Goal: Task Accomplishment & Management: Use online tool/utility

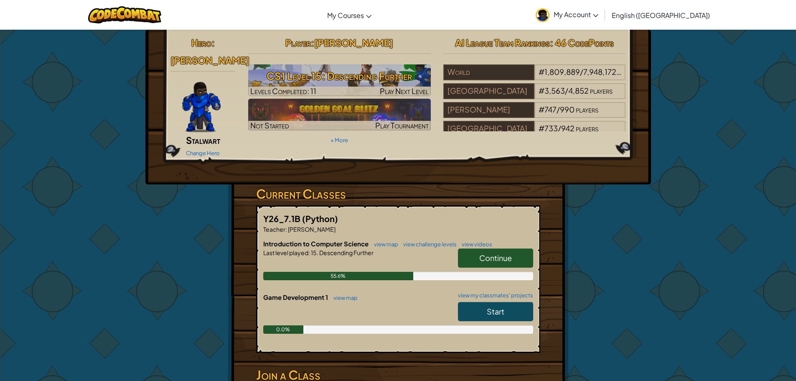
click at [508, 253] on span "Continue" at bounding box center [495, 258] width 33 height 10
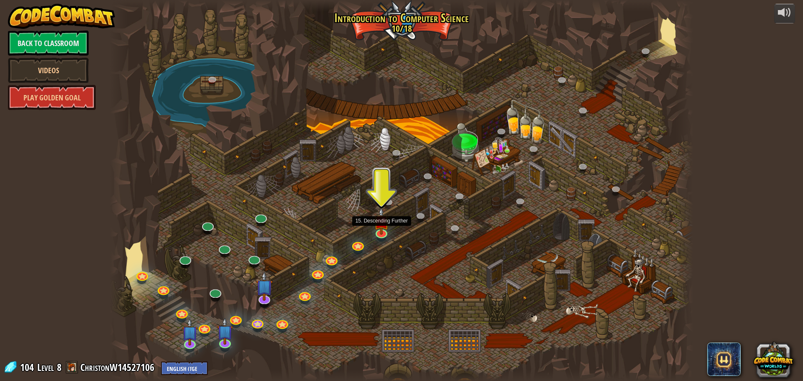
click at [393, 230] on div at bounding box center [401, 190] width 583 height 381
click at [384, 227] on img at bounding box center [381, 215] width 15 height 36
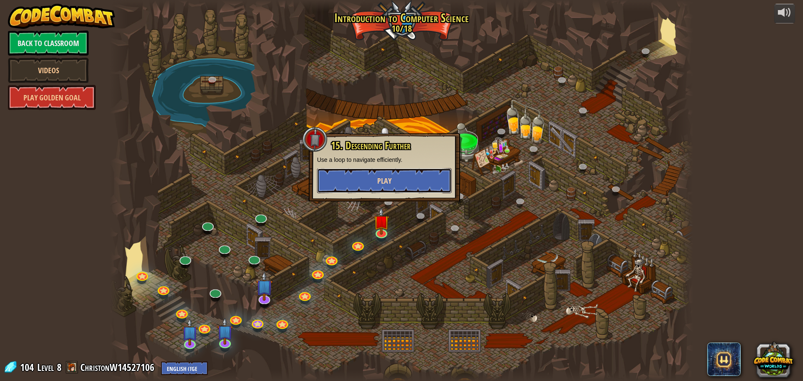
click at [383, 191] on button "Play" at bounding box center [384, 180] width 135 height 25
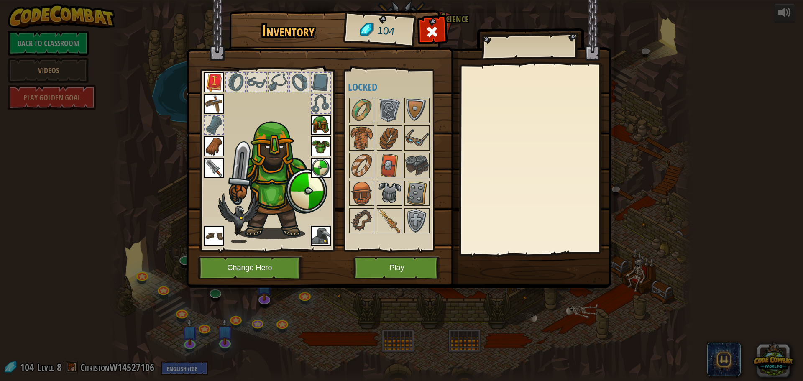
click at [382, 185] on img at bounding box center [388, 192] width 23 height 23
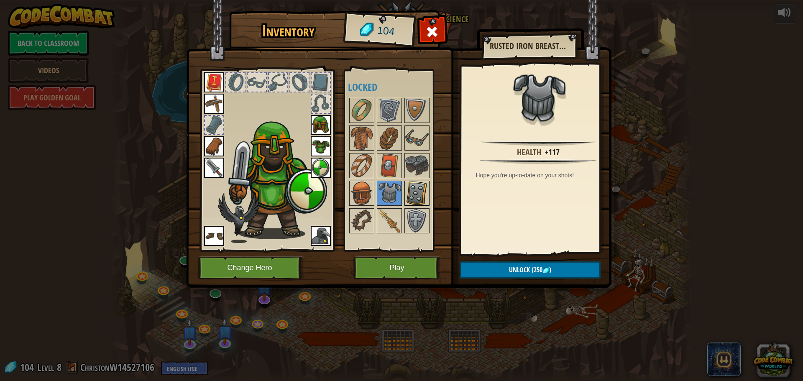
click at [421, 195] on img at bounding box center [416, 192] width 23 height 23
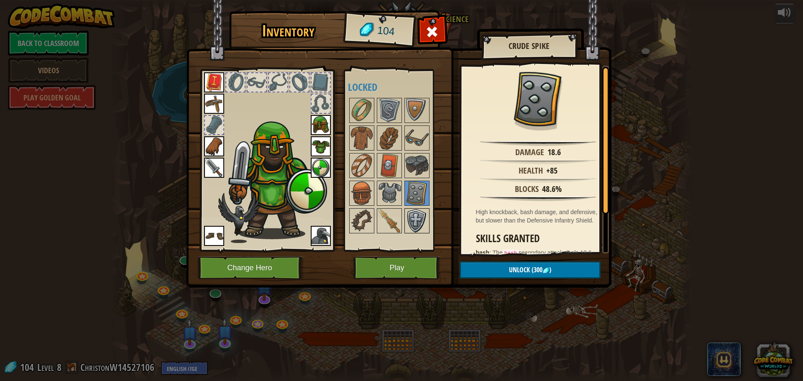
click at [412, 224] on img at bounding box center [416, 220] width 23 height 23
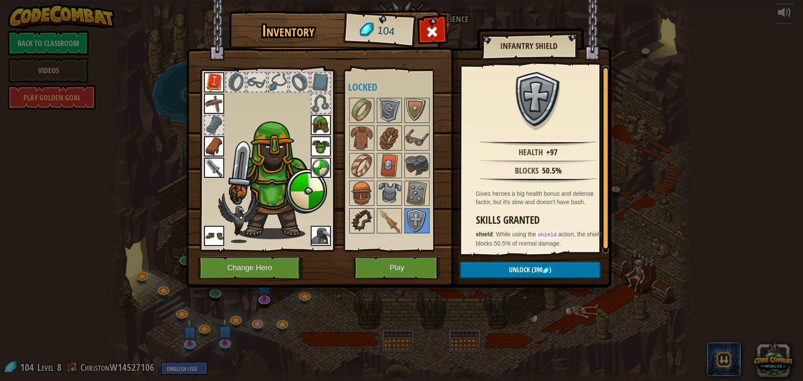
drag, startPoint x: 315, startPoint y: 209, endPoint x: 356, endPoint y: 216, distance: 41.6
click at [325, 211] on img at bounding box center [276, 178] width 102 height 122
click at [369, 217] on img at bounding box center [361, 220] width 23 height 23
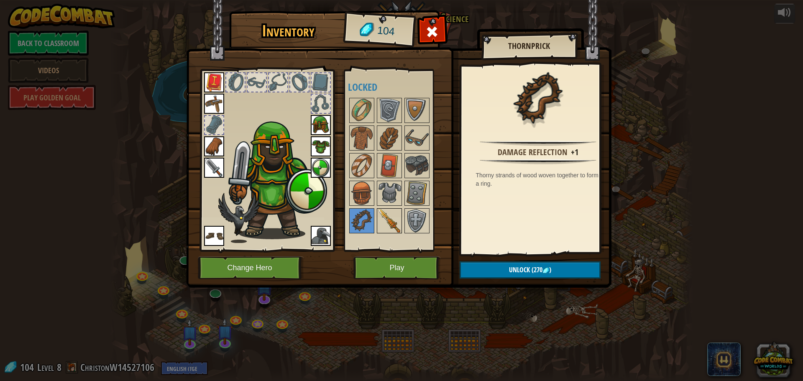
click at [390, 219] on img at bounding box center [388, 220] width 23 height 23
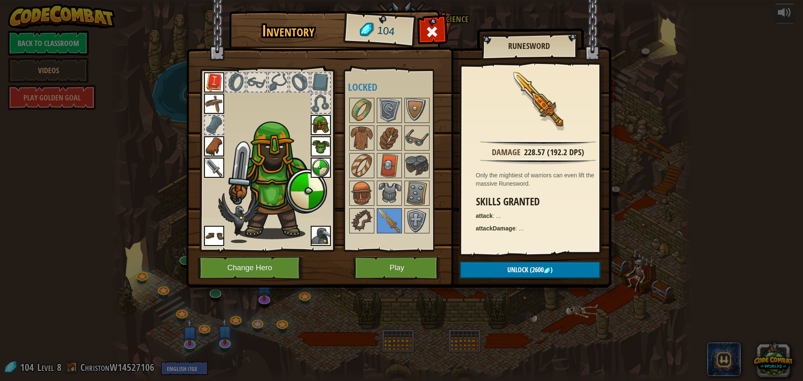
click at [347, 183] on div "Available Equip Equip Equip Equip Equip Equip Equip Equip Equip (double-click t…" at bounding box center [395, 160] width 102 height 182
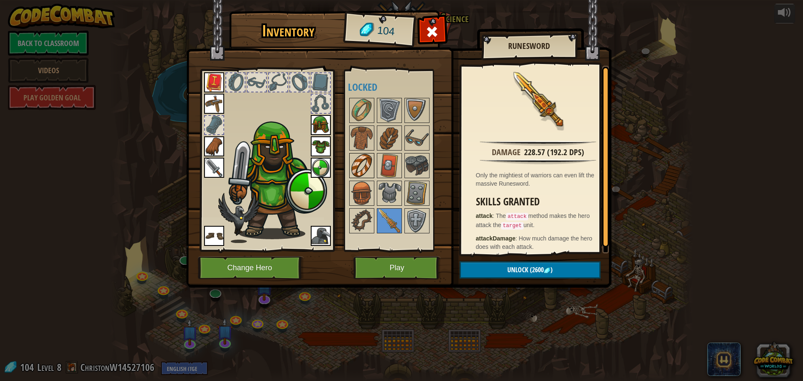
click at [361, 178] on div at bounding box center [361, 165] width 25 height 25
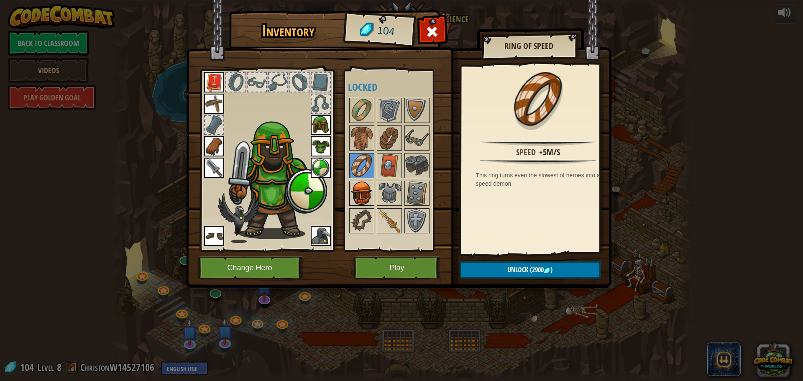
click at [361, 193] on img at bounding box center [361, 192] width 23 height 23
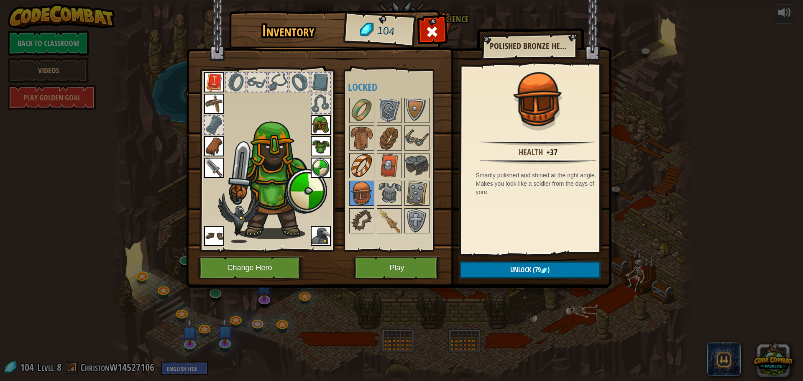
click at [364, 171] on img at bounding box center [361, 165] width 23 height 23
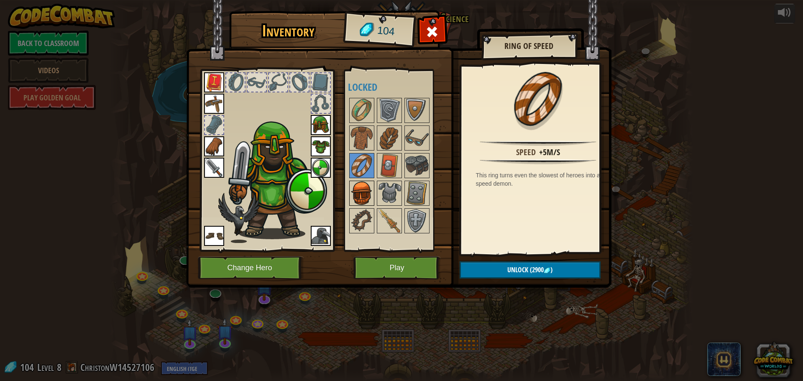
click at [365, 187] on img at bounding box center [361, 192] width 23 height 23
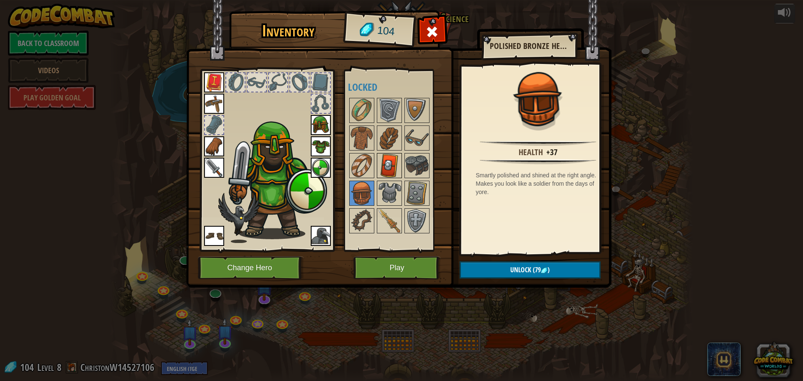
click at [393, 168] on img at bounding box center [388, 165] width 23 height 23
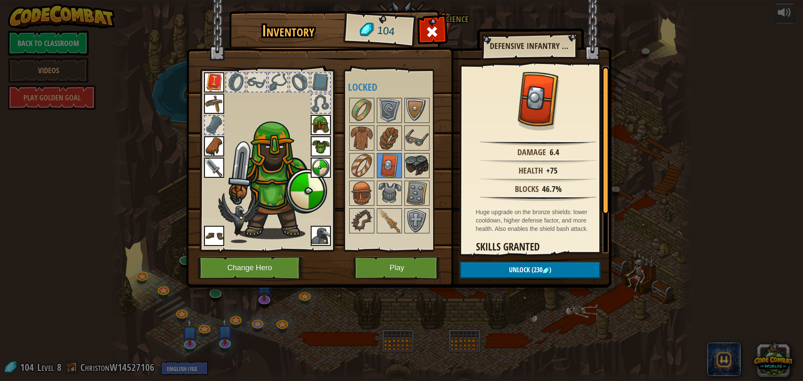
click at [406, 165] on img at bounding box center [416, 165] width 23 height 23
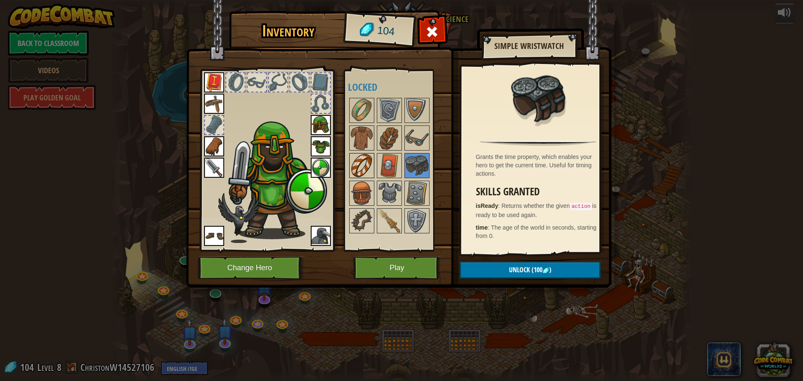
click at [357, 154] on img at bounding box center [361, 165] width 23 height 23
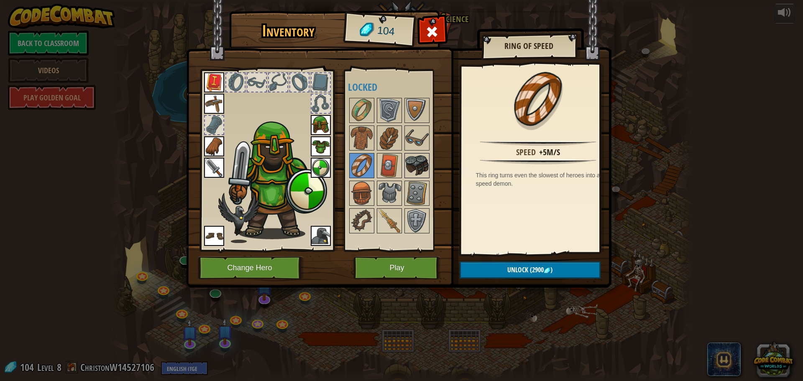
click at [410, 166] on img at bounding box center [416, 165] width 23 height 23
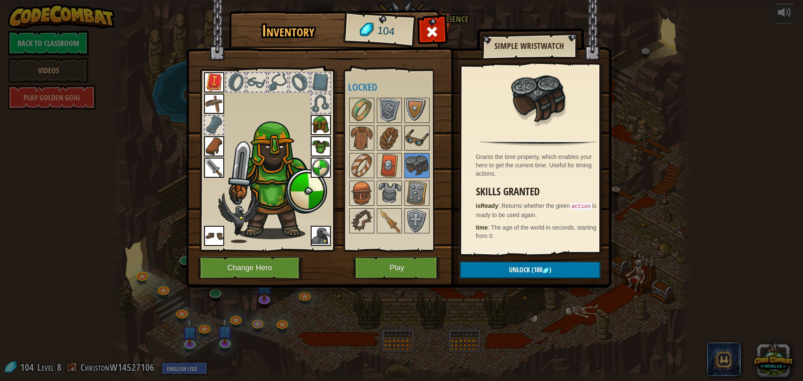
click at [420, 144] on img at bounding box center [416, 137] width 23 height 23
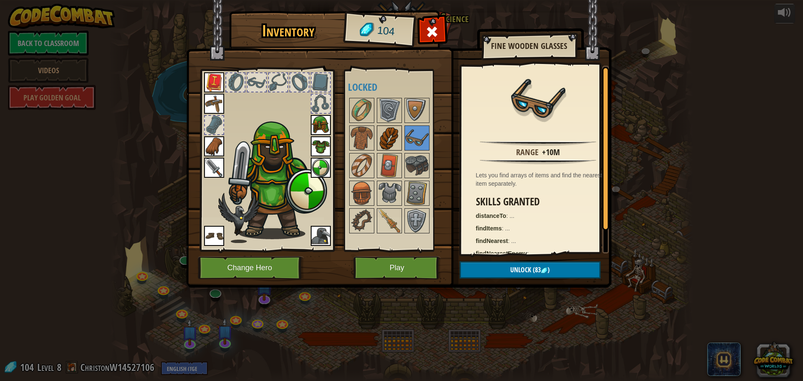
click at [393, 144] on img at bounding box center [388, 137] width 23 height 23
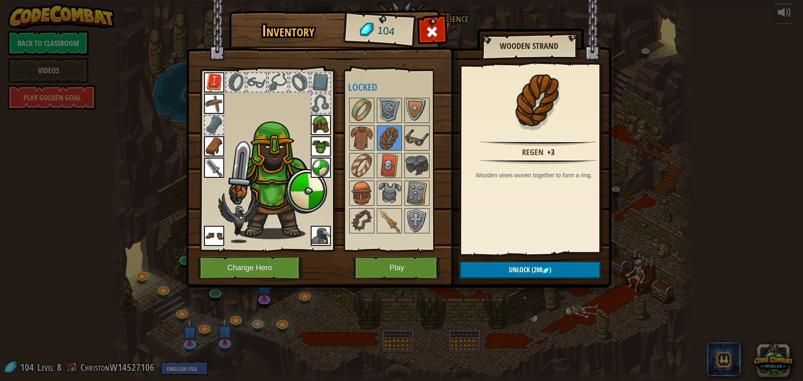
click at [421, 139] on img at bounding box center [416, 137] width 23 height 23
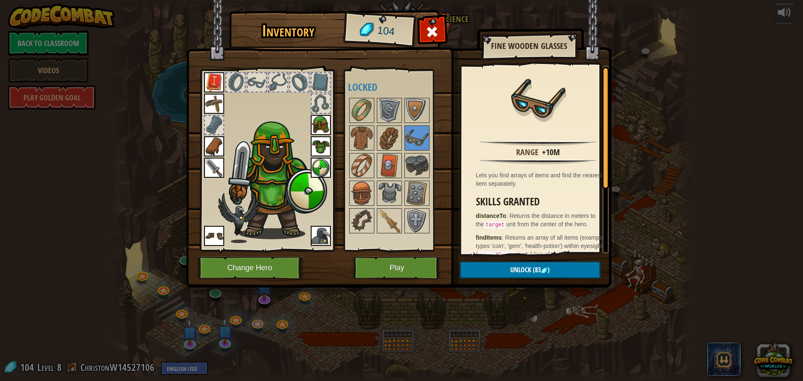
click at [528, 258] on img at bounding box center [398, 135] width 425 height 303
click at [525, 265] on span "Unlock" at bounding box center [520, 269] width 21 height 9
click at [525, 265] on button "Confirm" at bounding box center [529, 269] width 141 height 17
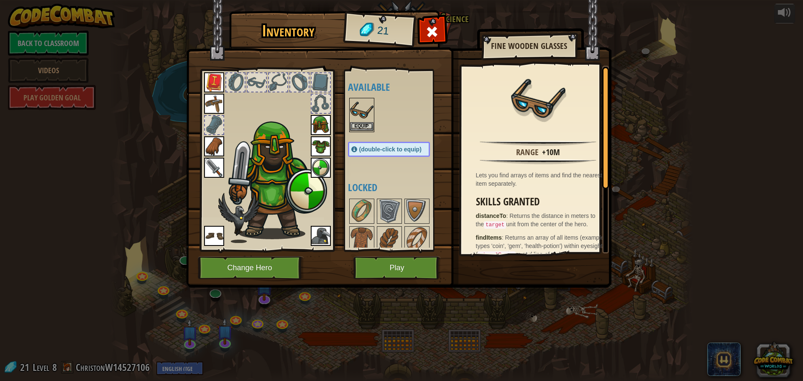
click at [354, 117] on img at bounding box center [361, 110] width 23 height 23
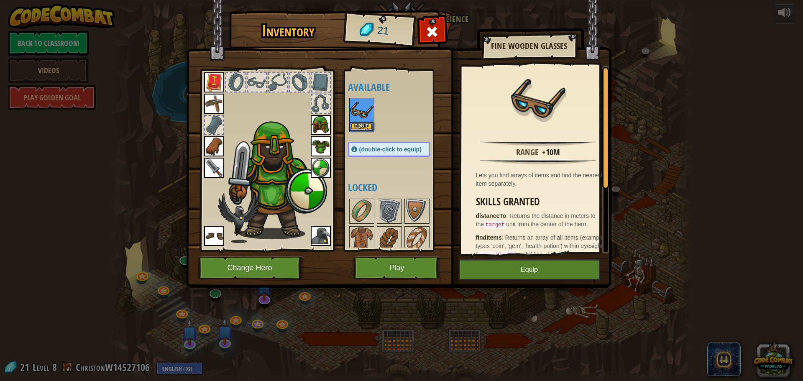
click at [354, 120] on img at bounding box center [361, 110] width 23 height 23
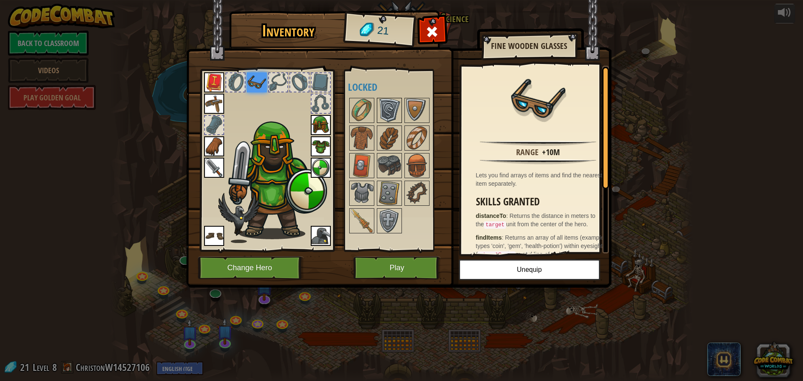
click at [381, 116] on img at bounding box center [388, 110] width 23 height 23
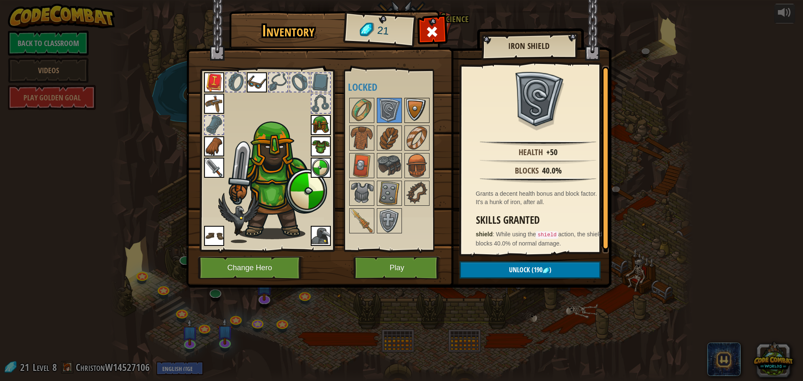
click at [406, 111] on img at bounding box center [416, 110] width 23 height 23
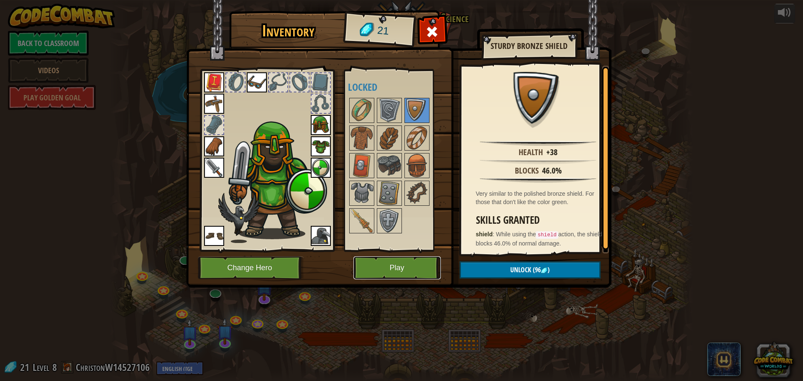
click at [406, 268] on button "Play" at bounding box center [396, 267] width 87 height 23
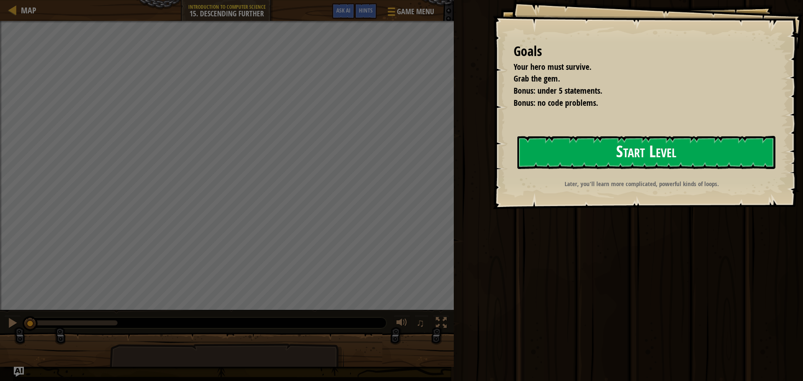
click at [645, 161] on button "Start Level" at bounding box center [646, 152] width 258 height 33
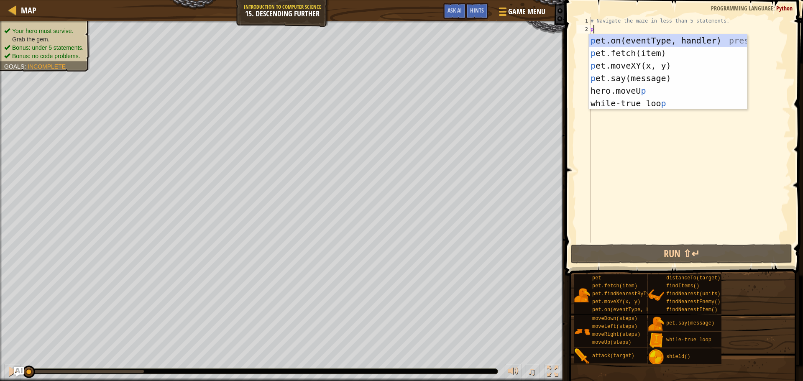
scroll to position [4, 0]
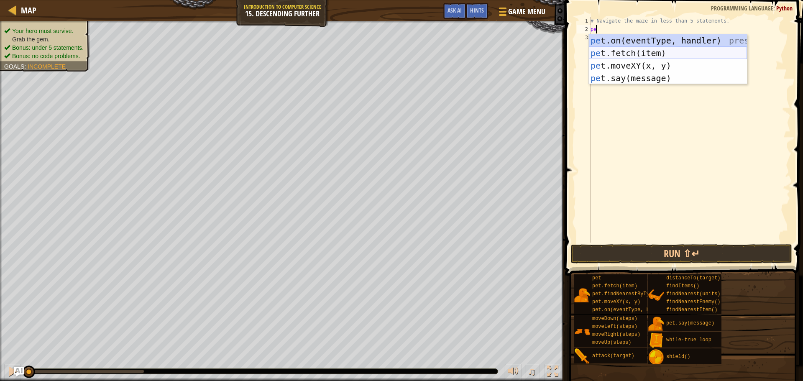
drag, startPoint x: 662, startPoint y: 46, endPoint x: 663, endPoint y: 52, distance: 5.9
click at [663, 52] on div "pe t.on(eventType, handler) press enter pe t.fetch(item) press enter pe t.moveX…" at bounding box center [668, 71] width 158 height 75
type textarea "pet.on("spawn", onSpawn)"
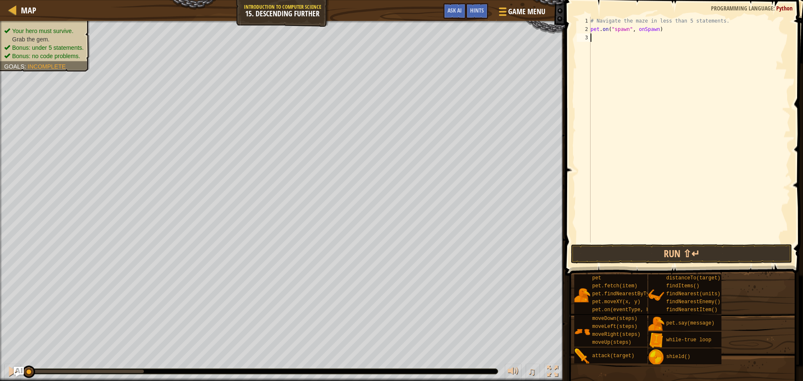
click at [663, 52] on div "# Navigate the maze in less than 5 statements. pet . on ( "spawn" , onSpawn )" at bounding box center [689, 138] width 201 height 242
drag, startPoint x: 655, startPoint y: 28, endPoint x: 613, endPoint y: 28, distance: 41.8
click at [613, 28] on div "# Navigate the maze in less than 5 statements. pet . on ( "spawn" , onSpawn )" at bounding box center [689, 138] width 201 height 242
type textarea "pet.on("spawn", onSpawn)"
type textarea "p"
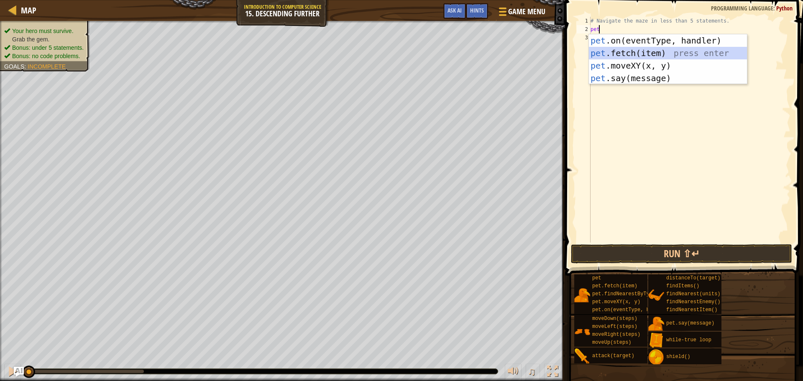
click at [625, 49] on div "pet .on(eventType, handler) press enter pet .fetch(item) press enter pet .moveX…" at bounding box center [668, 71] width 158 height 75
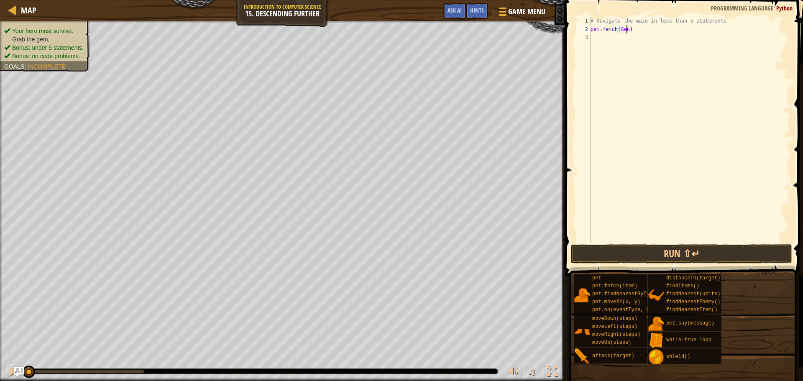
scroll to position [4, 3]
click at [672, 249] on button "Run ⇧↵" at bounding box center [681, 253] width 221 height 19
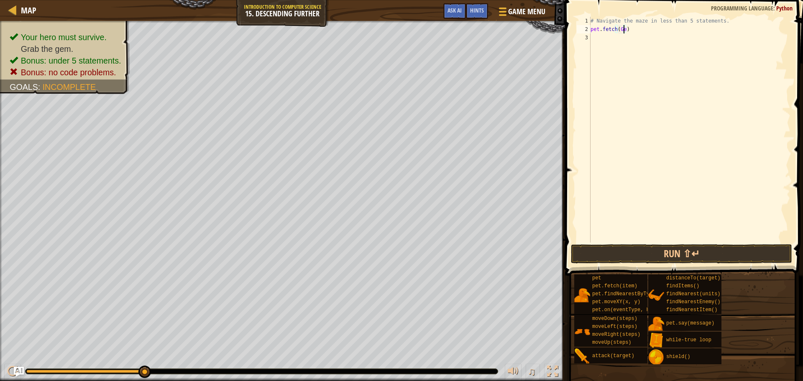
type textarea "pet.fetch(Gem)"
click at [684, 260] on button "Run ⇧↵" at bounding box center [681, 253] width 221 height 19
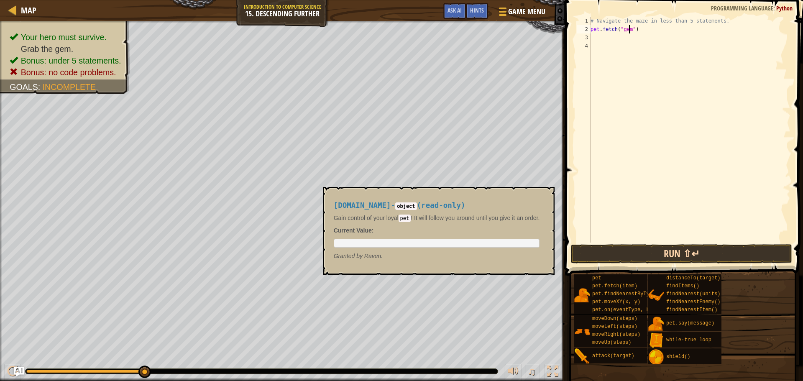
type textarea "pet.fetch("gem")"
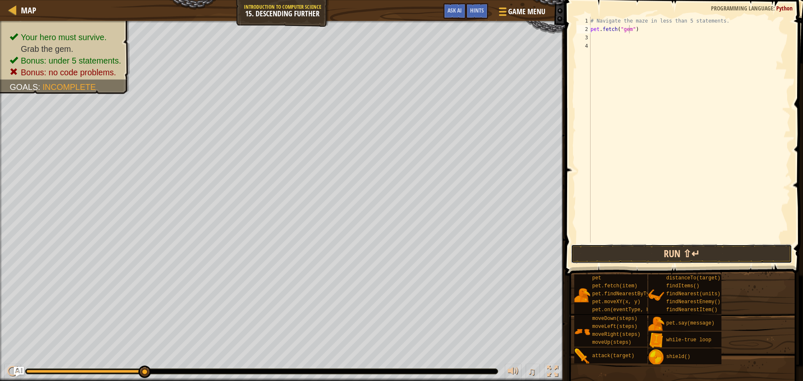
click at [635, 262] on button "Run ⇧↵" at bounding box center [681, 253] width 221 height 19
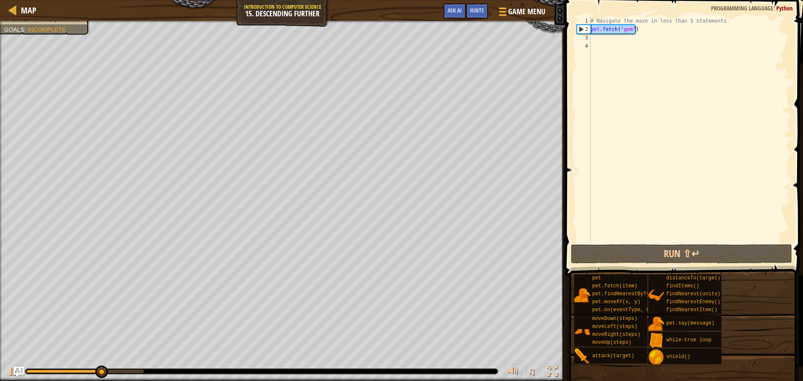
drag, startPoint x: 645, startPoint y: 32, endPoint x: 590, endPoint y: 26, distance: 55.1
click at [590, 26] on div "# Navigate the maze in less than 5 statements. pet . fetch ( "gem" )" at bounding box center [689, 138] width 201 height 242
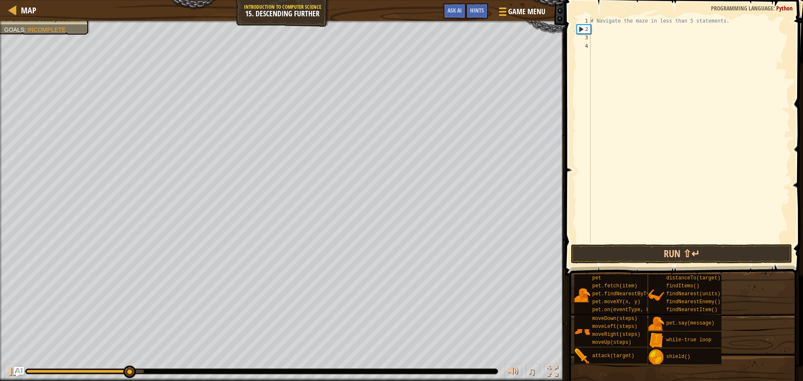
scroll to position [4, 0]
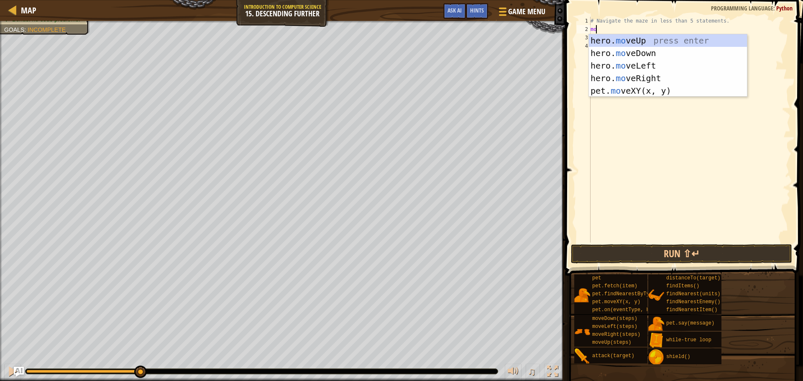
type textarea "mov"
click at [620, 74] on div "hero. mov eUp press enter hero. mov eDown press enter hero. mov eLeft press ent…" at bounding box center [668, 78] width 158 height 88
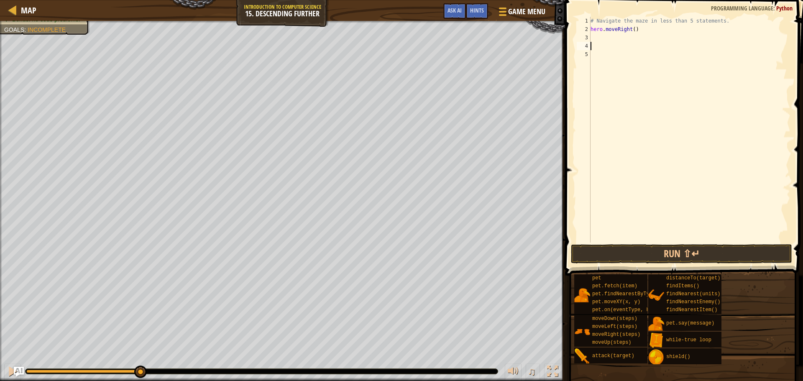
click at [626, 43] on div "# Navigate the maze in less than 5 statements. hero . moveRight ( )" at bounding box center [689, 138] width 201 height 242
click at [628, 29] on div "# Navigate the maze in less than 5 statements. hero . moveRight ( ) mo" at bounding box center [689, 138] width 201 height 242
type textarea "hero.moveRight()"
click at [624, 37] on div "# Navigate the maze in less than 5 statements. hero . moveRight ( ) mo" at bounding box center [689, 138] width 201 height 242
drag, startPoint x: 620, startPoint y: 45, endPoint x: 579, endPoint y: 45, distance: 40.1
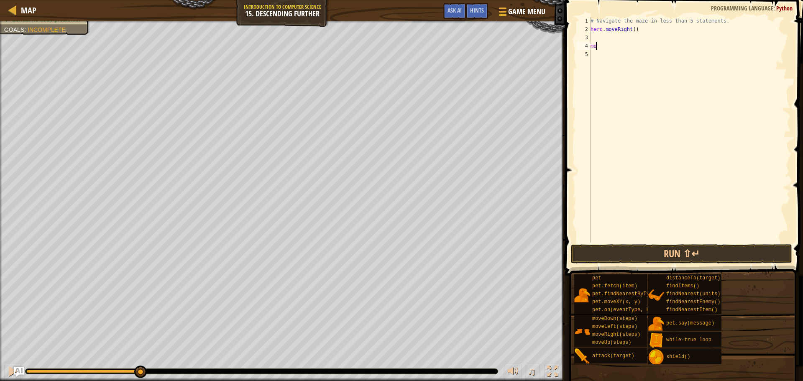
click at [579, 45] on div "1 2 3 4 5 # Navigate the maze in less than 5 statements. hero . moveRight ( ) m…" at bounding box center [682, 130] width 215 height 226
type textarea "mo"
click at [620, 41] on div "# Navigate the maze in less than 5 statements. hero . moveRight ( )" at bounding box center [689, 138] width 201 height 242
type textarea "mo"
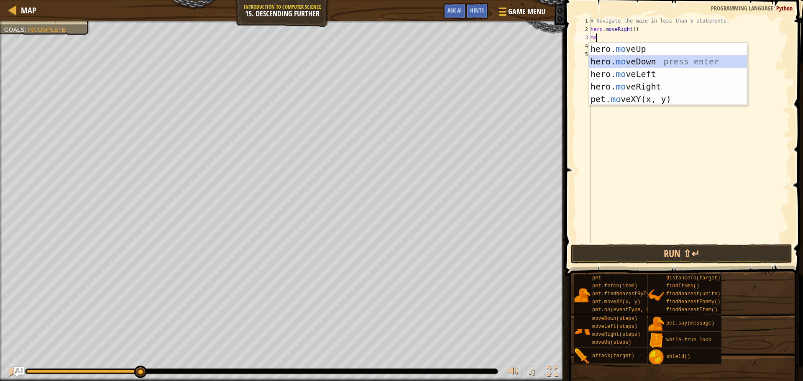
click at [672, 59] on div "hero. mo veUp press enter hero. mo veDown press enter hero. mo veLeft press ent…" at bounding box center [668, 87] width 158 height 88
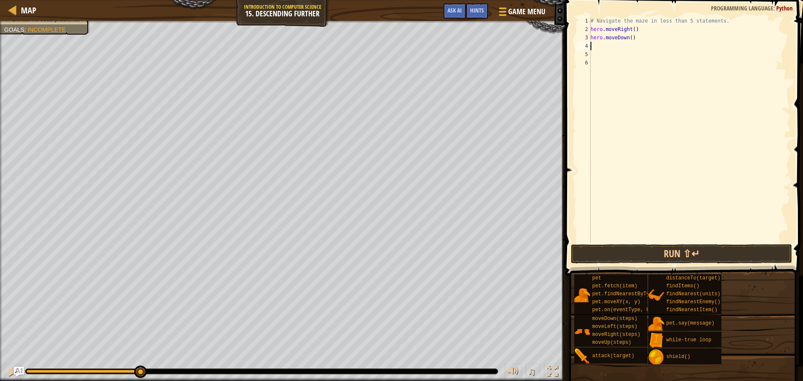
click at [632, 29] on div "# Navigate the maze in less than 5 statements. hero . moveRight ( ) hero . move…" at bounding box center [689, 138] width 201 height 242
type textarea "hero.moveRight(3)"
click at [612, 45] on div "# Navigate the maze in less than 5 statements. hero . moveRight ( 3 ) hero . mo…" at bounding box center [689, 138] width 201 height 242
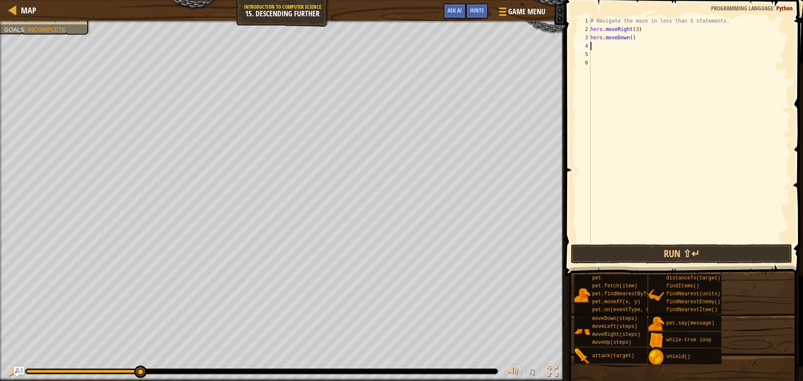
type textarea "mo"
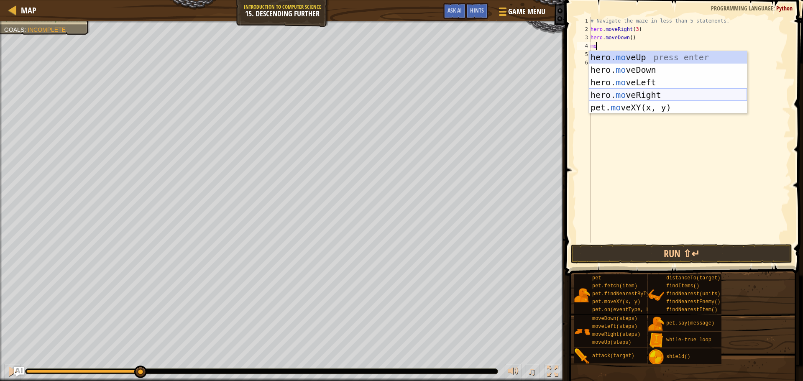
drag, startPoint x: 641, startPoint y: 91, endPoint x: 630, endPoint y: 74, distance: 19.9
click at [641, 91] on div "hero. mo veUp press enter hero. mo veDown press enter hero. mo veLeft press ent…" at bounding box center [668, 95] width 158 height 88
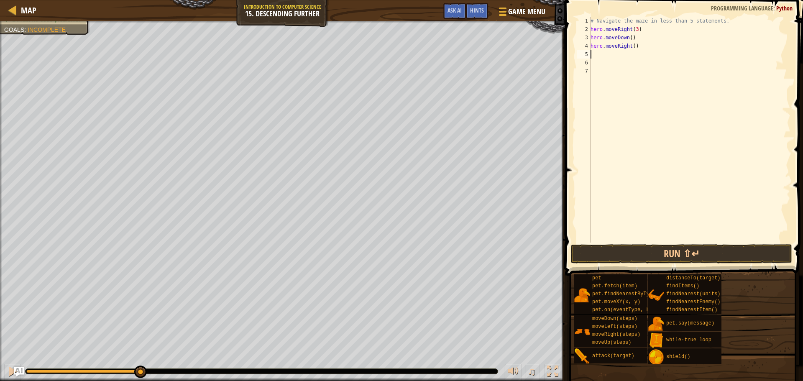
type textarea "mo"
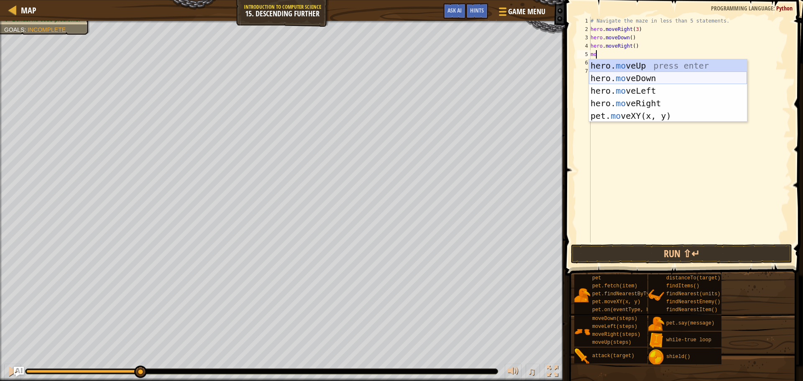
click at [683, 76] on div "hero. mo veUp press enter hero. mo veDown press enter hero. mo veLeft press ent…" at bounding box center [668, 103] width 158 height 88
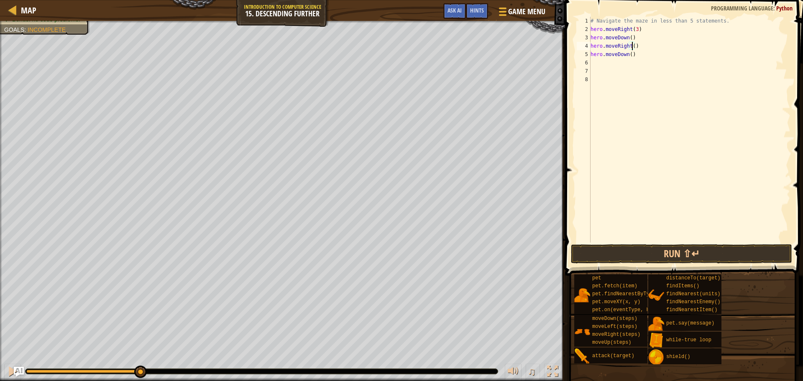
click at [630, 44] on div "# Navigate the maze in less than 5 statements. hero . moveRight ( 3 ) hero . mo…" at bounding box center [689, 138] width 201 height 242
click at [619, 58] on div "# Navigate the maze in less than 5 statements. hero . moveRight ( 3 ) hero . mo…" at bounding box center [689, 138] width 201 height 242
type textarea "hero.moveDown()"
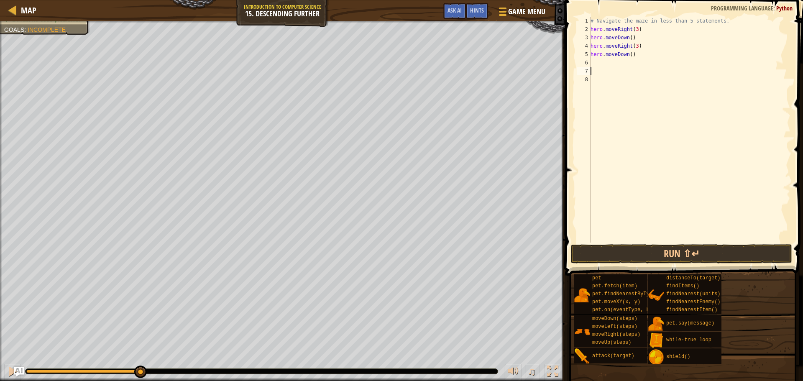
click at [629, 71] on div "# Navigate the maze in less than 5 statements. hero . moveRight ( 3 ) hero . mo…" at bounding box center [689, 138] width 201 height 242
type textarea "hero.moveDown()"
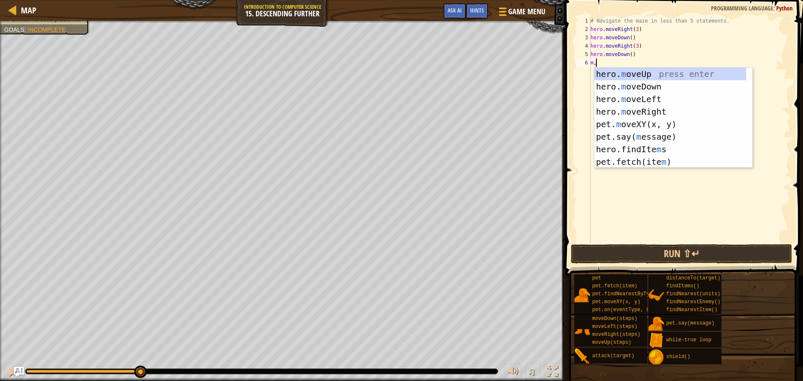
type textarea "m,o"
click at [637, 109] on div "her o .moveUp press enter her o .moveDown press enter her o .moveLeft press ent…" at bounding box center [670, 130] width 152 height 125
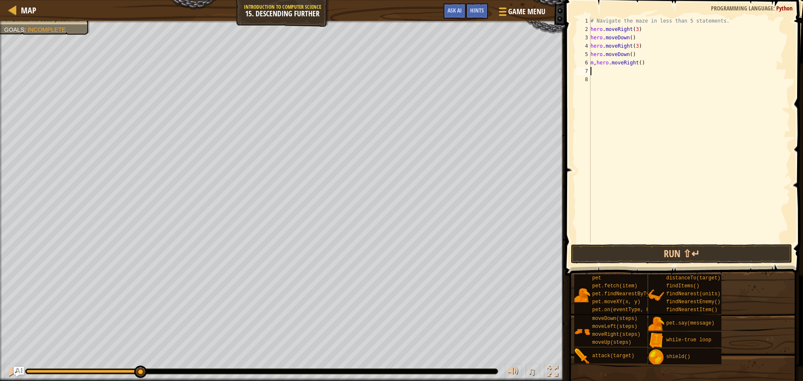
click at [638, 61] on div "# Navigate the maze in less than 5 statements. hero . moveRight ( 3 ) hero . mo…" at bounding box center [689, 138] width 201 height 242
click at [674, 250] on button "Run ⇧↵" at bounding box center [681, 253] width 221 height 19
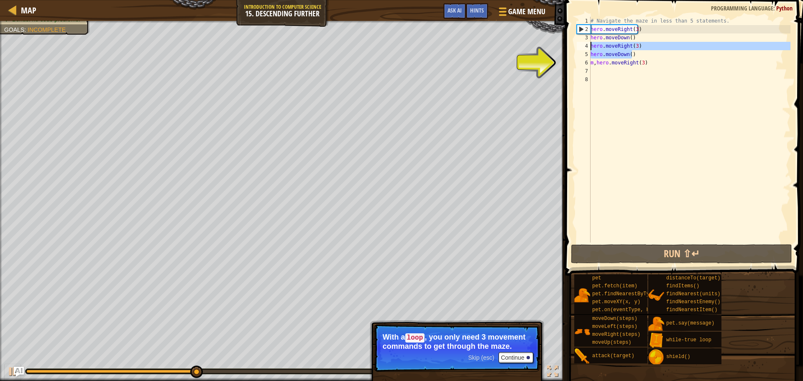
drag, startPoint x: 679, startPoint y: 53, endPoint x: 585, endPoint y: 42, distance: 94.3
click at [585, 42] on div "m,hero.moveRight(3) 1 2 3 4 5 6 7 8 # Navigate the maze in less than 5 statemen…" at bounding box center [682, 130] width 215 height 226
type textarea "hero.moveRight(3) hero.moveDown()"
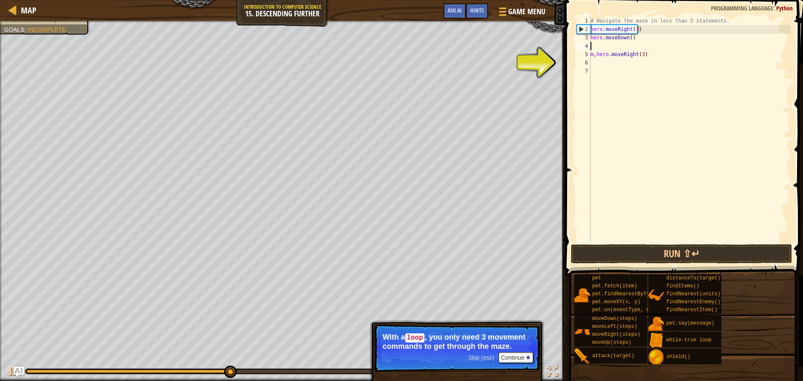
type textarea "m,hero.moveRight(3)"
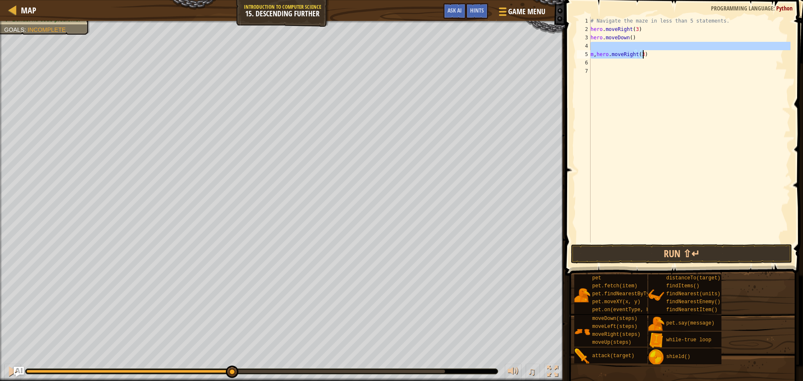
drag, startPoint x: 647, startPoint y: 49, endPoint x: 651, endPoint y: 58, distance: 10.1
click at [651, 58] on div "# Navigate the maze in less than 5 statements. hero . moveRight ( 3 ) hero . mo…" at bounding box center [689, 138] width 201 height 242
type textarea "m,hero.moveRight(3)"
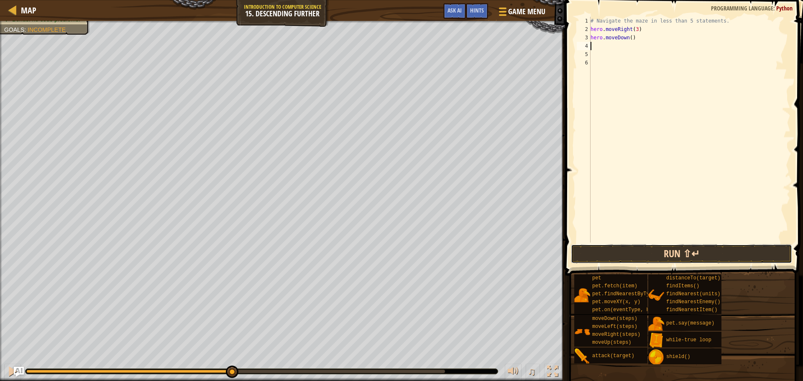
click at [672, 263] on button "Run ⇧↵" at bounding box center [681, 253] width 221 height 19
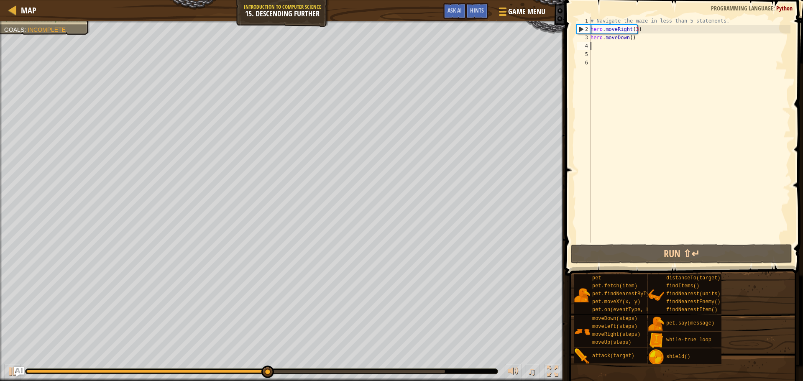
click at [633, 27] on div "# Navigate the maze in less than 5 statements. hero . moveRight ( 3 ) hero . mo…" at bounding box center [689, 138] width 201 height 242
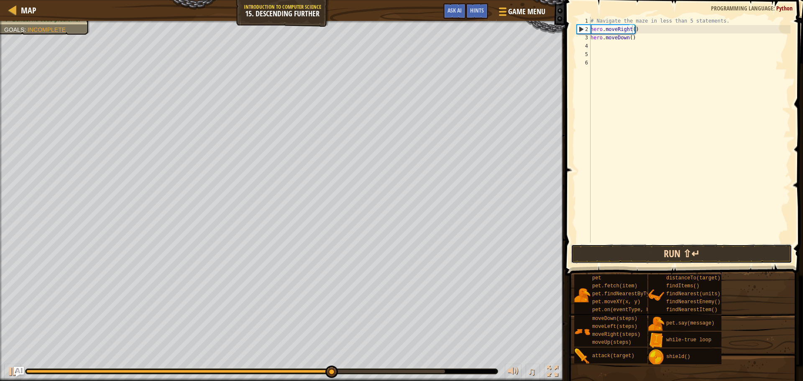
drag, startPoint x: 756, startPoint y: 261, endPoint x: 756, endPoint y: 250, distance: 11.3
click at [756, 255] on button "Run ⇧↵" at bounding box center [681, 253] width 221 height 19
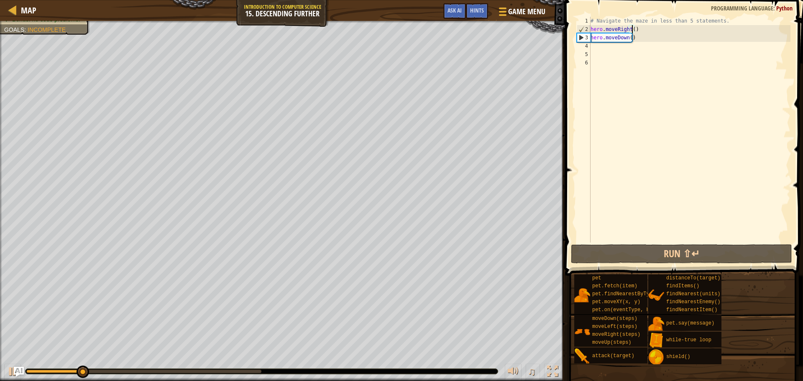
scroll to position [4, 3]
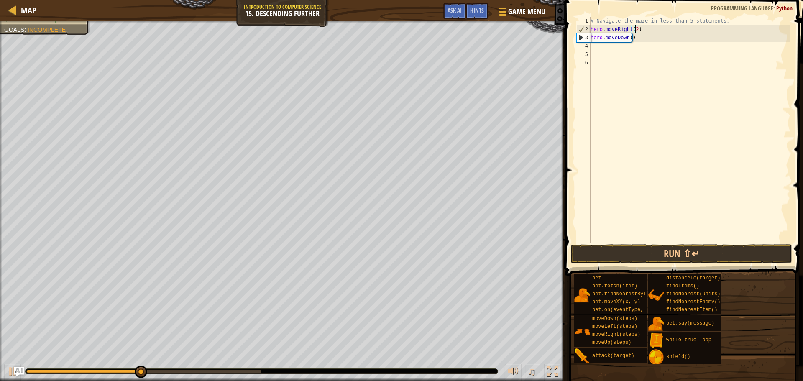
click at [678, 255] on button "Run ⇧↵" at bounding box center [681, 253] width 221 height 19
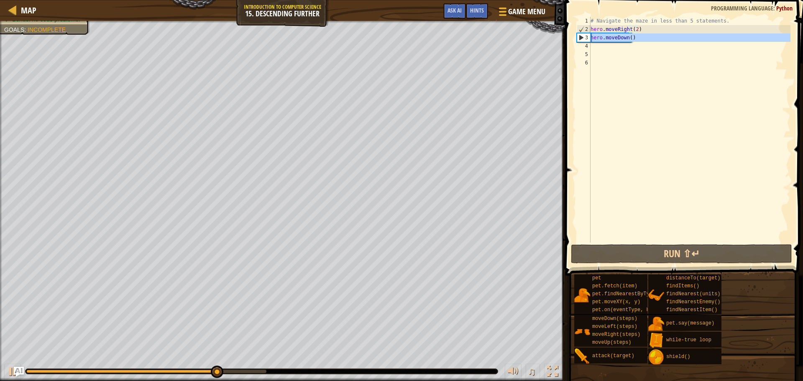
click at [580, 37] on div "3" at bounding box center [583, 37] width 13 height 8
click at [582, 31] on div "2" at bounding box center [583, 29] width 13 height 8
type textarea "hero.moveRight(2)"
click at [606, 54] on div "# Navigate the maze in less than 5 statements. hero . moveRight ( 2 ) hero . mo…" at bounding box center [689, 138] width 201 height 242
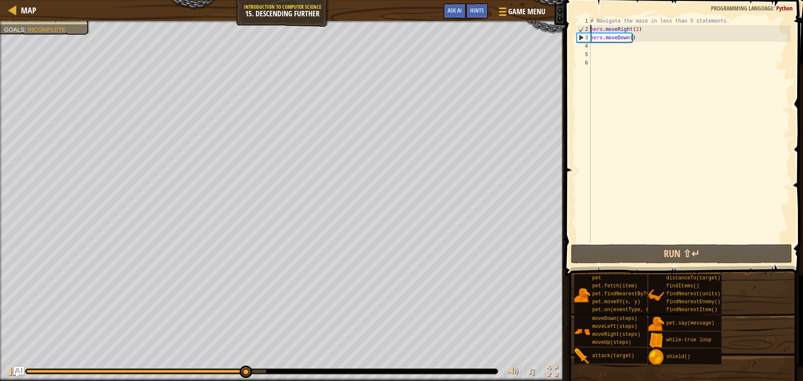
scroll to position [4, 0]
click at [609, 49] on div "# Navigate the maze in less than 5 statements. hero . moveRight ( 2 ) hero . mo…" at bounding box center [689, 138] width 201 height 242
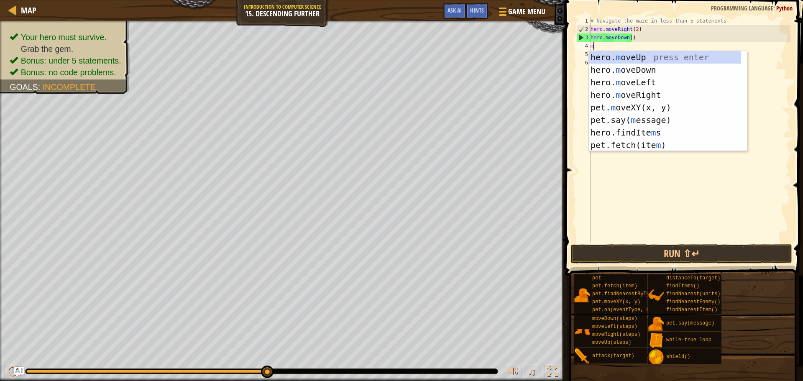
type textarea "mo"
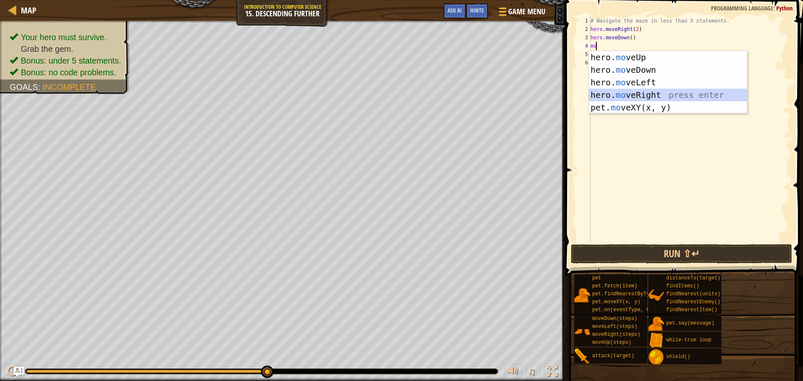
click at [650, 89] on div "hero. mo veUp press enter hero. mo veDown press enter hero. mo veLeft press ent…" at bounding box center [668, 95] width 158 height 88
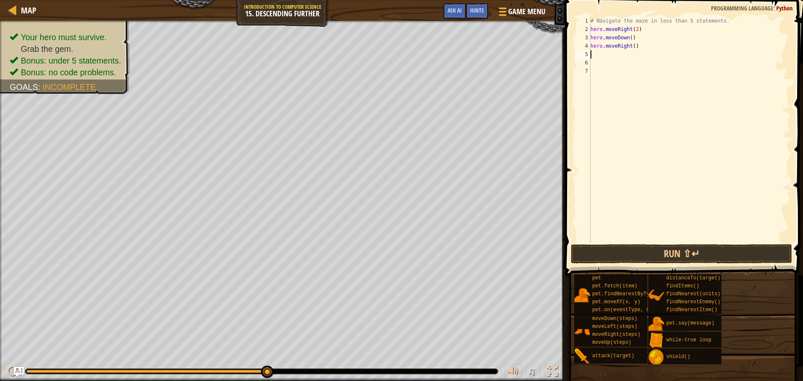
click at [631, 46] on div "# Navigate the maze in less than 5 statements. hero . moveRight ( 2 ) hero . mo…" at bounding box center [689, 138] width 201 height 242
type textarea "hero.moveRight(2)"
click at [617, 49] on div "# Navigate the maze in less than 5 statements. hero . moveRight ( 2 ) hero . mo…" at bounding box center [689, 138] width 201 height 242
click at [607, 59] on div "# Navigate the maze in less than 5 statements. hero . moveRight ( 2 ) hero . mo…" at bounding box center [689, 138] width 201 height 242
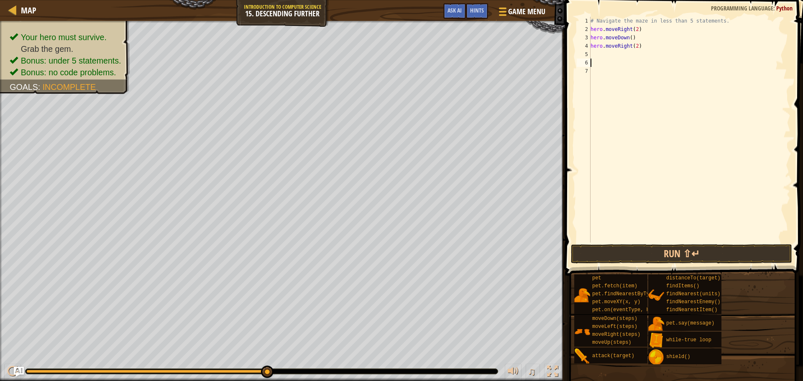
scroll to position [4, 0]
click at [603, 51] on div "# Navigate the maze in less than 5 statements. hero . moveRight ( 2 ) hero . mo…" at bounding box center [689, 138] width 201 height 242
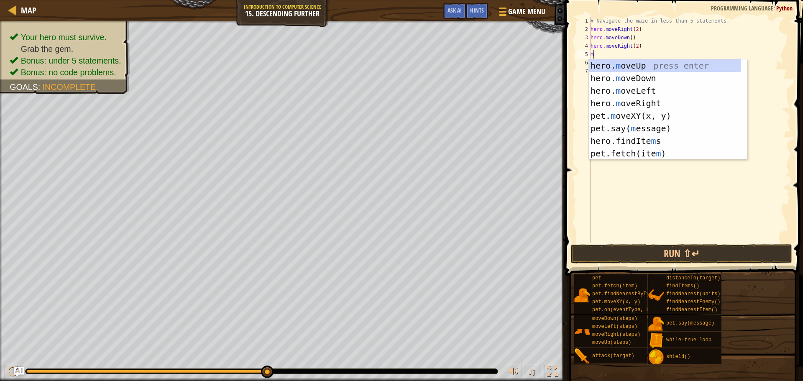
type textarea "mo"
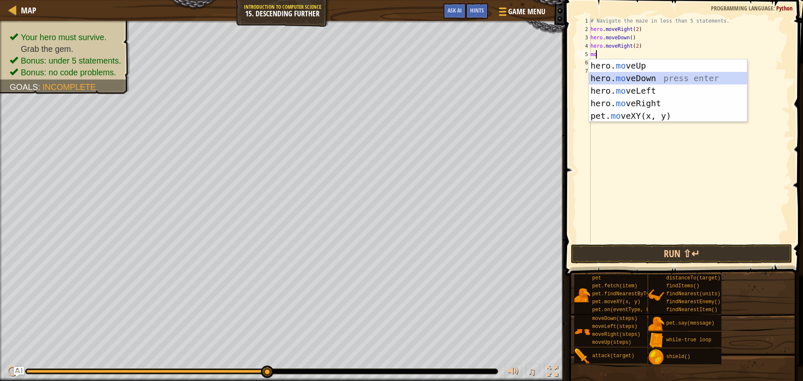
click at [678, 82] on div "hero. mo veUp press enter hero. mo veDown press enter hero. mo veLeft press ent…" at bounding box center [668, 103] width 158 height 88
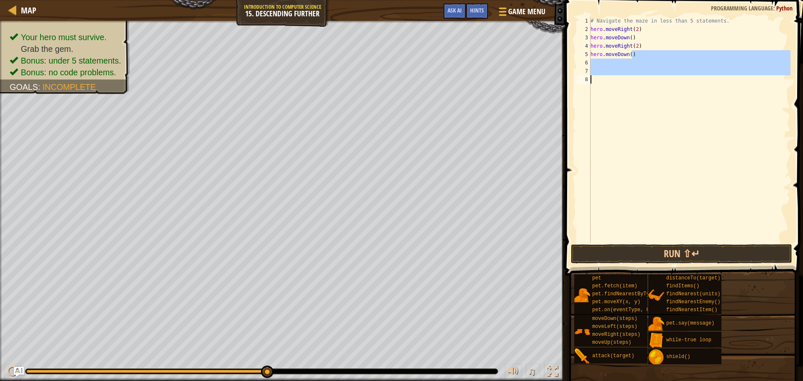
drag, startPoint x: 653, startPoint y: 58, endPoint x: 601, endPoint y: 79, distance: 56.1
click at [601, 79] on div "# Navigate the maze in less than 5 statements. hero . moveRight ( 2 ) hero . mo…" at bounding box center [689, 138] width 201 height 242
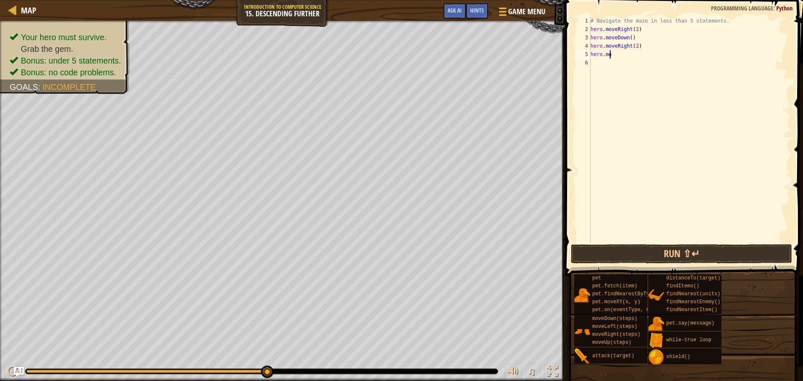
type textarea "h"
drag, startPoint x: 635, startPoint y: 55, endPoint x: 609, endPoint y: 42, distance: 29.0
click at [610, 43] on div "# Navigate the maze in less than 5 statements. hero . moveRight ( 2 ) hero . mo…" at bounding box center [689, 138] width 201 height 242
type textarea "hero.moveDown()"
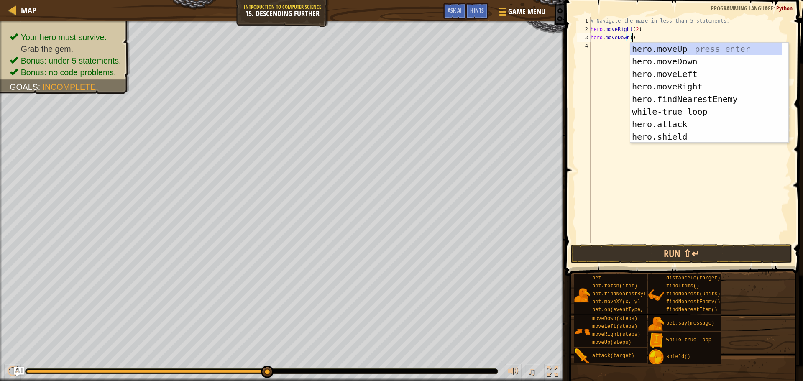
click at [610, 53] on div "# Navigate the maze in less than 5 statements. hero . moveRight ( 2 ) hero . mo…" at bounding box center [689, 138] width 201 height 242
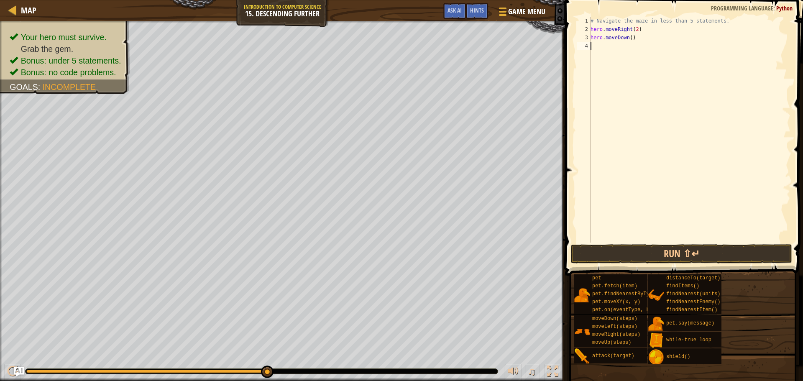
drag, startPoint x: 582, startPoint y: 43, endPoint x: 626, endPoint y: 54, distance: 45.2
click at [626, 54] on div "1 2 3 4 # Navigate the maze in less than 5 statements. hero . moveRight ( 2 ) h…" at bounding box center [682, 130] width 215 height 226
drag, startPoint x: 626, startPoint y: 54, endPoint x: 675, endPoint y: 60, distance: 49.3
click at [675, 60] on div "# Navigate the maze in less than 5 statements. hero . moveRight ( 2 ) hero . mo…" at bounding box center [689, 138] width 201 height 242
drag, startPoint x: 692, startPoint y: 48, endPoint x: 704, endPoint y: 215, distance: 168.1
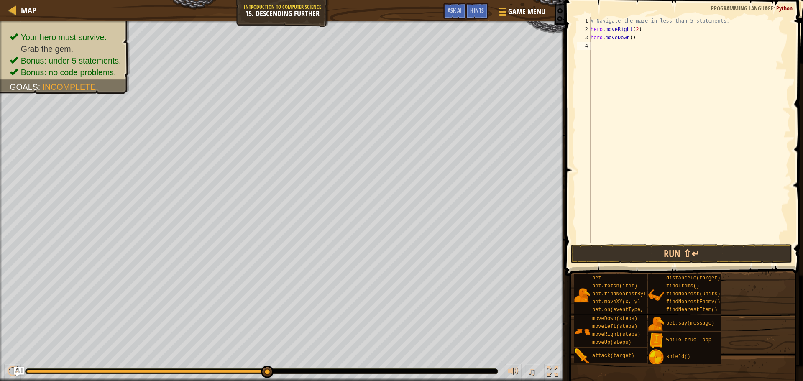
click at [690, 115] on div "# Navigate the maze in less than 5 statements. hero . moveRight ( 2 ) hero . mo…" at bounding box center [689, 138] width 201 height 242
drag, startPoint x: 704, startPoint y: 233, endPoint x: 703, endPoint y: 247, distance: 13.4
click at [704, 234] on div "# Navigate the maze in less than 5 statements. hero . moveRight ( 2 ) hero . mo…" at bounding box center [689, 138] width 201 height 242
click at [702, 251] on button "Run ⇧↵" at bounding box center [681, 253] width 221 height 19
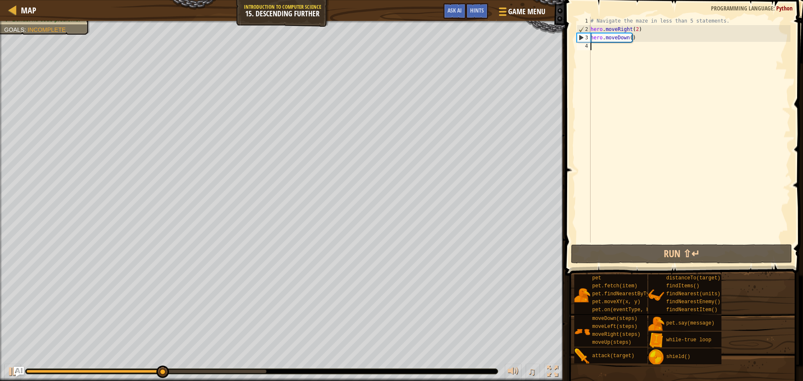
drag, startPoint x: 678, startPoint y: 44, endPoint x: 588, endPoint y: 51, distance: 90.2
click at [588, 51] on div "1 2 3 4 # Navigate the maze in less than 5 statements. hero . moveRight ( 2 ) h…" at bounding box center [682, 130] width 215 height 226
drag, startPoint x: 594, startPoint y: 50, endPoint x: 616, endPoint y: 49, distance: 21.4
click at [616, 49] on div "# Navigate the maze in less than 5 statements. hero . moveRight ( 2 ) hero . mo…" at bounding box center [689, 138] width 201 height 242
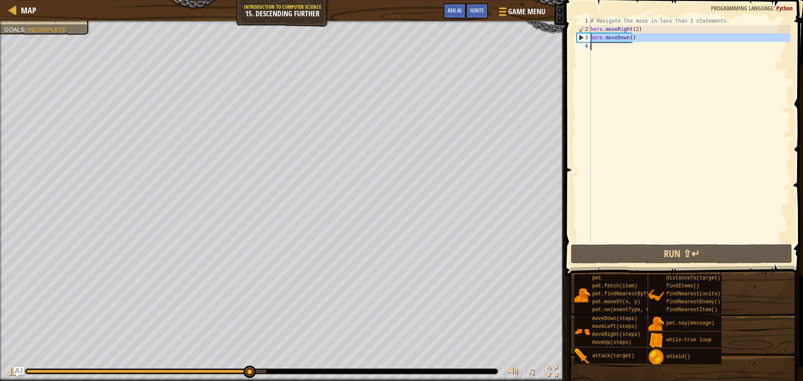
drag, startPoint x: 581, startPoint y: 40, endPoint x: 631, endPoint y: 53, distance: 50.9
click at [631, 53] on div "1 2 3 4 # Navigate the maze in less than 5 statements. hero . moveRight ( 2 ) h…" at bounding box center [682, 130] width 215 height 226
type textarea "hero.moveDown()"
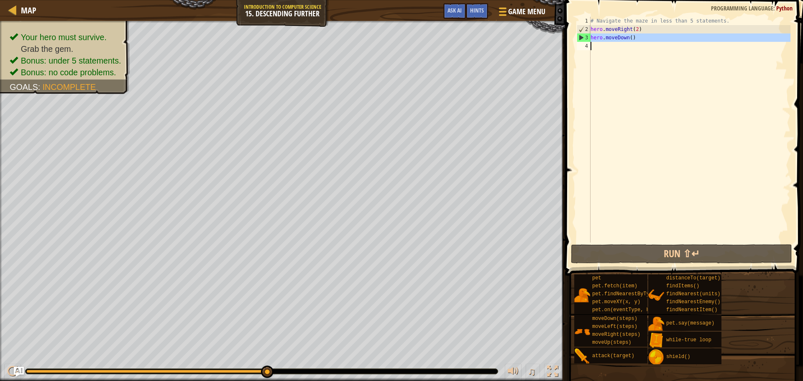
click at [618, 53] on div "# Navigate the maze in less than 5 statements. hero . moveRight ( 2 ) hero . mo…" at bounding box center [689, 130] width 201 height 226
click at [618, 53] on div "# Navigate the maze in less than 5 statements. hero . moveRight ( 2 ) hero . mo…" at bounding box center [689, 138] width 201 height 242
drag, startPoint x: 582, startPoint y: 46, endPoint x: 602, endPoint y: 46, distance: 20.5
click at [602, 46] on div "1 2 3 4 # Navigate the maze in less than 5 statements. hero . moveRight ( 2 ) h…" at bounding box center [682, 130] width 215 height 226
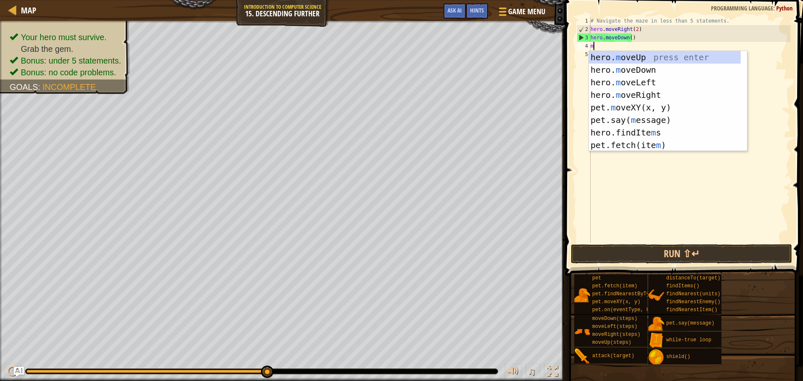
type textarea "mo"
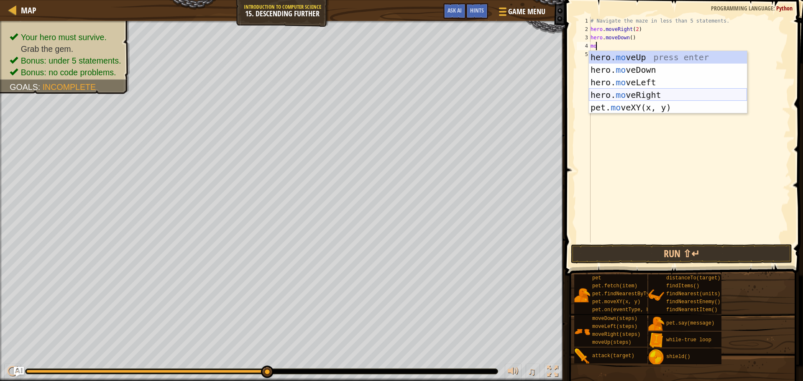
click at [653, 98] on div "hero. mo veUp press enter hero. mo veDown press enter hero. mo veLeft press ent…" at bounding box center [668, 95] width 158 height 88
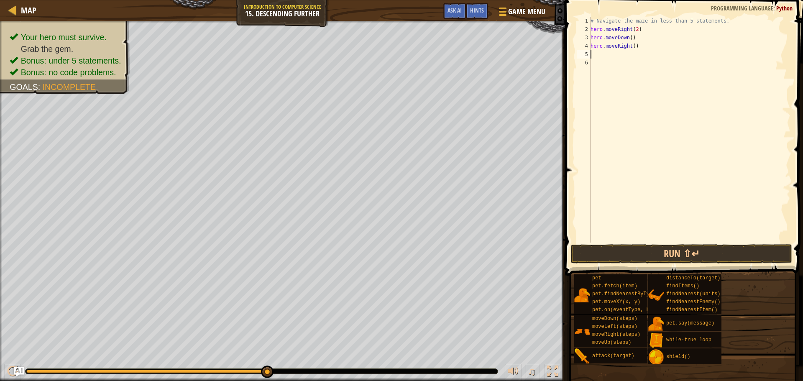
click at [631, 46] on div "# Navigate the maze in less than 5 statements. hero . moveRight ( 2 ) hero . mo…" at bounding box center [689, 138] width 201 height 242
type textarea "hero.moveRight(2)"
click at [617, 51] on div "# Navigate the maze in less than 5 statements. hero . moveRight ( 2 ) hero . mo…" at bounding box center [689, 138] width 201 height 242
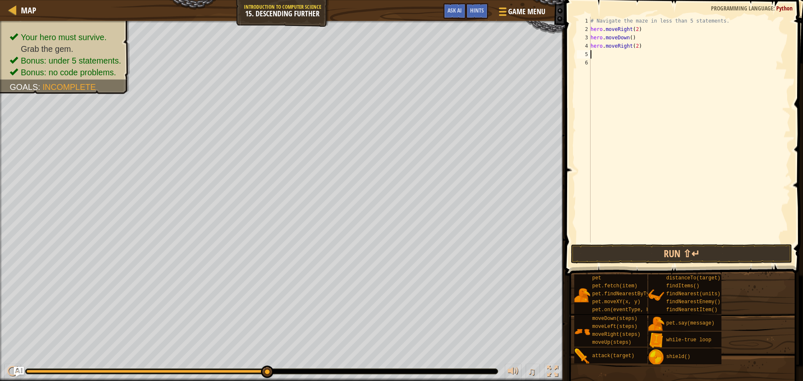
type textarea "mo"
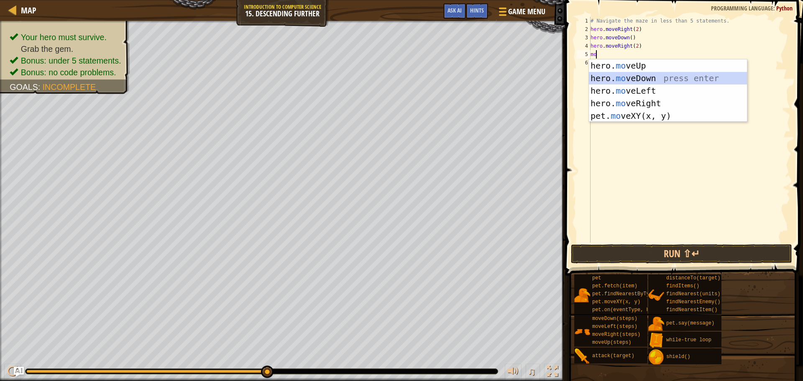
click at [620, 79] on div "hero. mo veUp press enter hero. mo veDown press enter hero. mo veLeft press ent…" at bounding box center [668, 103] width 158 height 88
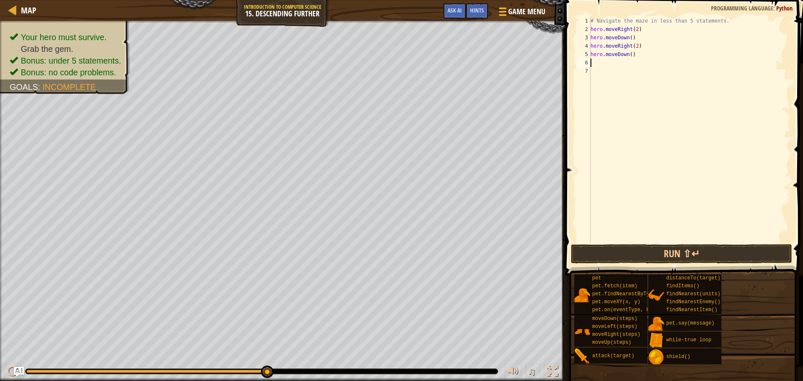
type textarea "mo"
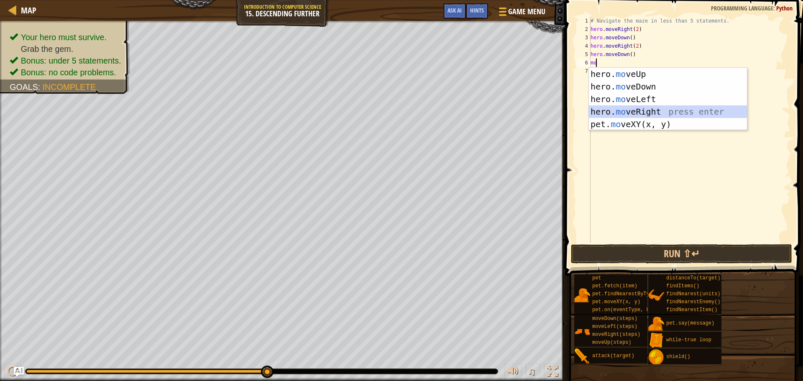
click at [652, 110] on div "hero. mo veUp press enter hero. mo veDown press enter hero. mo veLeft press ent…" at bounding box center [668, 112] width 158 height 88
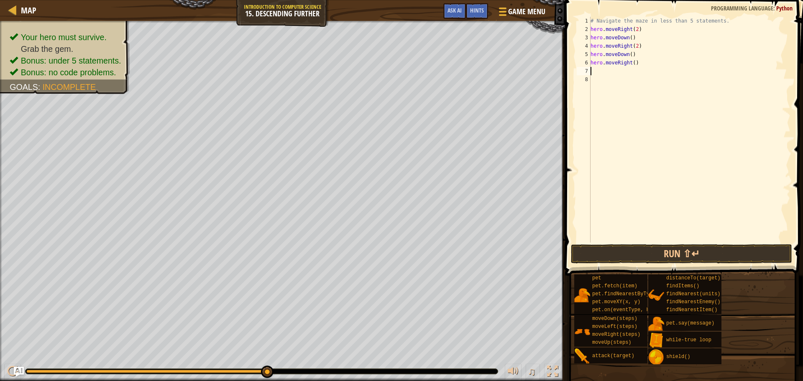
click at [632, 61] on div "# Navigate the maze in less than 5 statements. hero . moveRight ( 2 ) hero . mo…" at bounding box center [689, 138] width 201 height 242
type textarea "hero.moveRight(2)"
click at [683, 245] on button "Run ⇧↵" at bounding box center [681, 253] width 221 height 19
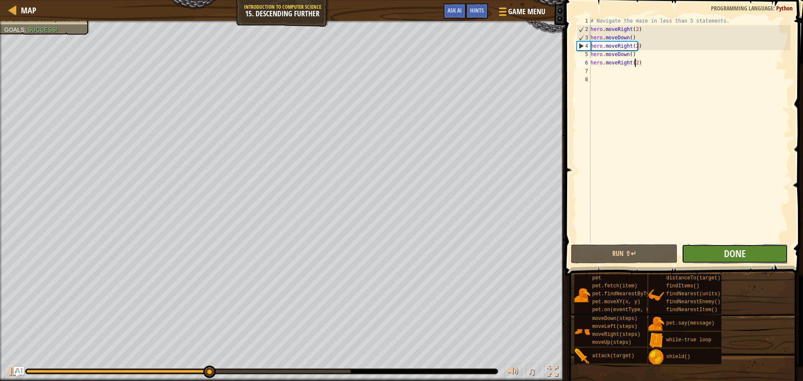
click at [701, 258] on button "Done" at bounding box center [734, 253] width 106 height 19
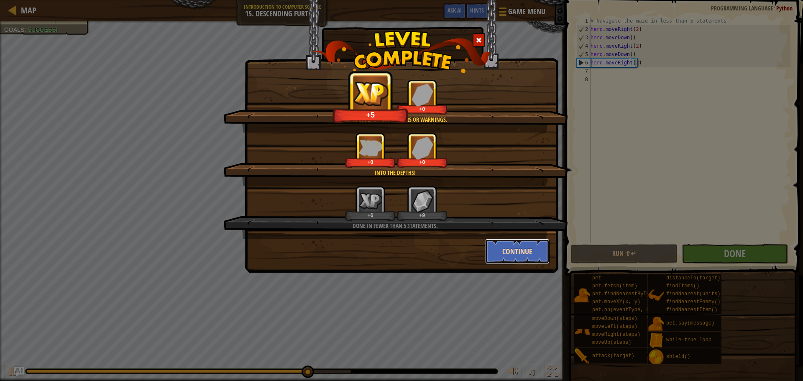
click at [514, 247] on button "Continue" at bounding box center [517, 251] width 65 height 25
click at [515, 247] on div "Clean code: no code errors or warnings. +5 +0 Into the depths! +0 +0 Done in fe…" at bounding box center [401, 190] width 803 height 381
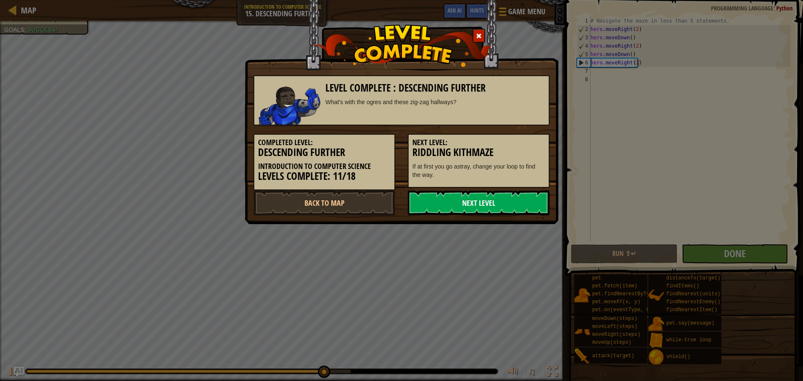
click at [461, 210] on link "Next Level" at bounding box center [479, 202] width 142 height 25
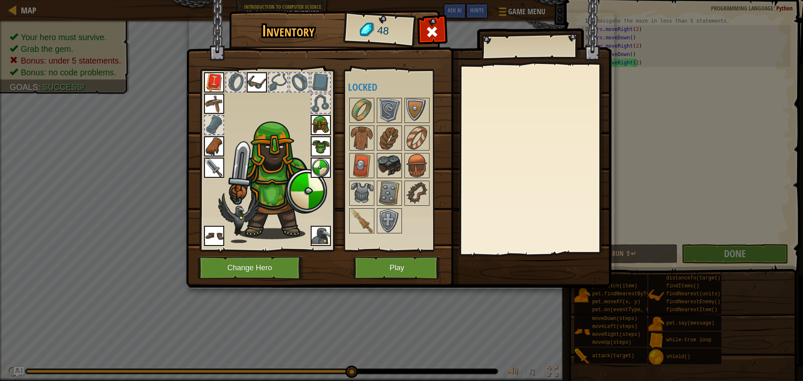
click at [388, 164] on img at bounding box center [388, 165] width 23 height 23
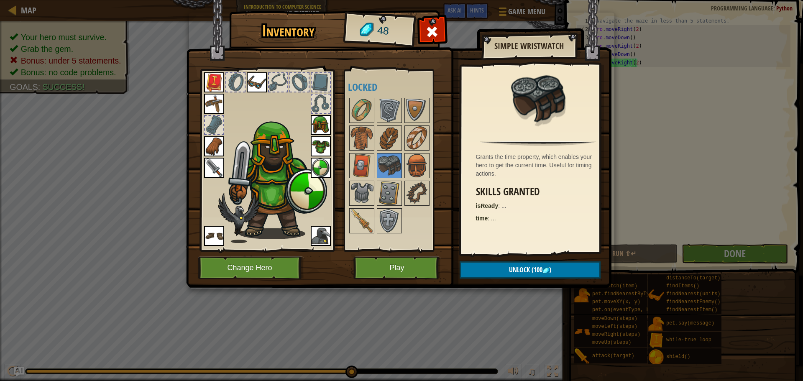
click at [385, 256] on img at bounding box center [398, 135] width 425 height 303
click at [379, 278] on button "Play" at bounding box center [396, 267] width 87 height 23
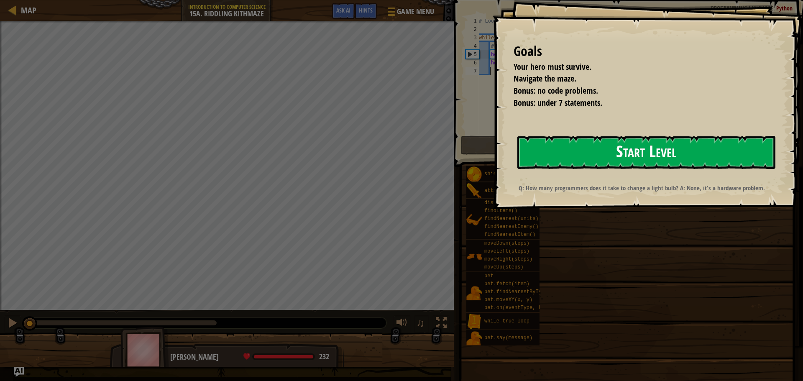
click at [593, 156] on button "Start Level" at bounding box center [646, 152] width 258 height 33
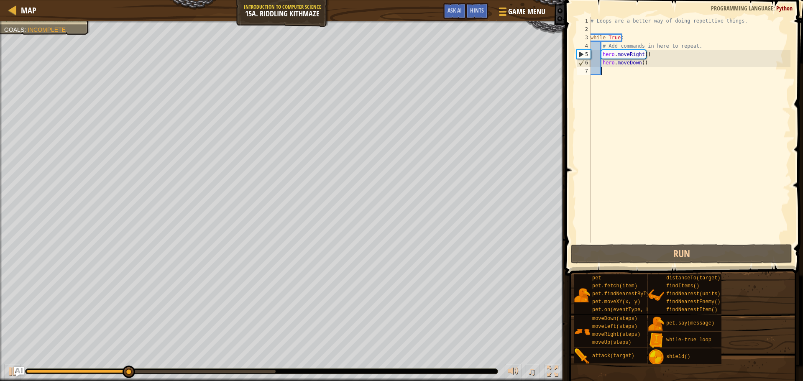
click at [630, 71] on div "# Loops are a better way of doing repetitive things. while True : # Add command…" at bounding box center [689, 138] width 201 height 242
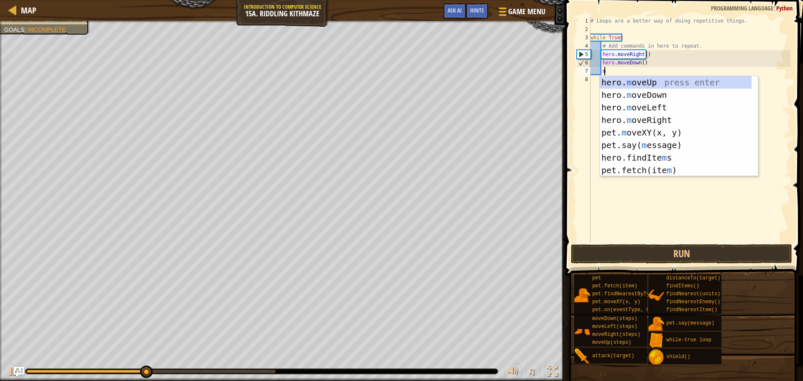
type textarea "mo"
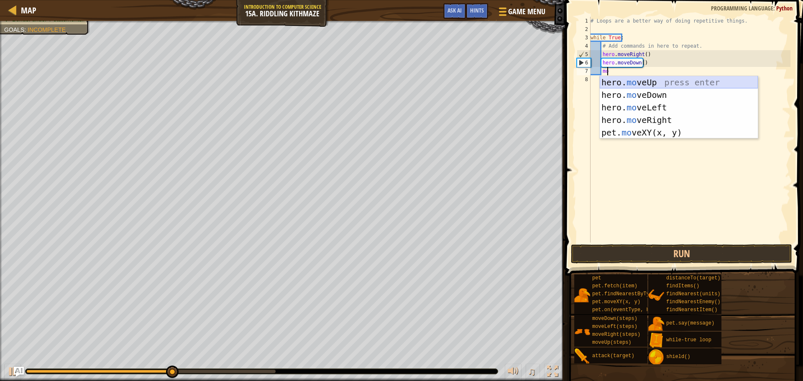
click at [675, 82] on div "hero. mo veUp press enter hero. mo veDown press enter hero. mo veLeft press ent…" at bounding box center [678, 120] width 158 height 88
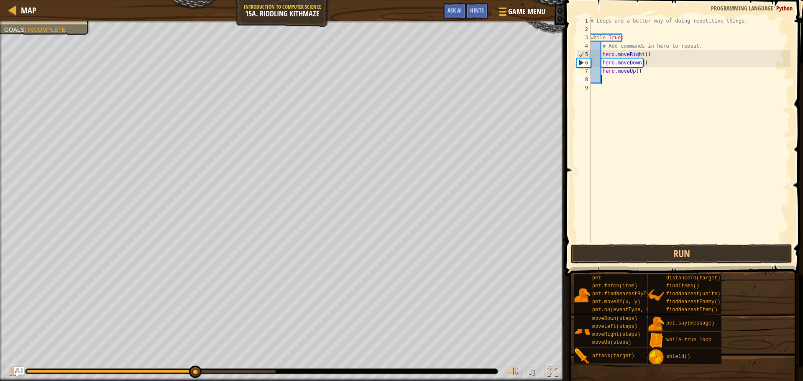
click at [632, 72] on div "# Loops are a better way of doing repetitive things. while True : # Add command…" at bounding box center [689, 138] width 201 height 242
click at [635, 70] on div "# Loops are a better way of doing repetitive things. while True : # Add command…" at bounding box center [689, 138] width 201 height 242
type textarea "hero.moveUp()"
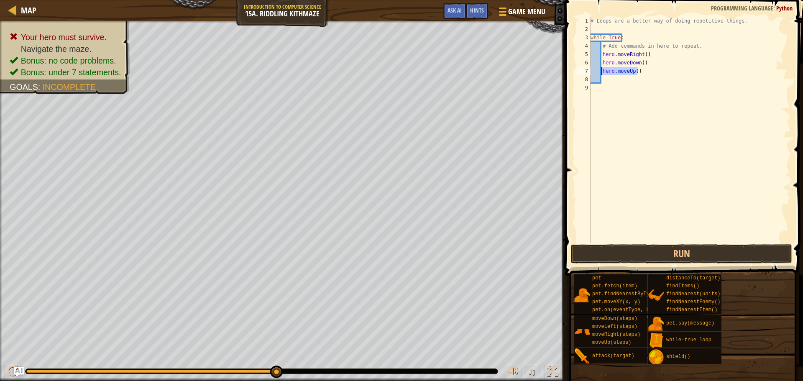
drag, startPoint x: 661, startPoint y: 75, endPoint x: 600, endPoint y: 71, distance: 61.6
click at [600, 71] on div "# Loops are a better way of doing repetitive things. while True : # Add command…" at bounding box center [689, 138] width 201 height 242
click at [649, 63] on div "# Loops are a better way of doing repetitive things. while True : # Add command…" at bounding box center [689, 138] width 201 height 242
type textarea "hero.moveDown()"
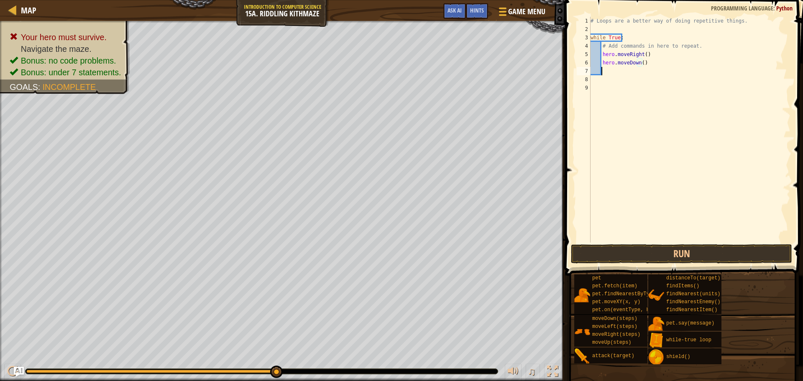
click at [634, 68] on div "# Loops are a better way of doing repetitive things. while True : # Add command…" at bounding box center [689, 138] width 201 height 242
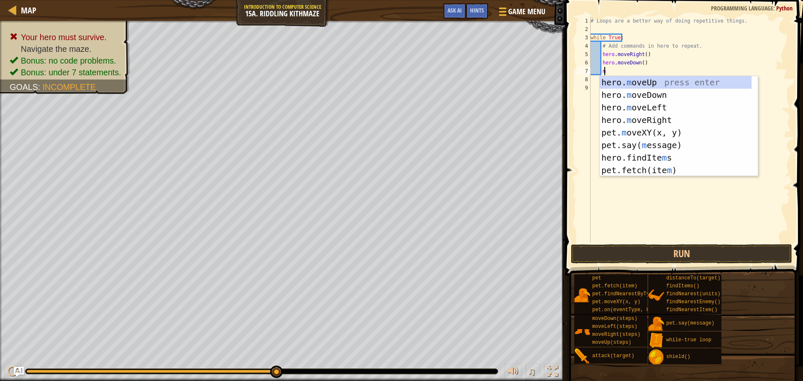
type textarea "mo"
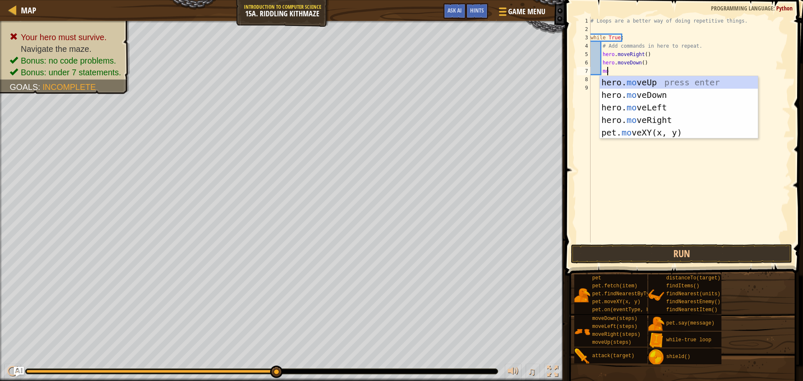
scroll to position [4, 1]
click at [652, 79] on div "hero. mo veUp press enter hero. mo veDown press enter hero. mo veLeft press ent…" at bounding box center [678, 120] width 158 height 88
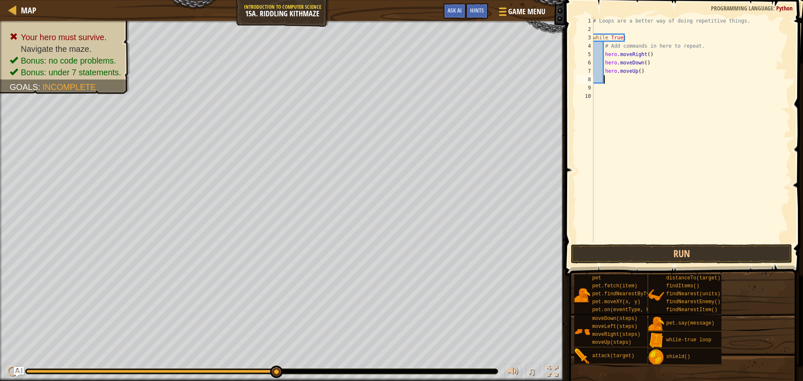
click at [638, 69] on div "# Loops are a better way of doing repetitive things. while True : # Add command…" at bounding box center [690, 138] width 199 height 242
type textarea "hero.moveUp()"
click at [691, 253] on button "Run" at bounding box center [681, 253] width 221 height 19
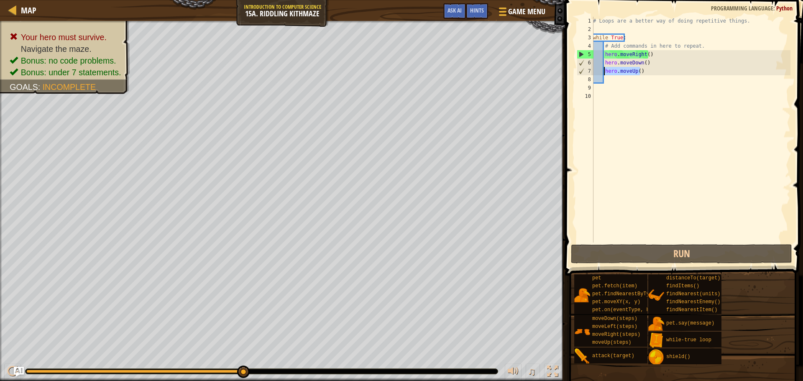
drag, startPoint x: 648, startPoint y: 68, endPoint x: 603, endPoint y: 68, distance: 44.7
click at [603, 68] on div "# Loops are a better way of doing repetitive things. while True : # Add command…" at bounding box center [690, 138] width 199 height 242
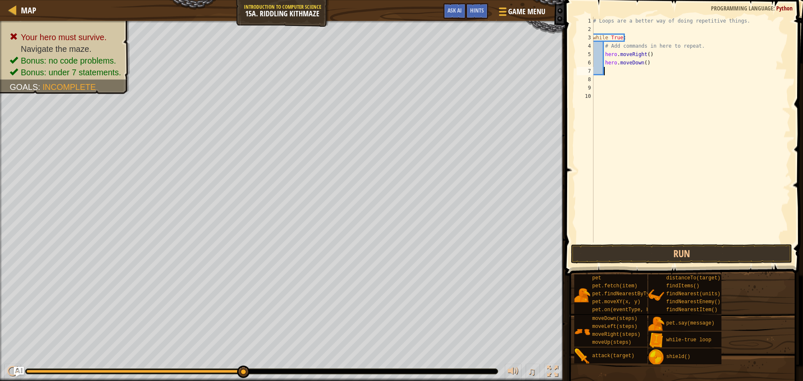
type textarea "mo"
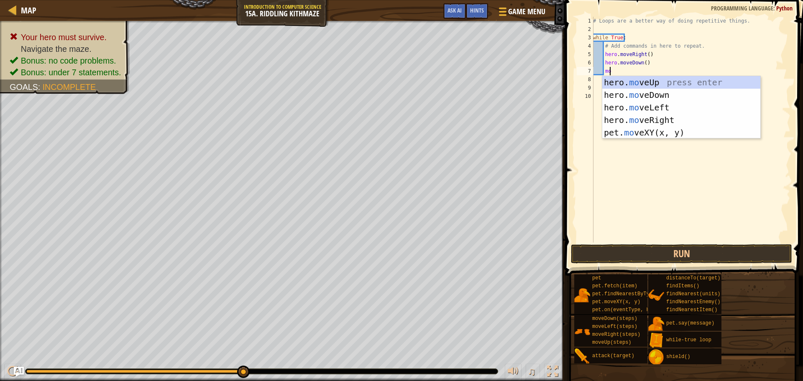
scroll to position [4, 1]
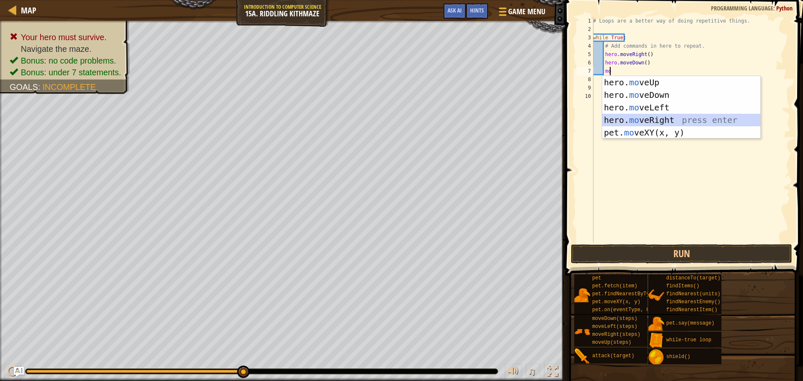
click at [648, 121] on div "hero. mo veUp press enter hero. mo veDown press enter hero. mo veLeft press ent…" at bounding box center [681, 120] width 158 height 88
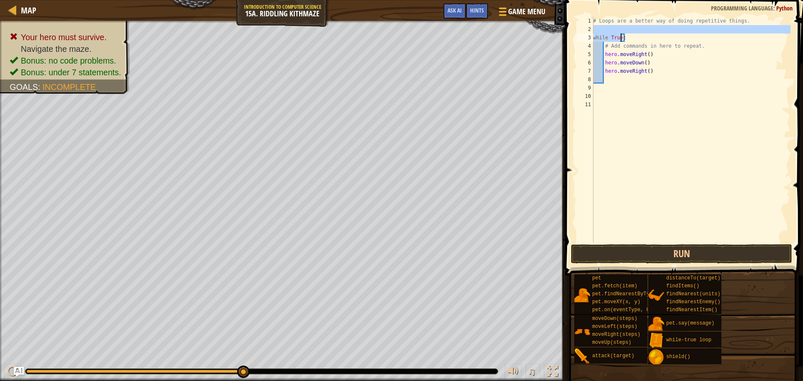
drag, startPoint x: 632, startPoint y: 32, endPoint x: 620, endPoint y: 40, distance: 13.8
click at [620, 40] on div "# Loops are a better way of doing repetitive things. while True : # Add command…" at bounding box center [690, 138] width 199 height 242
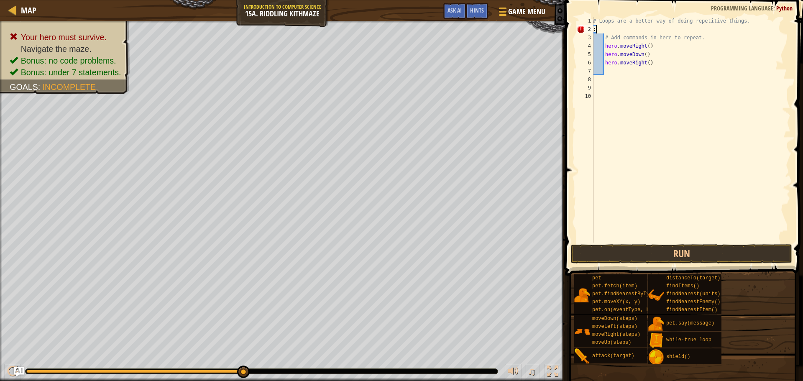
drag, startPoint x: 602, startPoint y: 28, endPoint x: 585, endPoint y: 26, distance: 17.3
click at [585, 26] on div "# Loops are a better way of doing repetitive things. 1 2 3 4 5 6 7 8 9 10 # Loo…" at bounding box center [682, 130] width 215 height 226
type textarea ":"
click at [650, 68] on div "# Loops are a better way of doing repetitive things. # Add commands in here to …" at bounding box center [690, 138] width 199 height 242
click at [626, 247] on button "Run" at bounding box center [681, 253] width 221 height 19
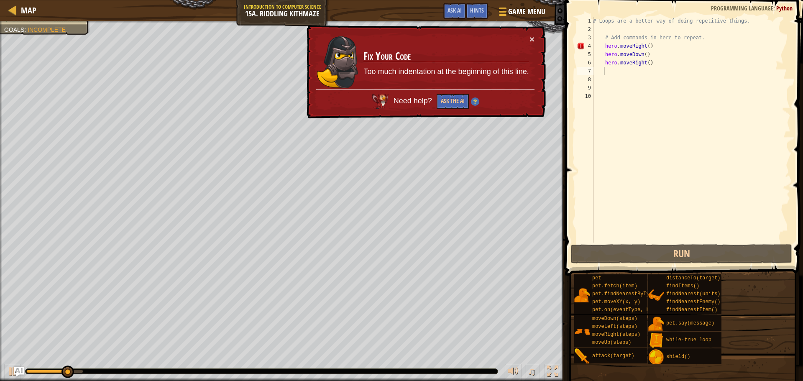
click at [530, 31] on div "× Fix Your Code Too much indentation at the beginning of this line. Need help? …" at bounding box center [425, 72] width 241 height 94
drag, startPoint x: 531, startPoint y: 32, endPoint x: 531, endPoint y: 36, distance: 4.6
click at [531, 33] on div "× Fix Your Code Too much indentation at the beginning of this line. Need help? …" at bounding box center [425, 72] width 241 height 94
click at [531, 36] on button "×" at bounding box center [531, 39] width 5 height 9
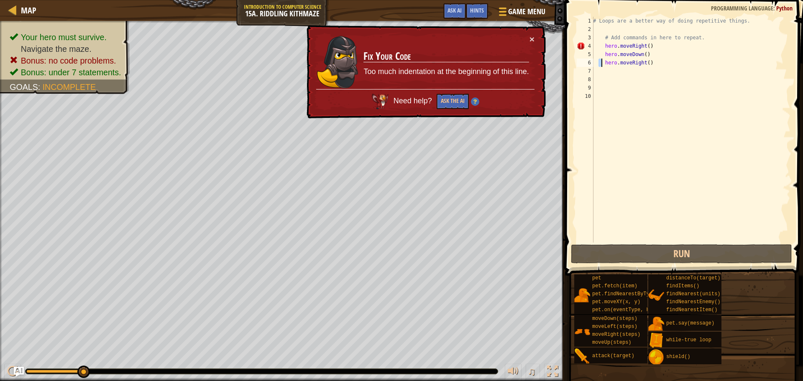
drag, startPoint x: 598, startPoint y: 60, endPoint x: 601, endPoint y: 66, distance: 7.3
click at [601, 66] on div "# Loops are a better way of doing repetitive things. # Add commands in here to …" at bounding box center [690, 138] width 199 height 242
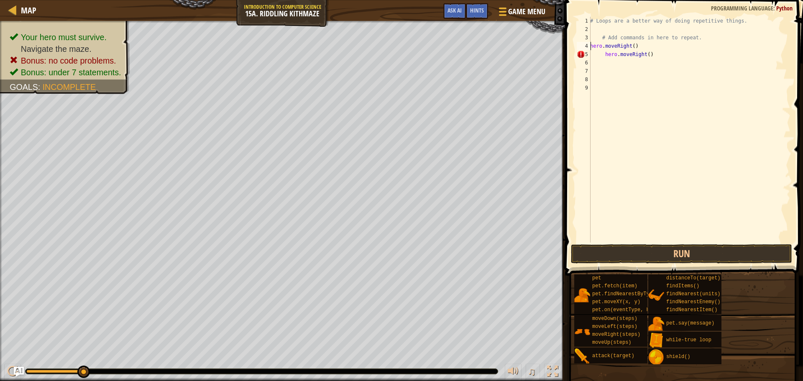
type textarea "hero.moveRight()"
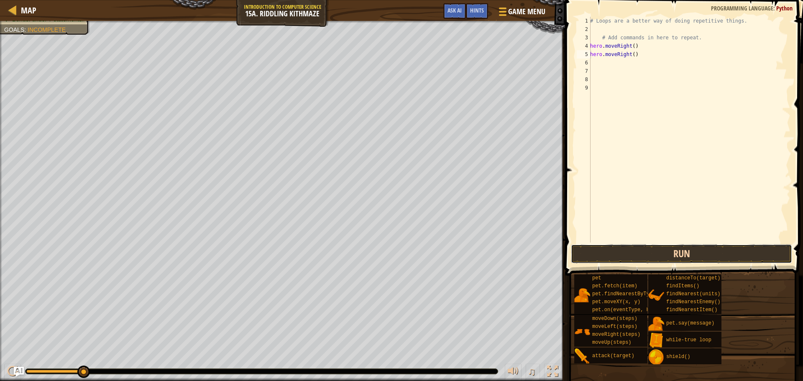
click at [655, 262] on button "Run" at bounding box center [681, 253] width 221 height 19
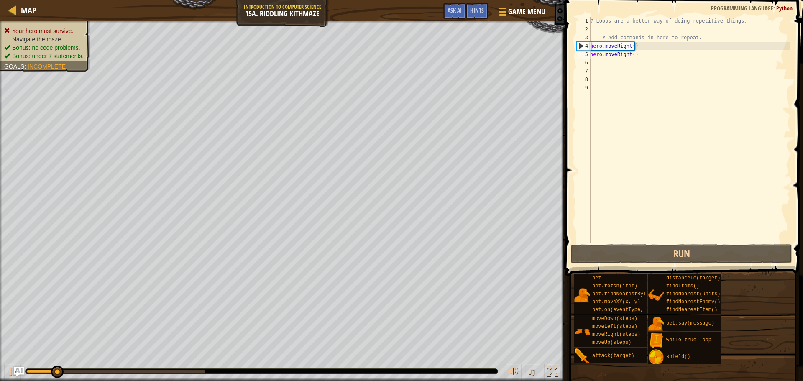
click at [54, 27] on div "Your hero must survive. Navigate the maze. Bonus: no code problems. Bonus: unde…" at bounding box center [39, 43] width 99 height 56
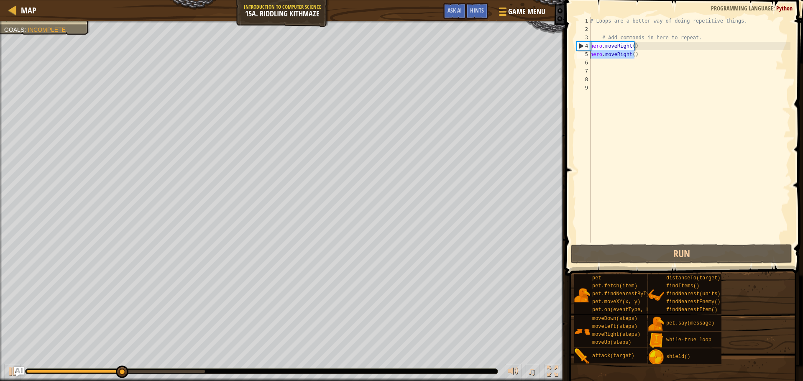
drag, startPoint x: 638, startPoint y: 51, endPoint x: 590, endPoint y: 54, distance: 47.7
click at [590, 54] on div "# Loops are a better way of doing repetitive things. # Add commands in here to …" at bounding box center [689, 138] width 202 height 242
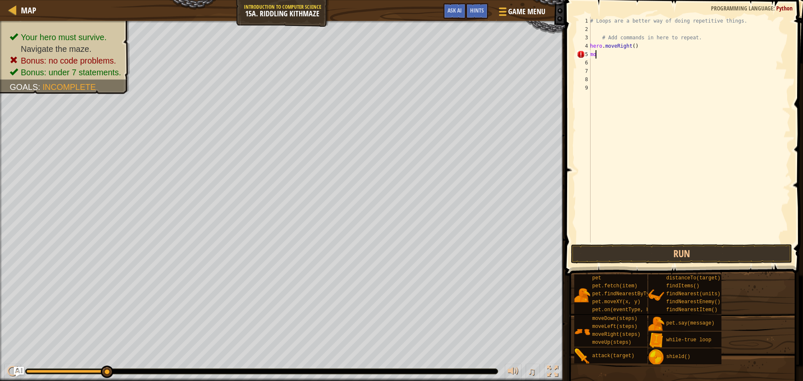
type textarea "m"
type textarea "mo"
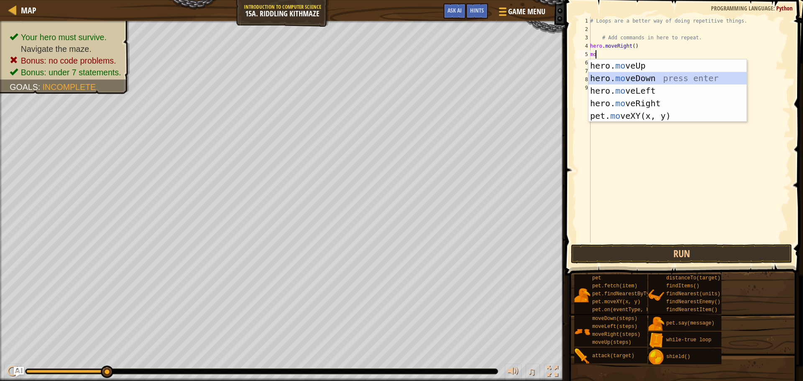
click at [637, 78] on div "hero. mo veUp press enter hero. mo veDown press enter hero. mo veLeft press ent…" at bounding box center [667, 103] width 158 height 88
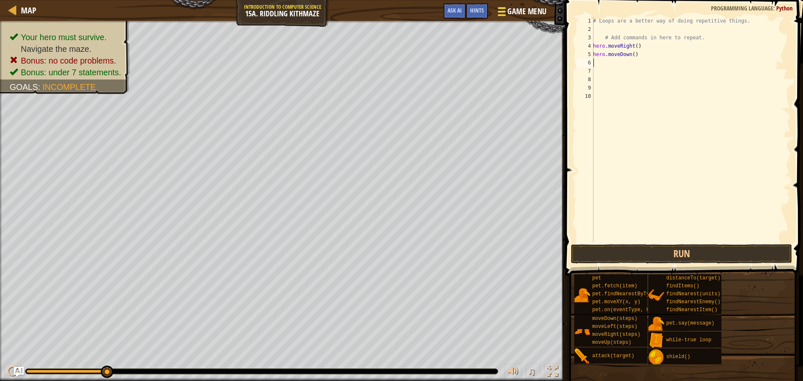
type textarea ","
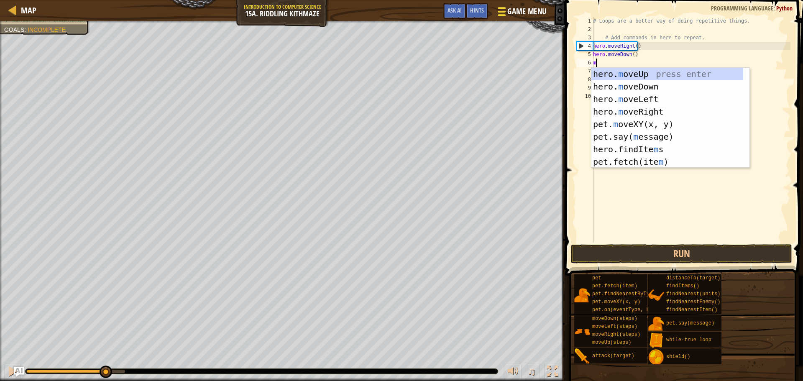
type textarea "mo"
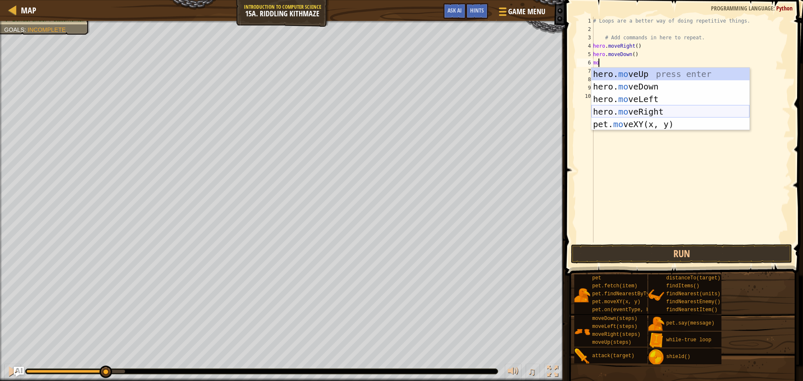
click at [654, 107] on div "hero. mo veUp press enter hero. mo veDown press enter hero. mo veLeft press ent…" at bounding box center [670, 112] width 158 height 88
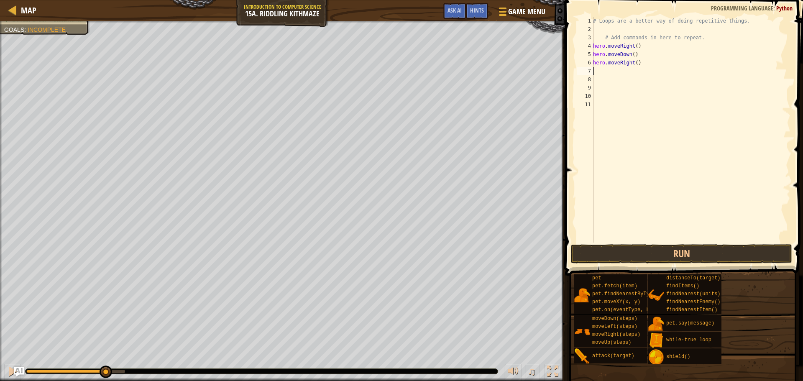
click at [634, 62] on div "# Loops are a better way of doing repetitive things. # Add commands in here to …" at bounding box center [690, 138] width 199 height 242
type textarea "hero.moveRight(2)"
click at [636, 71] on div "# Loops are a better way of doing repetitive things. # Add commands in here to …" at bounding box center [690, 138] width 199 height 242
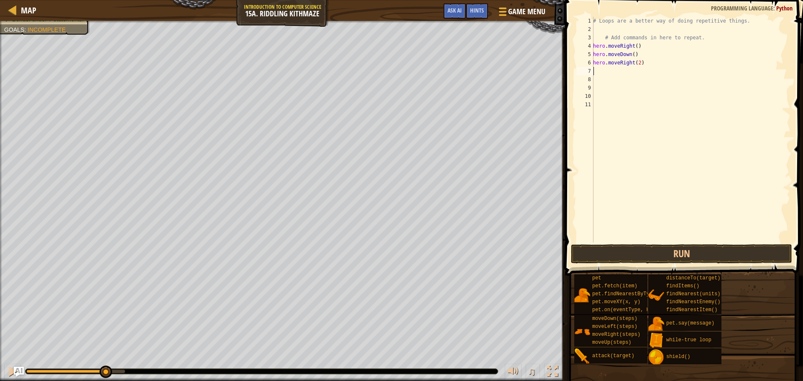
type textarea "mo"
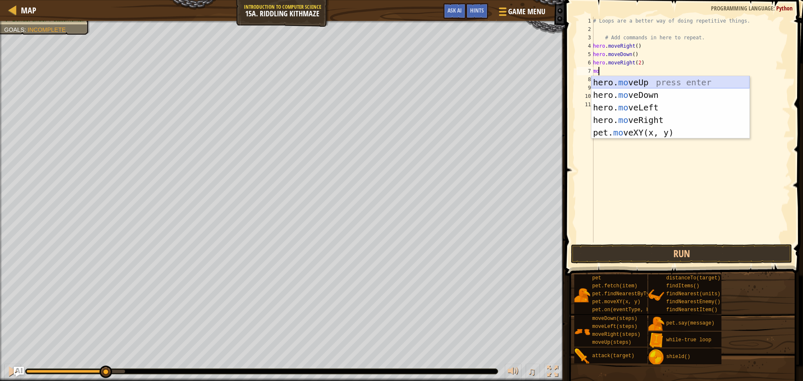
click at [661, 83] on div "hero. mo veUp press enter hero. mo veDown press enter hero. mo veLeft press ent…" at bounding box center [670, 120] width 158 height 88
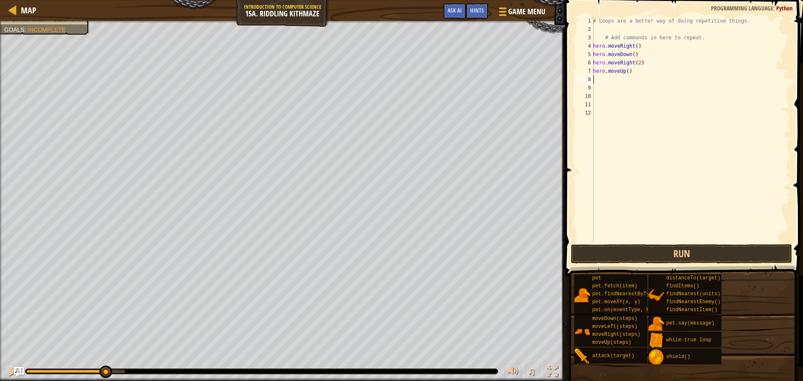
type textarea "mo"
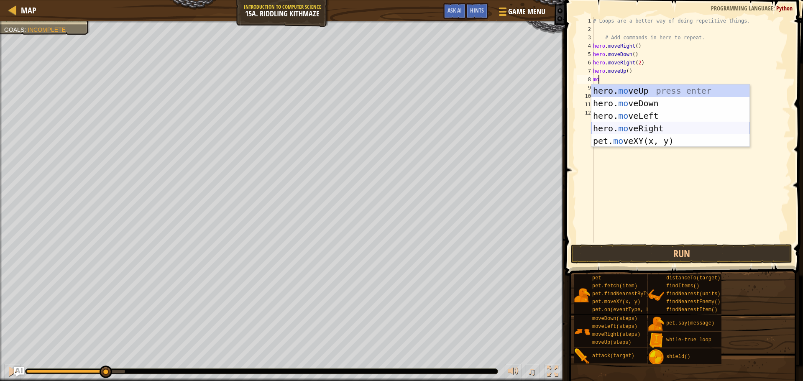
click at [645, 122] on div "hero. mo veUp press enter hero. mo veDown press enter hero. mo veLeft press ent…" at bounding box center [670, 128] width 158 height 88
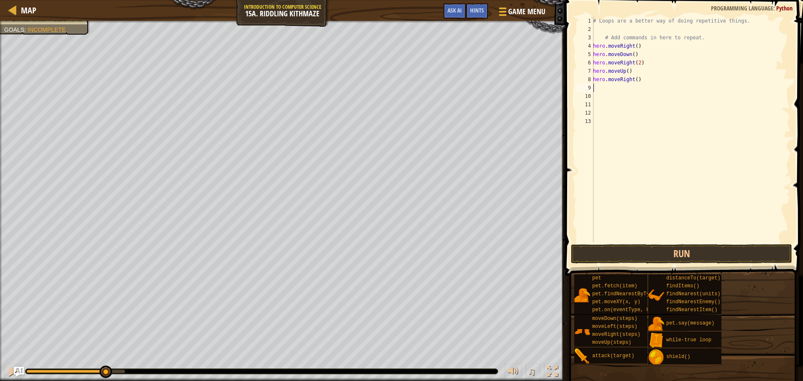
type textarea "mo"
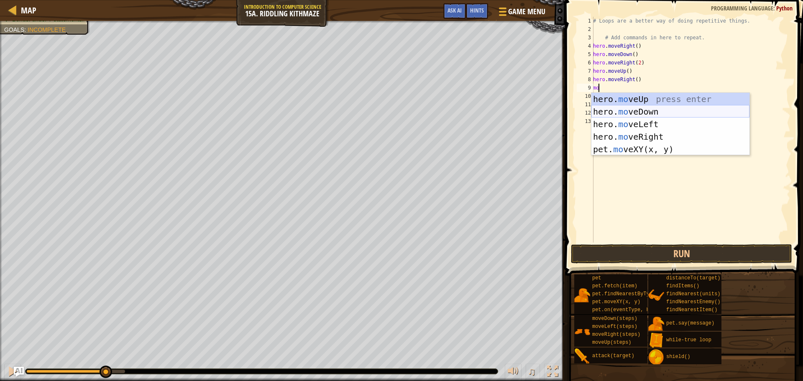
click at [661, 112] on div "hero. mo veUp press enter hero. mo veDown press enter hero. mo veLeft press ent…" at bounding box center [670, 137] width 158 height 88
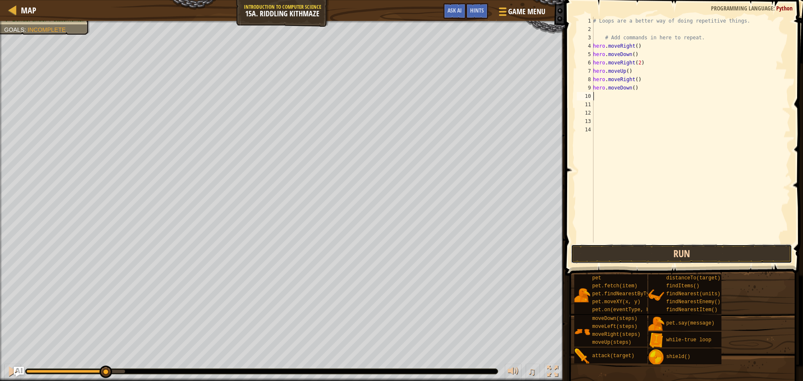
click at [650, 255] on button "Run" at bounding box center [681, 253] width 221 height 19
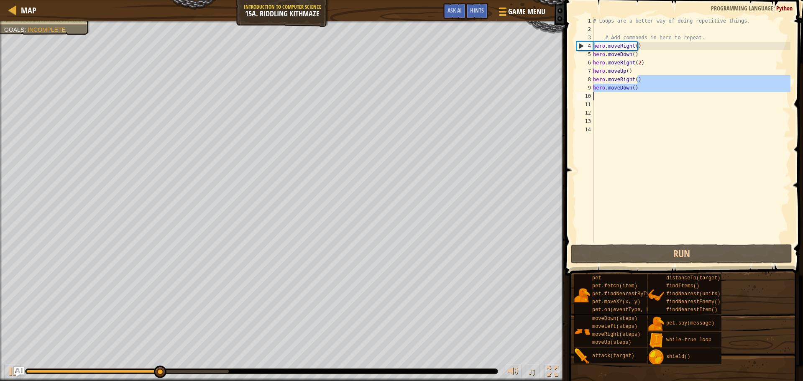
drag, startPoint x: 775, startPoint y: 78, endPoint x: 561, endPoint y: 105, distance: 215.8
click at [576, 101] on div "1 2 3 4 5 6 7 8 9 10 11 12 13 14 # Loops are a better way of doing repetitive t…" at bounding box center [682, 130] width 215 height 226
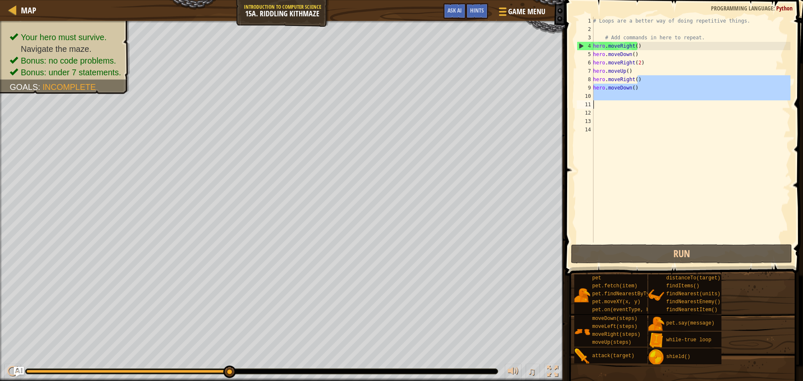
click at [587, 38] on div "3" at bounding box center [584, 37] width 17 height 8
type textarea "# Add commands in here to repeat."
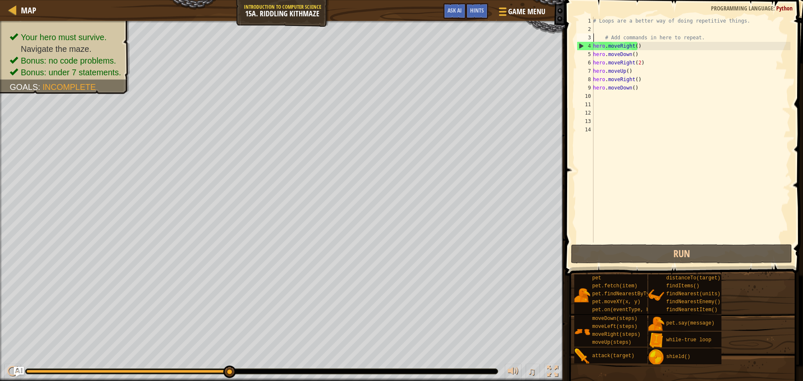
click at [610, 28] on div "# Loops are a better way of doing repetitive things. # Add commands in here to …" at bounding box center [690, 138] width 199 height 242
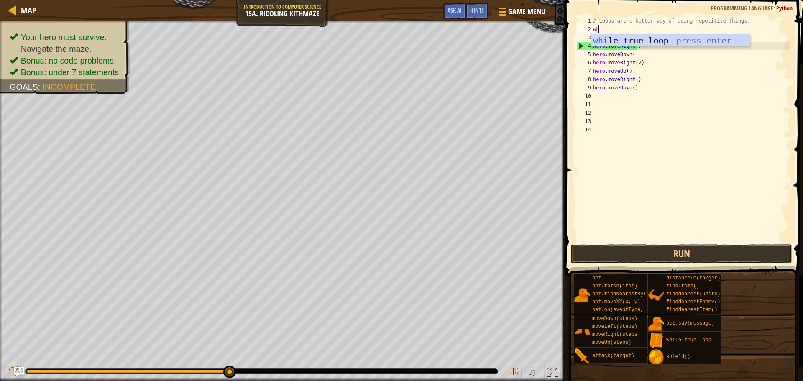
type textarea "whu"
click at [650, 44] on div "wh ile-tr u e loop press enter" at bounding box center [670, 53] width 158 height 38
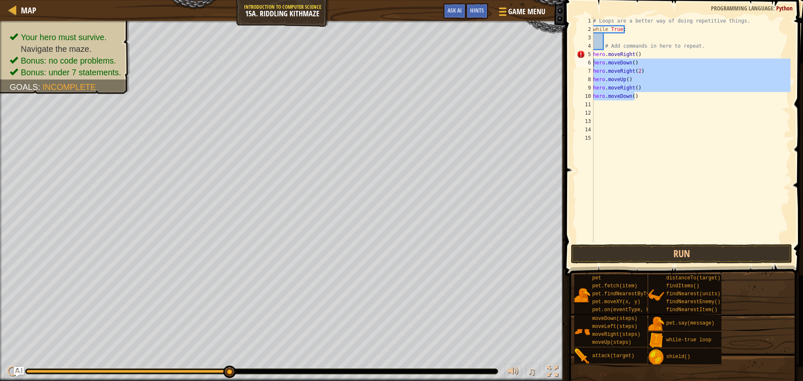
drag, startPoint x: 645, startPoint y: 99, endPoint x: 594, endPoint y: 62, distance: 62.8
click at [594, 62] on div "# Loops are a better way of doing repetitive things. while True : # Add command…" at bounding box center [690, 138] width 199 height 242
type textarea "hero.moveDown() hero.moveRight(2)"
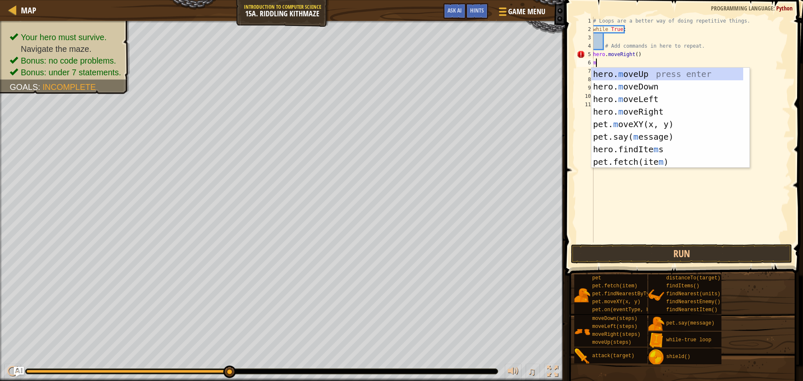
type textarea "mo"
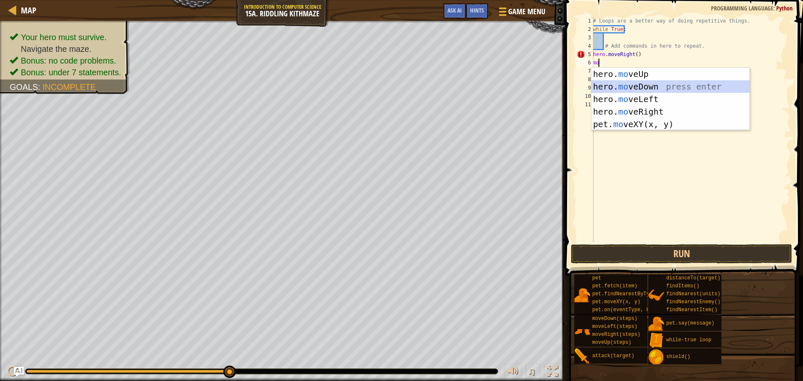
click at [640, 89] on div "hero. mo veUp press enter hero. mo veDown press enter hero. mo veLeft press ent…" at bounding box center [670, 112] width 158 height 88
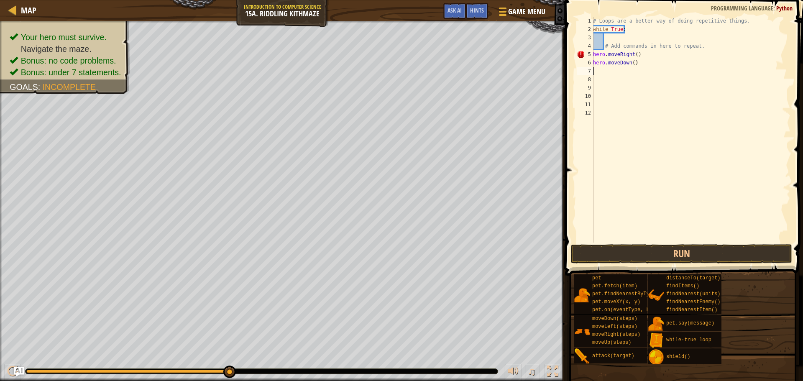
type textarea "mo"
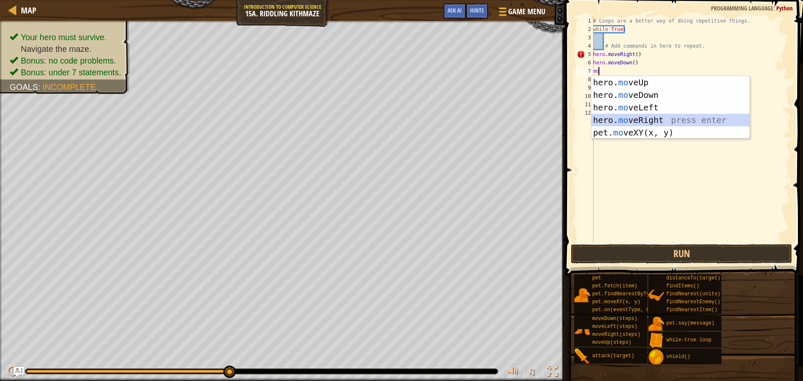
click at [645, 115] on div "hero. mo veUp press enter hero. mo veDown press enter hero. mo veLeft press ent…" at bounding box center [670, 120] width 158 height 88
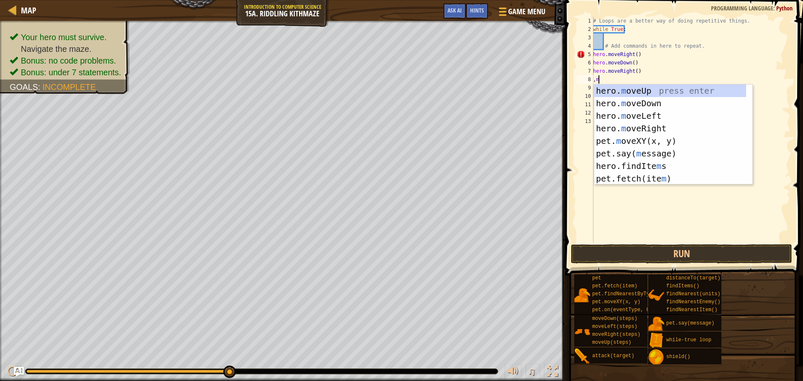
type textarea ",mo"
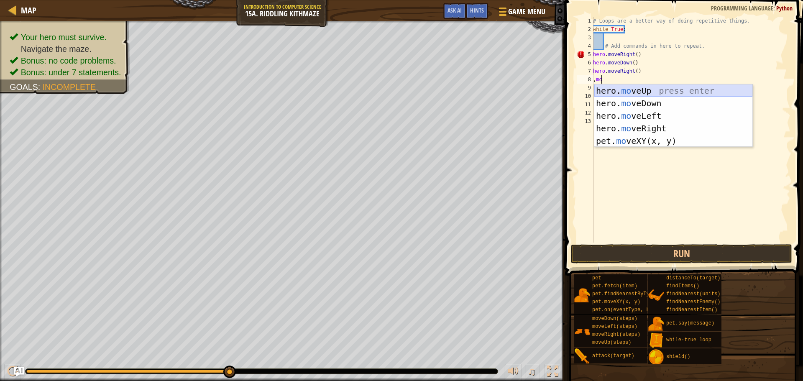
click at [617, 90] on div "hero. mo veUp press enter hero. mo veDown press enter hero. mo veLeft press ent…" at bounding box center [673, 128] width 158 height 88
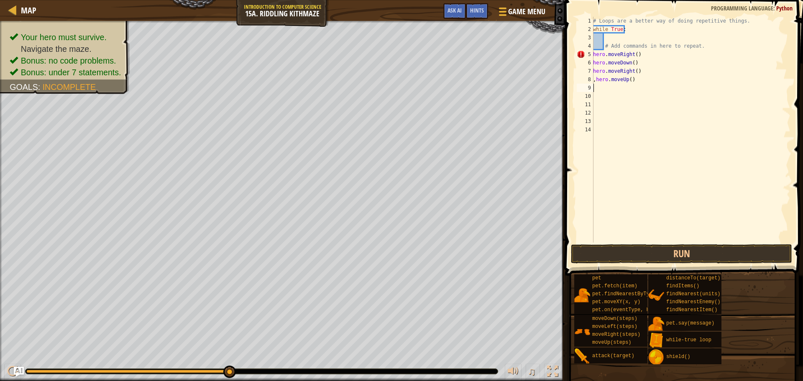
click at [596, 78] on div "# Loops are a better way of doing repetitive things. while True : # Add command…" at bounding box center [690, 138] width 199 height 242
click at [634, 72] on div "# Loops are a better way of doing repetitive things. while True : # Add command…" at bounding box center [690, 138] width 199 height 242
click at [669, 263] on button "Run" at bounding box center [681, 253] width 221 height 19
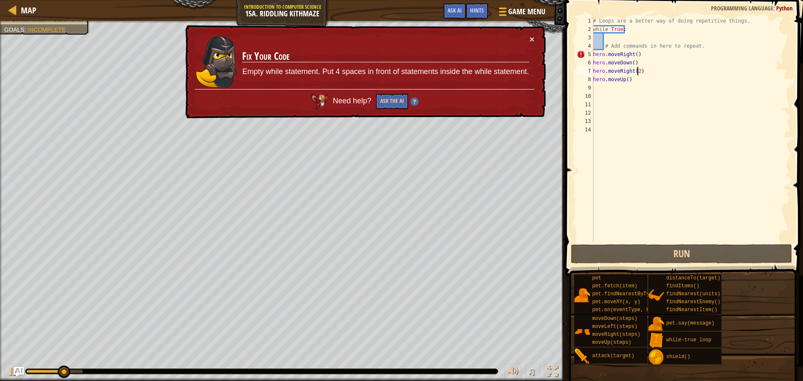
click at [637, 50] on div "# Loops are a better way of doing repetitive things. while True : # Add command…" at bounding box center [690, 138] width 199 height 242
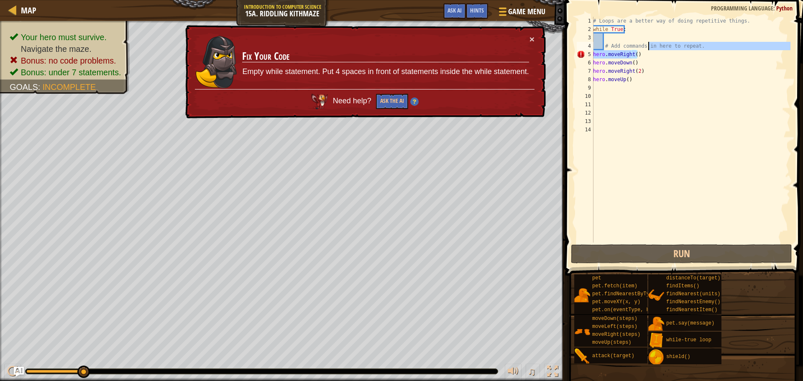
drag, startPoint x: 646, startPoint y: 54, endPoint x: 647, endPoint y: 49, distance: 4.3
click at [647, 49] on div "# Loops are a better way of doing repetitive things. while True : # Add command…" at bounding box center [690, 138] width 199 height 242
click at [646, 68] on div "# Loops are a better way of doing repetitive things. while True : # Add command…" at bounding box center [690, 138] width 199 height 242
click at [636, 55] on div "# Loops are a better way of doing repetitive things. while True : # Add command…" at bounding box center [690, 138] width 199 height 242
click at [596, 54] on div "# Loops are a better way of doing repetitive things. while True : # Add command…" at bounding box center [690, 138] width 199 height 242
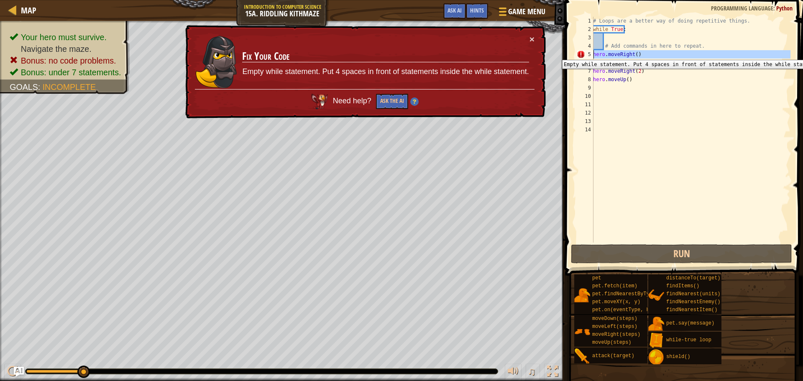
click at [593, 54] on div "5" at bounding box center [584, 54] width 17 height 8
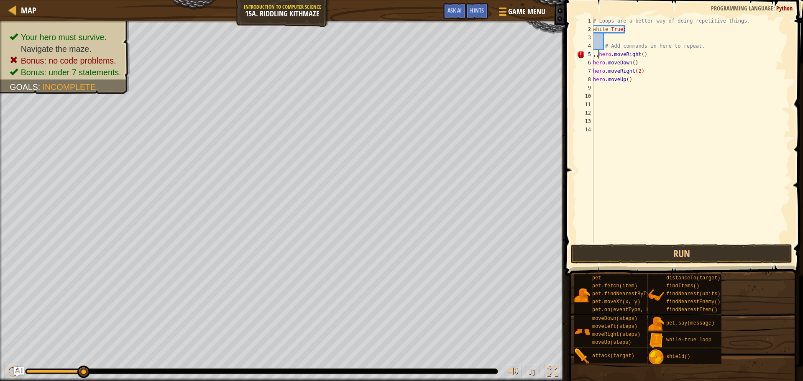
scroll to position [4, 0]
type textarea "hero.moveUp()"
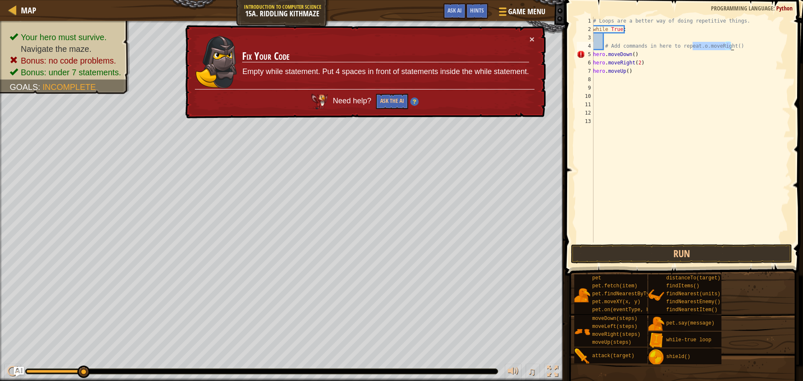
drag, startPoint x: 693, startPoint y: 47, endPoint x: 730, endPoint y: 46, distance: 37.2
click at [730, 46] on div "# Loops are a better way of doing repetitive things. while True : # Add command…" at bounding box center [690, 138] width 199 height 242
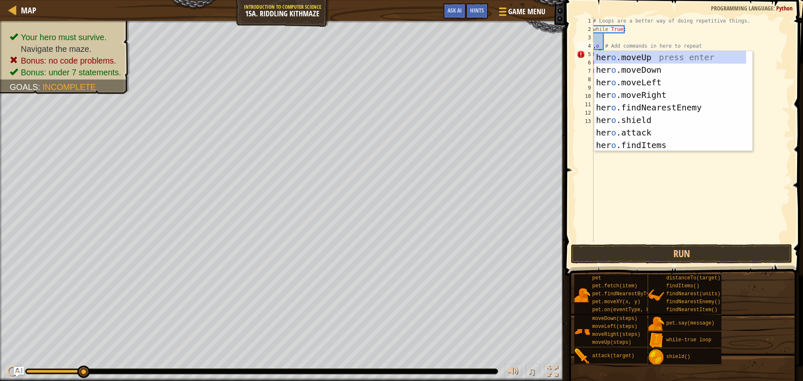
scroll to position [4, 0]
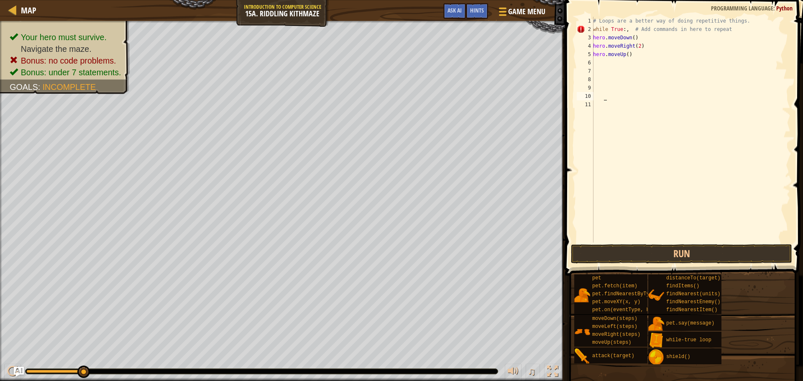
type textarea "while True:, # Add commands in here to repeat"
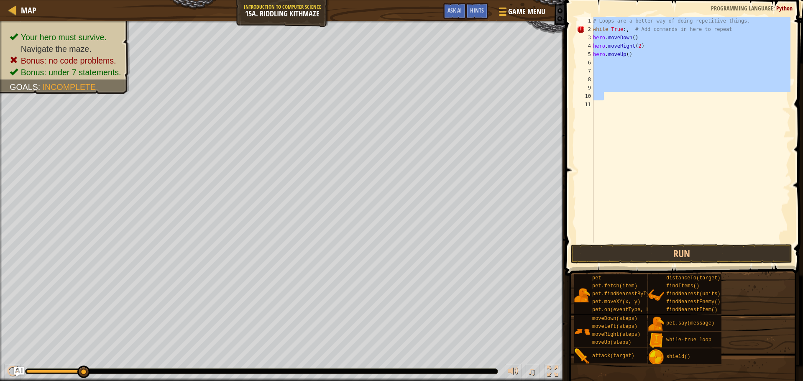
click at [356, 0] on html "Map Introduction to Computer Science 15a. Riddling Kithmaze Game Menu Done Hint…" at bounding box center [401, 0] width 803 height 0
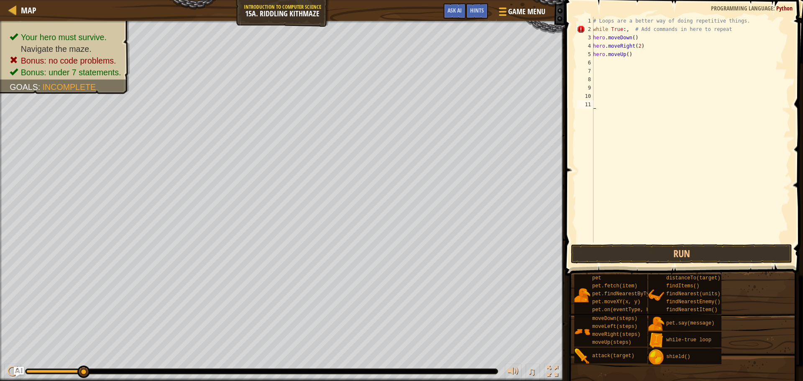
click at [688, 133] on div "# Loops are a better way of doing repetitive things. while True :, # Add comman…" at bounding box center [690, 138] width 199 height 242
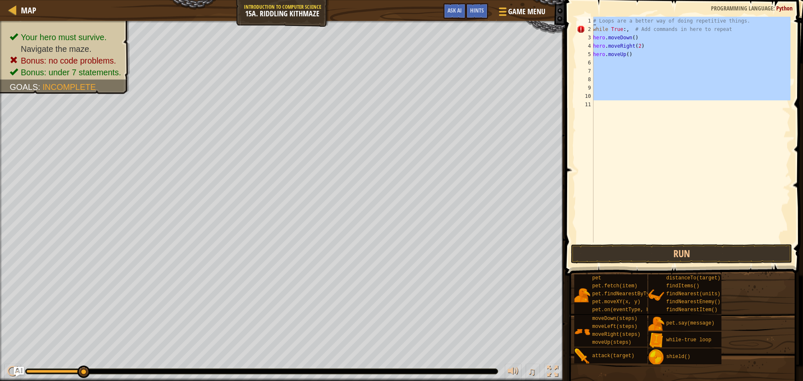
drag, startPoint x: 659, startPoint y: 111, endPoint x: 598, endPoint y: 13, distance: 115.9
click at [598, 13] on div "1 2 3 4 5 6 7 8 9 10 11 # Loops are a better way of doing repetitive things. wh…" at bounding box center [682, 154] width 240 height 300
type textarea "# Loops are a better way of doing repetitive things. while True:, # Add command…"
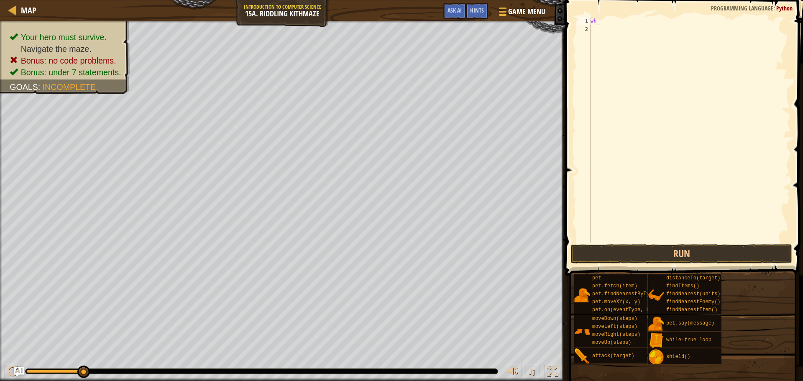
type textarea "whi"
drag, startPoint x: 625, startPoint y: 30, endPoint x: 632, endPoint y: 32, distance: 7.4
click at [628, 30] on div "whi le-true loop press enter" at bounding box center [668, 45] width 158 height 38
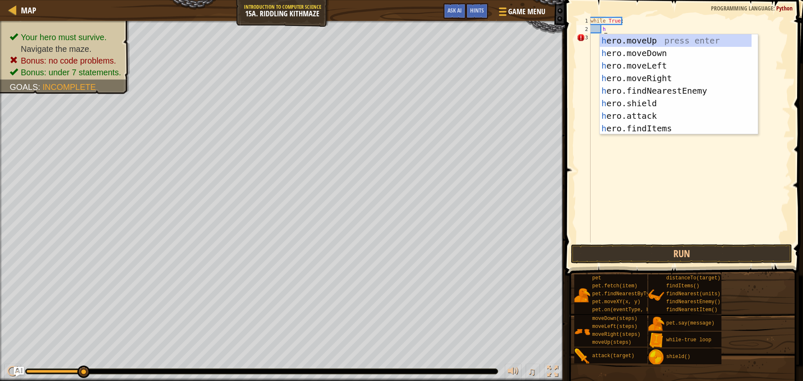
type textarea "hr"
click at [648, 75] on div "h e r o.moveUp press enter h e r o.moveDown press enter h e r o.moveLeft press …" at bounding box center [675, 96] width 152 height 125
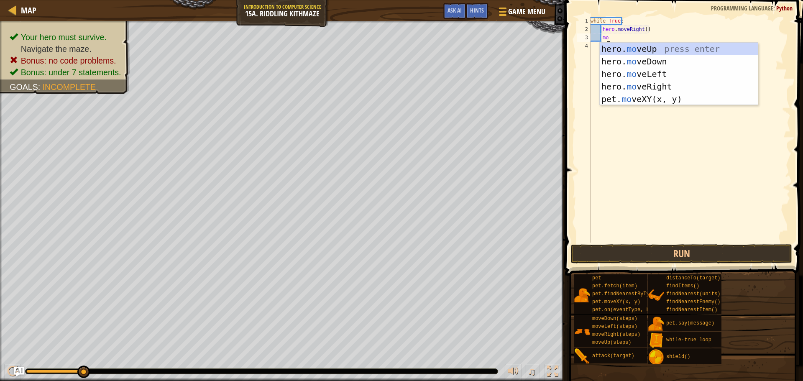
type textarea "mov"
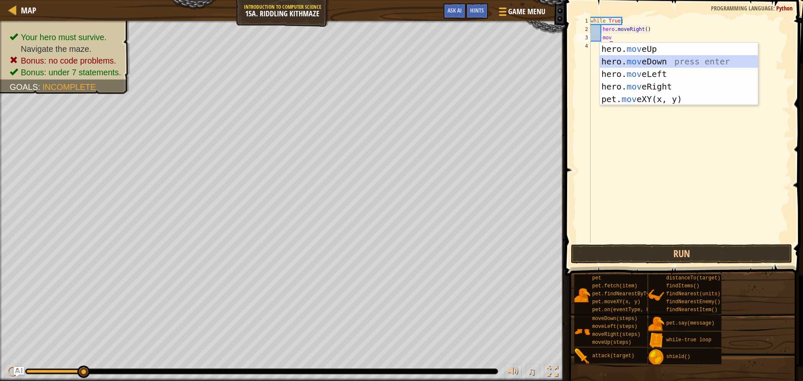
click at [660, 60] on div "hero. mov eUp press enter hero. mov eDown press enter hero. mov eLeft press ent…" at bounding box center [678, 87] width 158 height 88
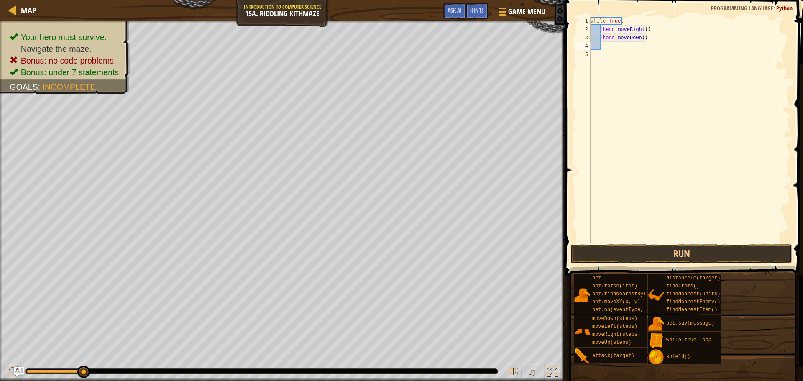
type textarea "mo"
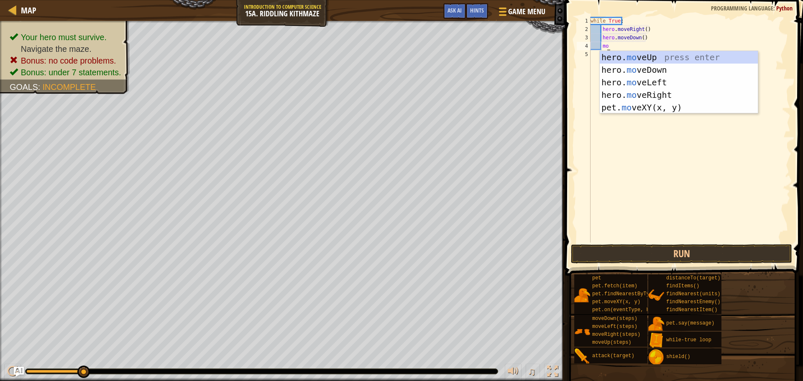
scroll to position [4, 1]
click at [670, 95] on div "hero. mo veUp press enter hero. mo veDown press enter hero. mo veLeft press ent…" at bounding box center [678, 95] width 158 height 88
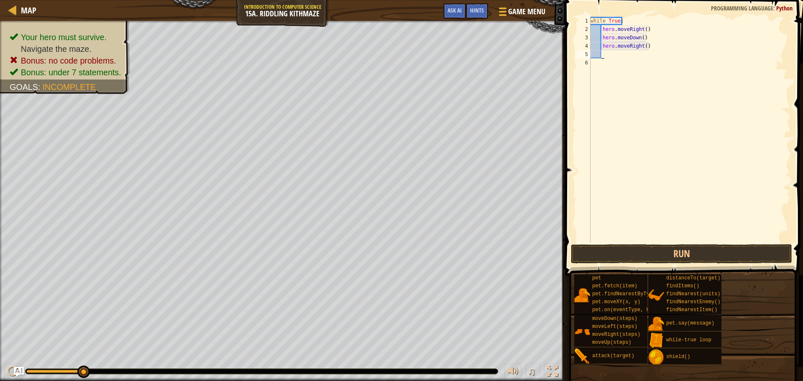
scroll to position [4, 0]
click at [637, 44] on div "while True : hero . moveRight ( ) hero . moveDown ( ) hero . moveRight ( )" at bounding box center [689, 138] width 201 height 242
type textarea "hero.moveRight()"
click at [626, 56] on div "while True : hero . moveRight ( ) hero . moveDown ( ) hero . moveRight ( )" at bounding box center [689, 138] width 201 height 242
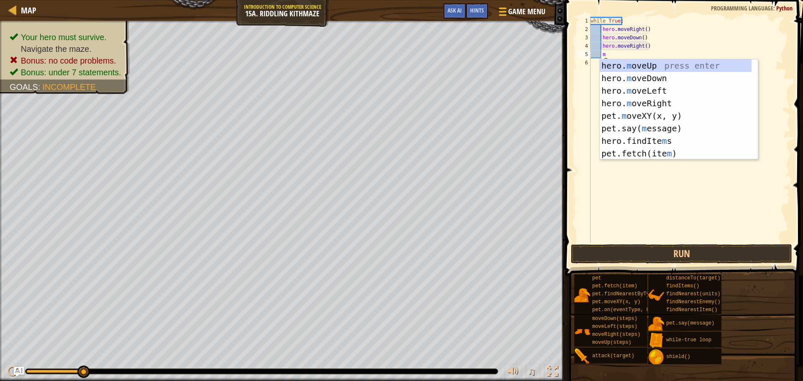
type textarea "mo"
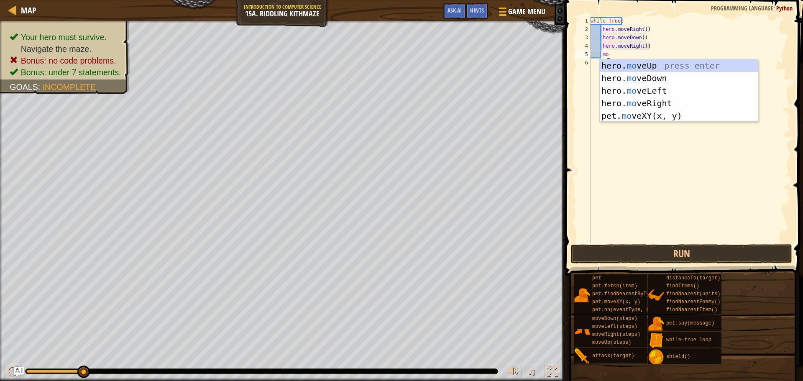
click at [661, 60] on div "hero. mo veUp press enter hero. mo veDown press enter hero. mo veLeft press ent…" at bounding box center [678, 103] width 158 height 88
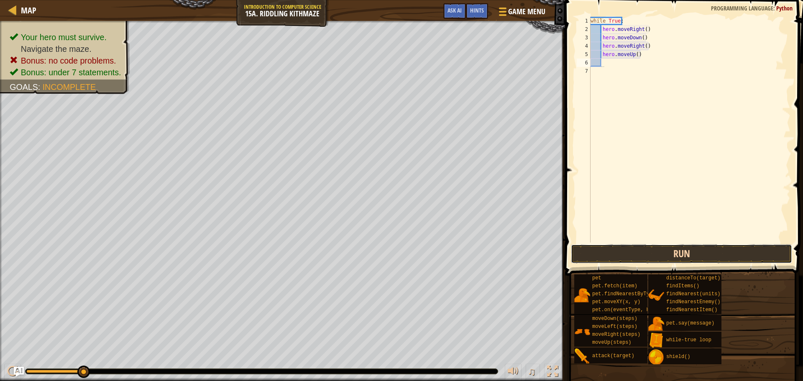
click at [673, 253] on button "Run" at bounding box center [681, 253] width 221 height 19
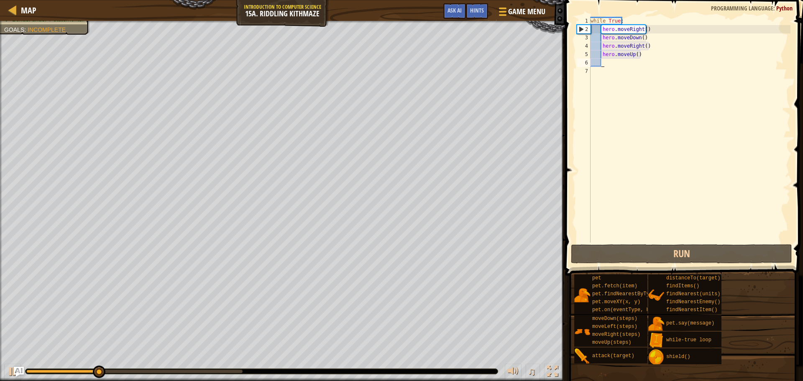
click at [642, 43] on div "while True : hero . moveRight ( ) hero . moveDown ( ) hero . moveRight ( ) hero…" at bounding box center [689, 138] width 201 height 242
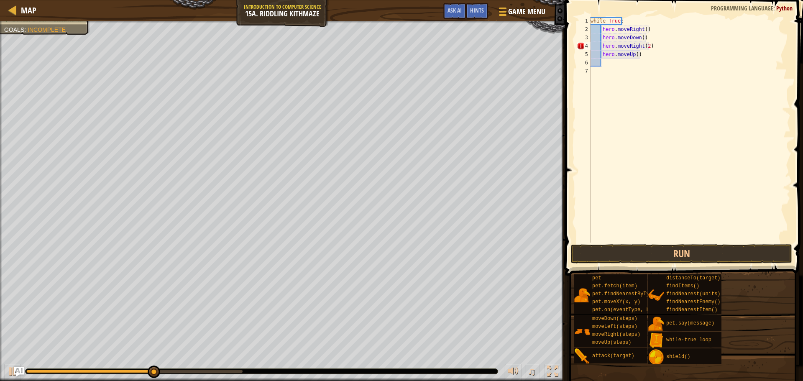
scroll to position [4, 5]
click at [715, 256] on button "Run" at bounding box center [681, 253] width 221 height 19
type textarea "hero.moveRight(2)"
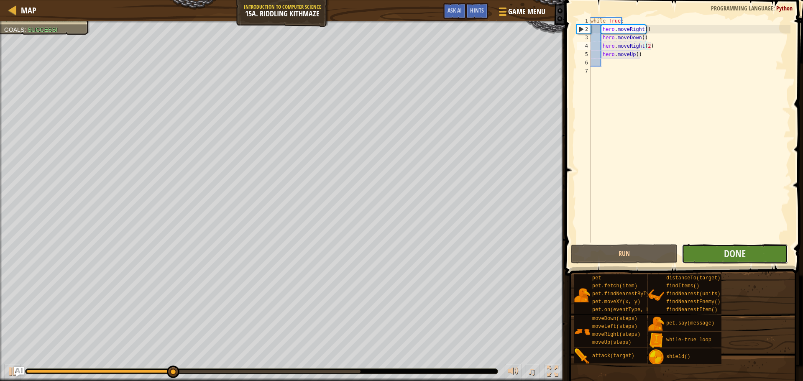
click at [722, 249] on button "Done" at bounding box center [734, 253] width 106 height 19
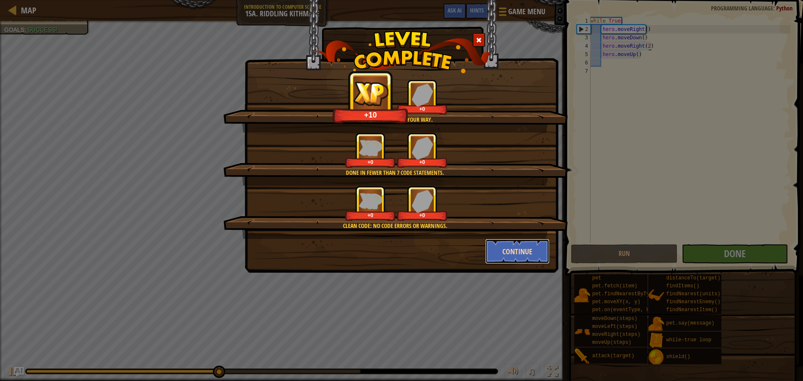
click at [506, 243] on button "Continue" at bounding box center [517, 251] width 65 height 25
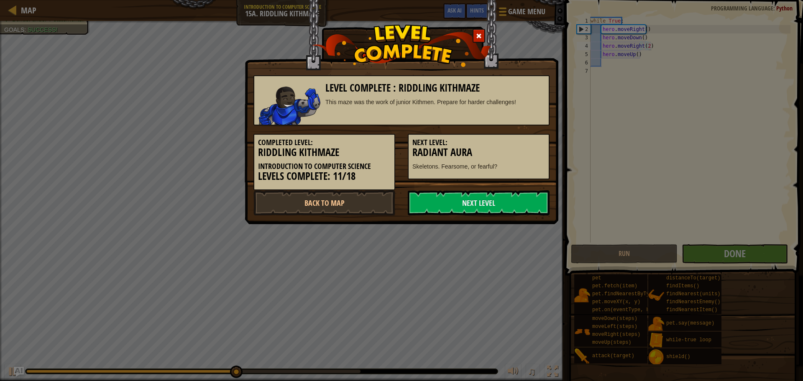
drag, startPoint x: 442, startPoint y: 155, endPoint x: 456, endPoint y: 180, distance: 28.8
click at [445, 161] on div "Next Level: Radiant Aura Skeletons. Fearsome, or fearful?" at bounding box center [479, 157] width 142 height 46
click at [470, 203] on link "Next Level" at bounding box center [479, 202] width 142 height 25
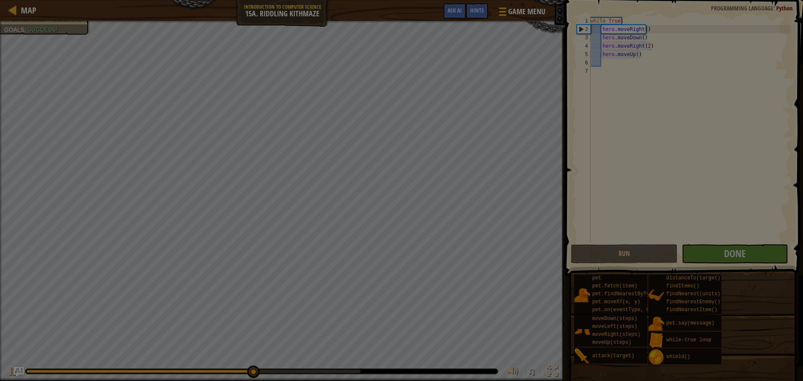
click at [453, 1] on body "Map Introduction to Computer Science 15a. Riddling Kithmaze Game Menu Done Hint…" at bounding box center [401, 0] width 803 height 1
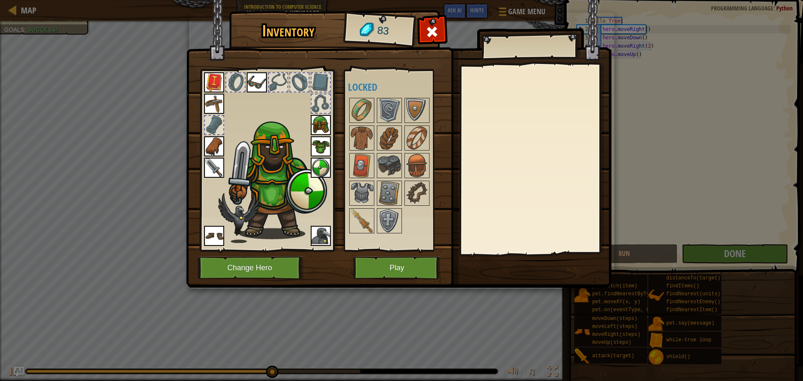
click at [367, 207] on div at bounding box center [400, 166] width 105 height 138
click at [363, 184] on img at bounding box center [361, 192] width 23 height 23
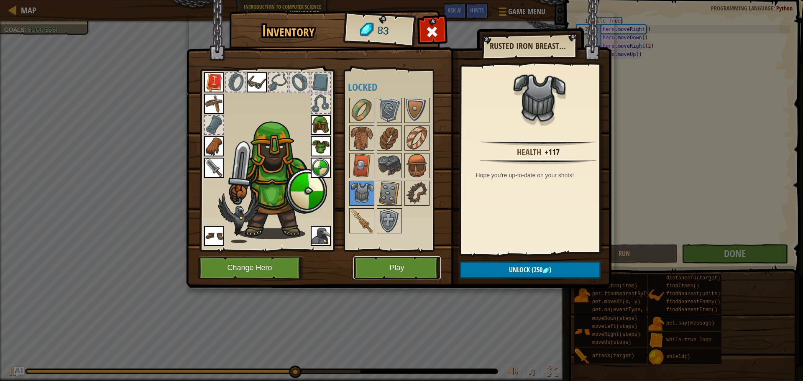
click at [385, 278] on button "Play" at bounding box center [396, 267] width 87 height 23
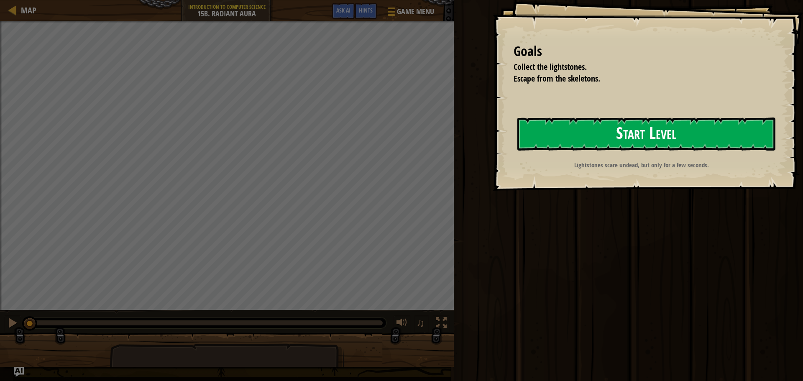
click at [606, 135] on button "Start Level" at bounding box center [646, 133] width 258 height 33
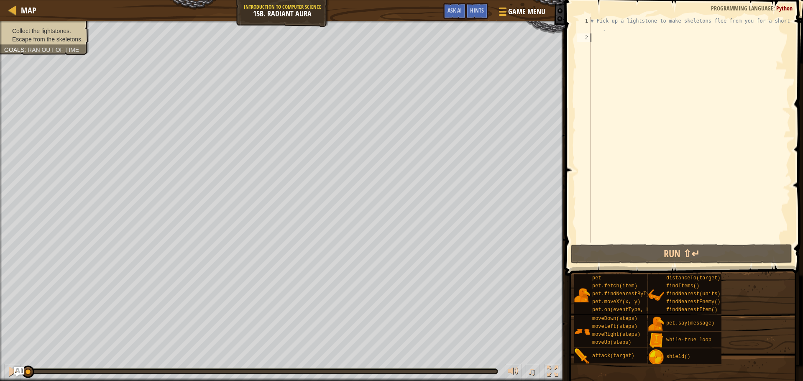
type textarea "p"
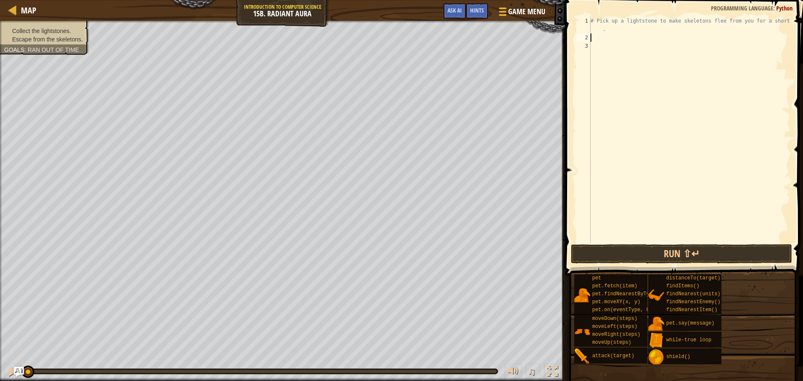
type textarea "om"
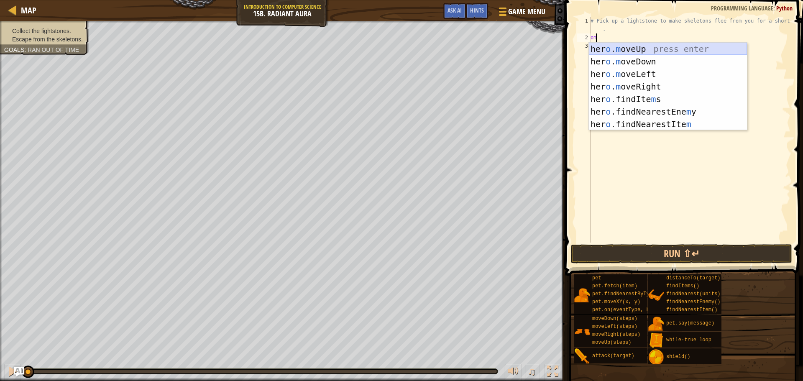
click at [621, 47] on div "her o . m oveUp press enter her o . m oveDown press enter her o . m oveLeft pre…" at bounding box center [668, 99] width 158 height 113
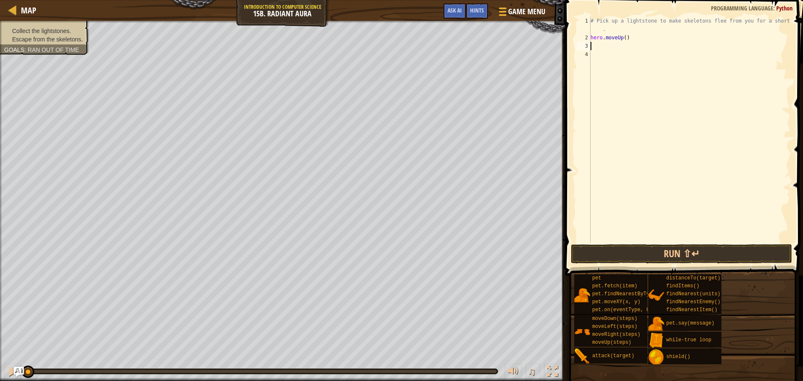
type textarea "mo"
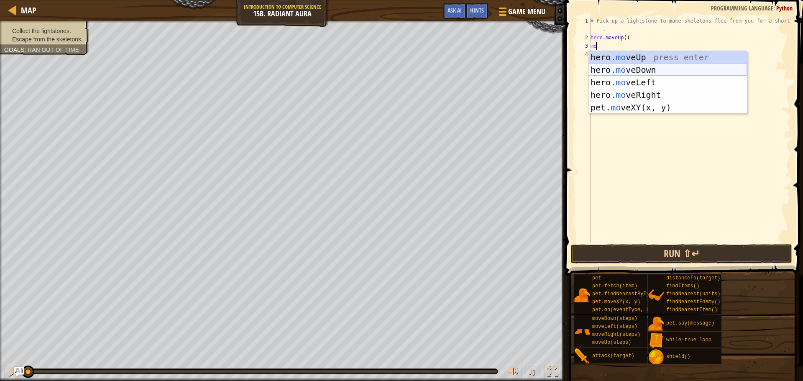
click at [633, 72] on div "hero. mo veUp press enter hero. mo veDown press enter hero. mo veLeft press ent…" at bounding box center [668, 95] width 158 height 88
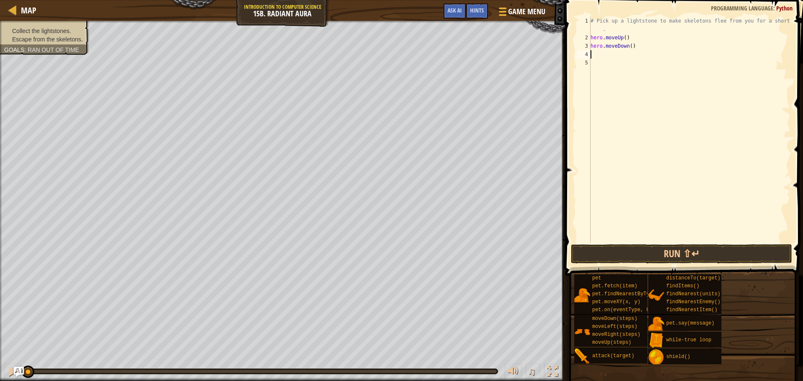
type textarea "mo"
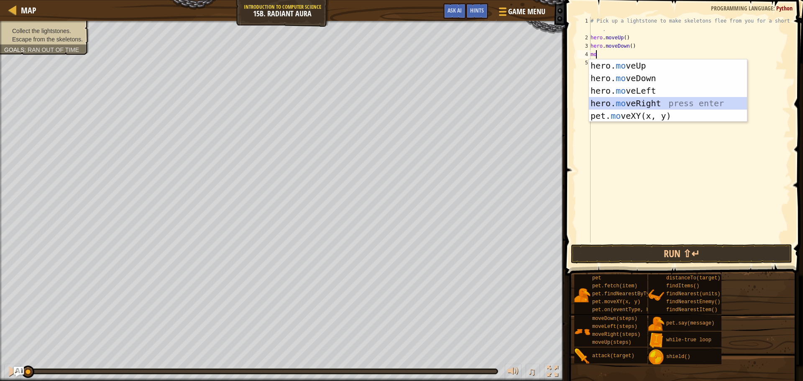
click at [659, 102] on div "hero. mo veUp press enter hero. mo veDown press enter hero. mo veLeft press ent…" at bounding box center [668, 103] width 158 height 88
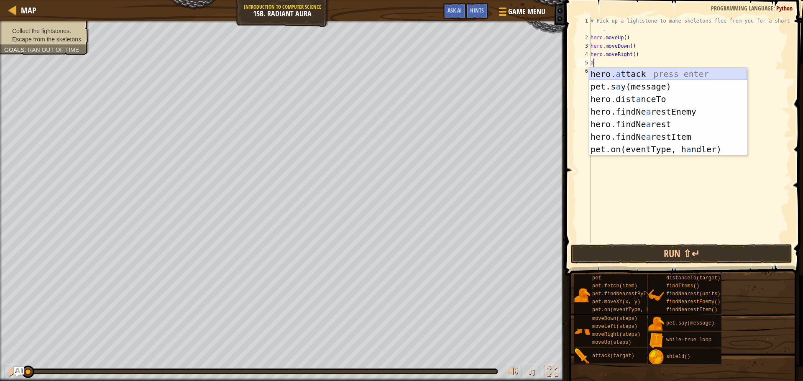
click at [680, 74] on div "hero. a ttack press enter pet.s a y(message) press enter hero.dist a nceTo pres…" at bounding box center [668, 124] width 158 height 113
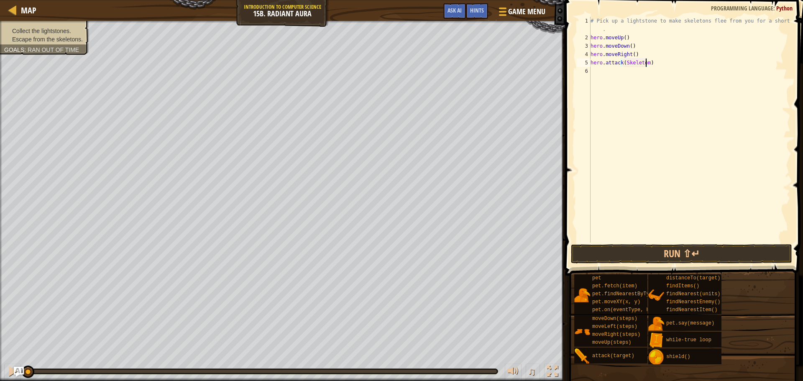
scroll to position [4, 4]
click at [729, 254] on button "Run ⇧↵" at bounding box center [681, 253] width 221 height 19
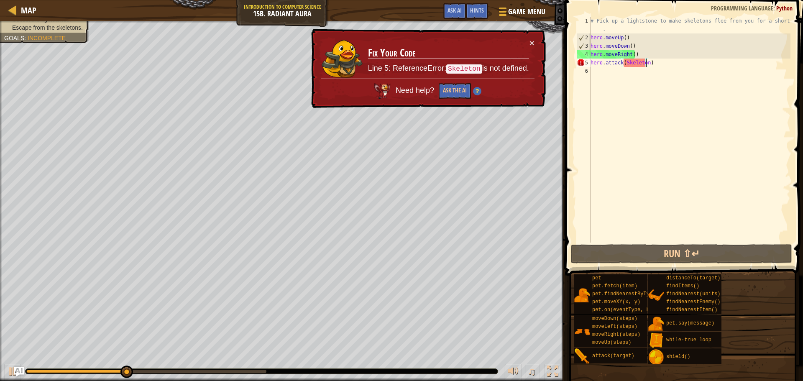
click at [538, 39] on div "× Fix Your Code Line 5: ReferenceError: Skeleton is not defined. Need help? Ask…" at bounding box center [427, 68] width 236 height 79
click at [533, 40] on button "×" at bounding box center [531, 42] width 5 height 9
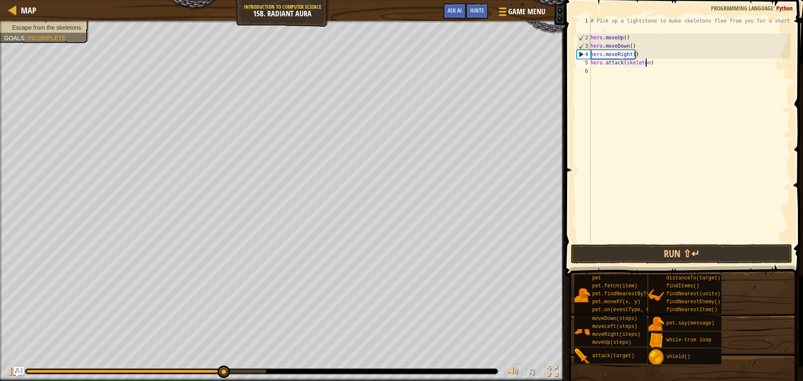
type textarea "hero.attack(skeleton)"
click at [615, 74] on div "# Pick up a lightstone to make skeletons flee from you for a short time . hero …" at bounding box center [689, 142] width 201 height 251
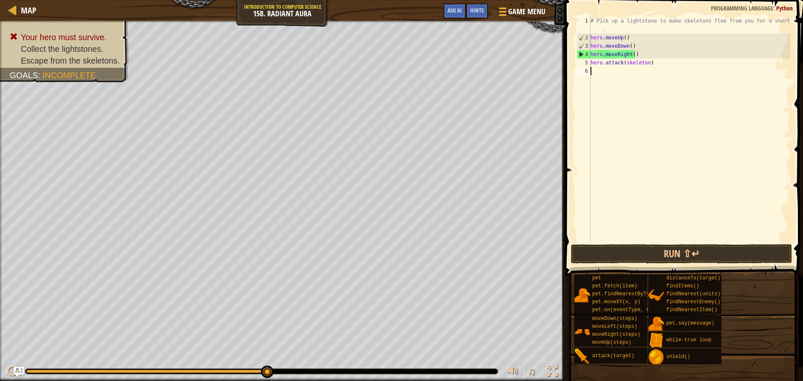
type textarea "mo"
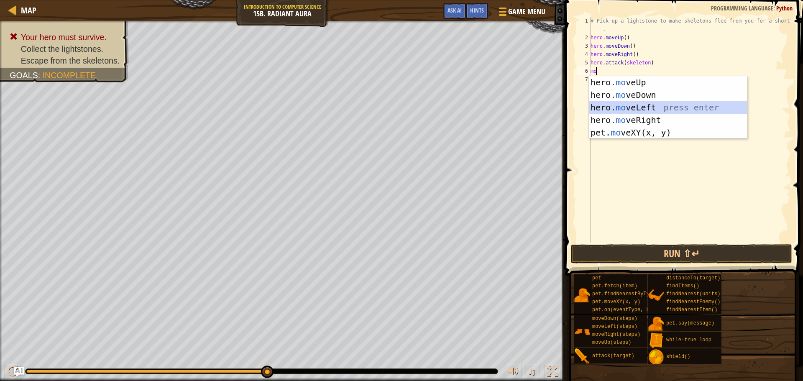
click at [659, 113] on div "hero. mo veUp press enter hero. mo veDown press enter hero. mo veLeft press ent…" at bounding box center [668, 120] width 158 height 88
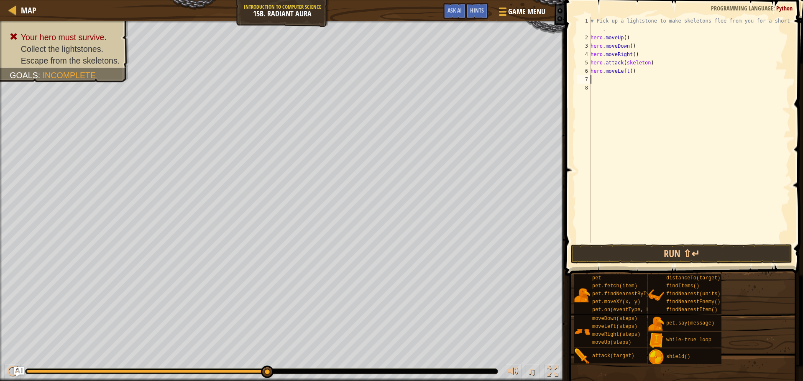
type textarea "hero.moveLeft()"
type textarea "h"
click at [608, 30] on div "# Pick up a lightstone to make skeletons flee from you for a short time . hero …" at bounding box center [689, 142] width 201 height 251
type textarea "# Pick up a lightstone to make skeletons flee from you for a short time"
click at [617, 59] on div "# Pick up a lightstone to make skeletons flee from you for a short time hero . …" at bounding box center [689, 138] width 201 height 242
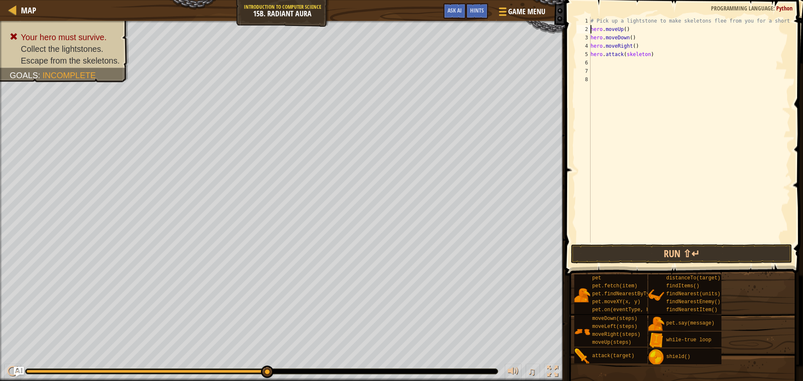
click at [592, 26] on div "# Pick up a lightstone to make skeletons flee from you for a short time hero . …" at bounding box center [689, 138] width 201 height 242
type textarea "hero.moveUp()"
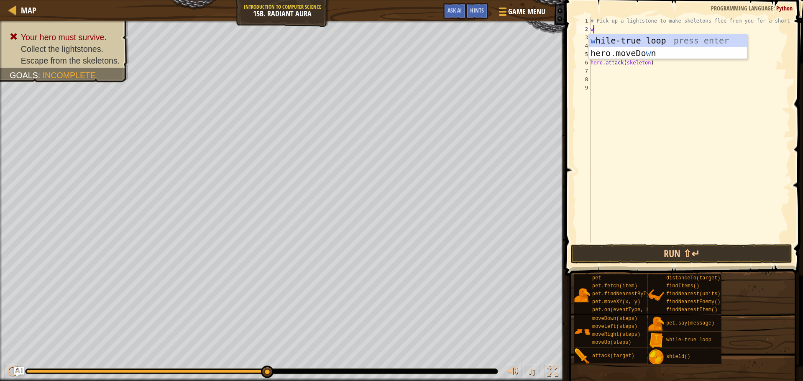
type textarea "whi"
click at [605, 41] on div "whi le-true loop press enter" at bounding box center [668, 53] width 158 height 38
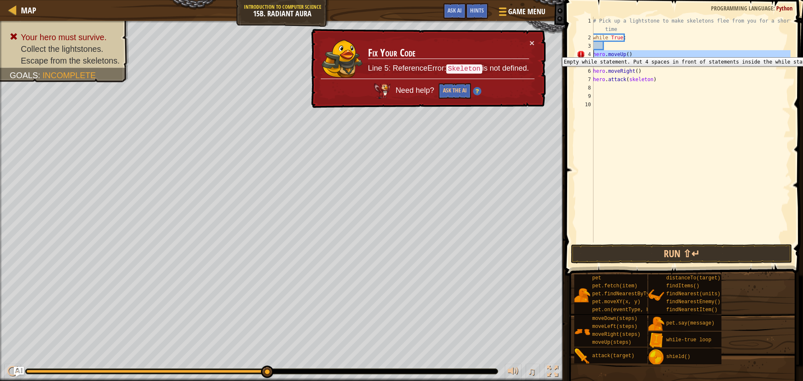
click at [592, 51] on div "4" at bounding box center [584, 54] width 17 height 8
click at [592, 53] on div "4" at bounding box center [584, 54] width 17 height 8
click at [596, 53] on div "# Pick up a lightstone to make skeletons flee from you for a short time while T…" at bounding box center [690, 142] width 199 height 251
click at [592, 51] on div "4" at bounding box center [584, 54] width 17 height 8
click at [594, 52] on div "# Pick up a lightstone to make skeletons flee from you for a short time while T…" at bounding box center [690, 142] width 199 height 251
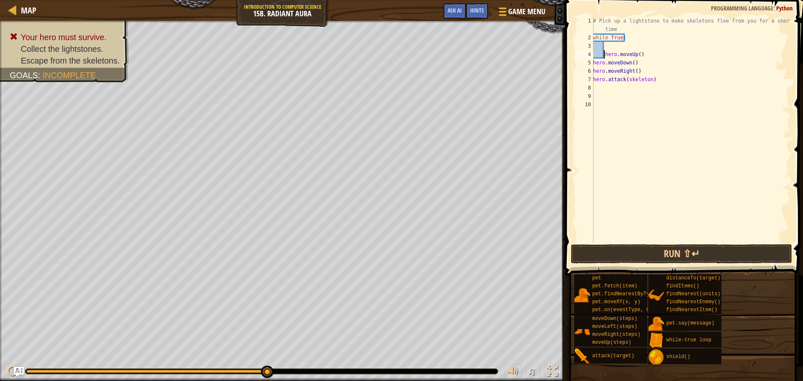
click at [593, 62] on div "# Pick up a lightstone to make skeletons flee from you for a short time while T…" at bounding box center [690, 142] width 199 height 251
click at [592, 72] on div "6" at bounding box center [584, 71] width 17 height 8
click at [594, 79] on div "# Pick up a lightstone to make skeletons flee from you for a short time while T…" at bounding box center [690, 142] width 199 height 251
type textarea "hero.attack(skeleton)"
click at [646, 105] on div "# Pick up a lightstone to make skeletons flee from you for a short time while T…" at bounding box center [690, 142] width 199 height 251
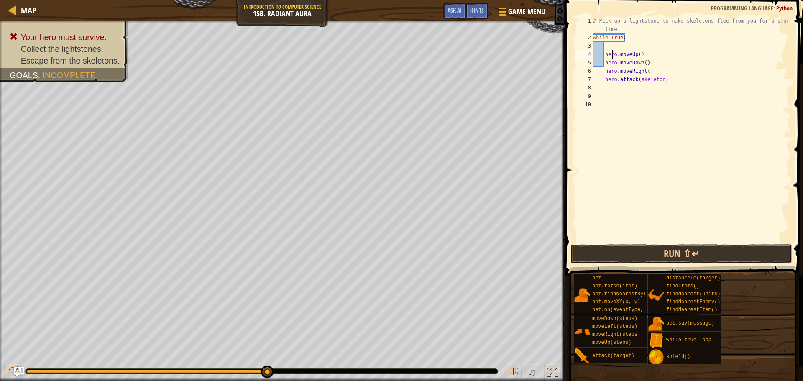
click at [611, 50] on div "# Pick up a lightstone to make skeletons flee from you for a short time while T…" at bounding box center [690, 142] width 199 height 251
click at [604, 55] on div "# Pick up a lightstone to make skeletons flee from you for a short time while T…" at bounding box center [690, 142] width 199 height 251
click at [694, 249] on button "Run ⇧↵" at bounding box center [681, 253] width 221 height 19
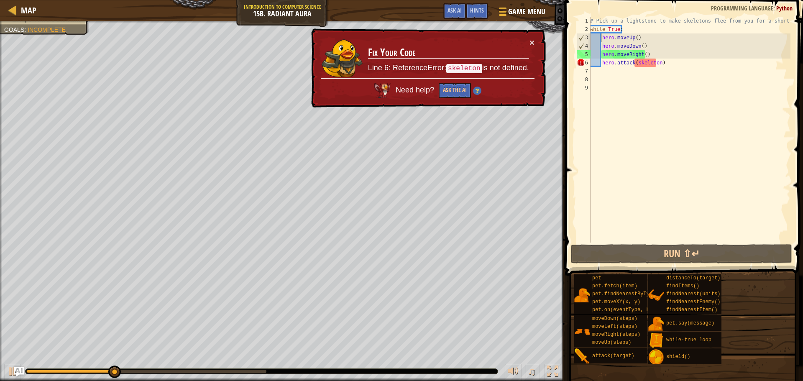
click at [462, 69] on code "skeleton" at bounding box center [464, 69] width 36 height 10
click at [462, 92] on button "Ask the AI" at bounding box center [455, 90] width 33 height 16
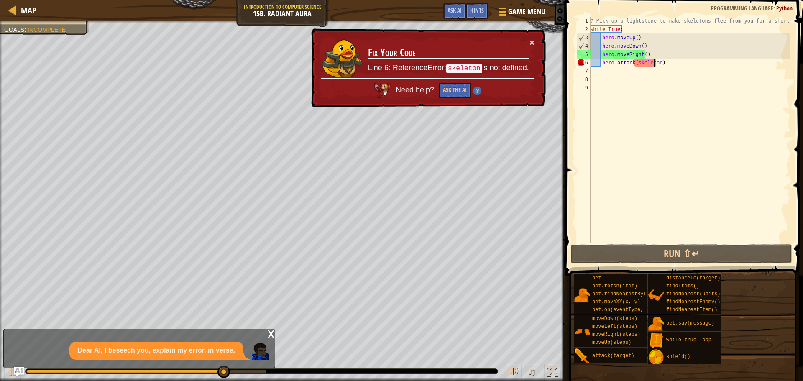
click at [653, 63] on div "# Pick up a lightstone to make skeletons flee from you for a short time while T…" at bounding box center [689, 138] width 202 height 242
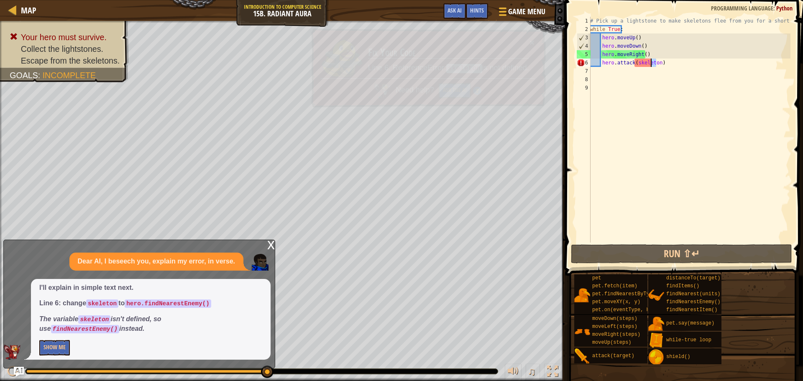
drag, startPoint x: 656, startPoint y: 63, endPoint x: 650, endPoint y: 61, distance: 6.2
click at [650, 61] on div "# Pick up a lightstone to make skeletons flee from you for a short time while T…" at bounding box center [689, 138] width 202 height 242
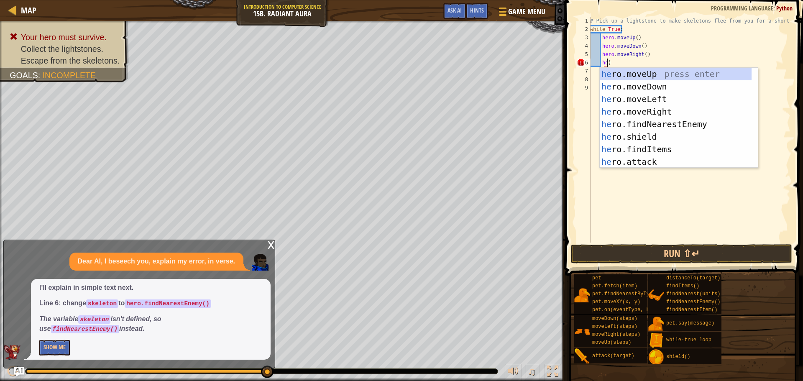
scroll to position [4, 1]
click at [742, 117] on div "he r o .moveUp press enter he r o .moveDown press enter he r o .moveLeft press …" at bounding box center [675, 130] width 152 height 125
type textarea "hero.moveRight())"
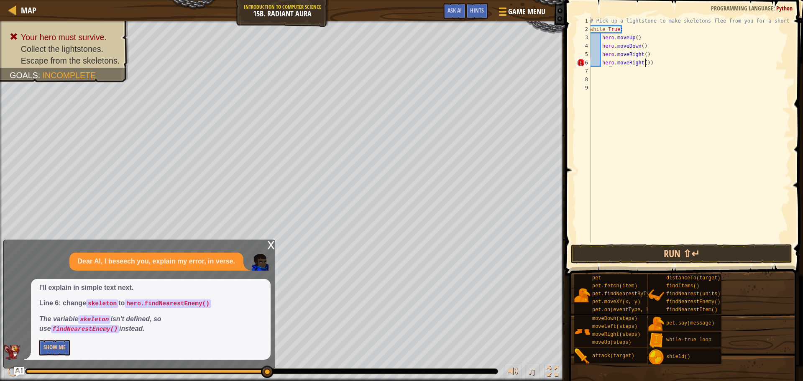
click at [742, 117] on div "# Pick up a lightstone to make skeletons flee from you for a short time while T…" at bounding box center [689, 138] width 202 height 242
drag, startPoint x: 667, startPoint y: 64, endPoint x: 599, endPoint y: 66, distance: 67.7
click at [599, 66] on div "# Pick up a lightstone to make skeletons flee from you for a short time while T…" at bounding box center [689, 138] width 202 height 242
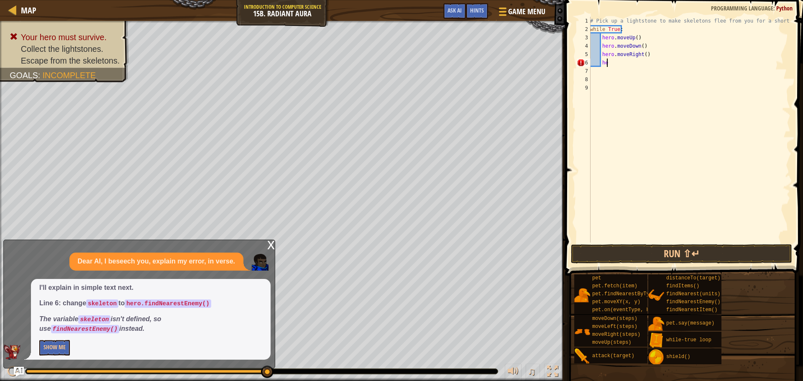
type textarea "h"
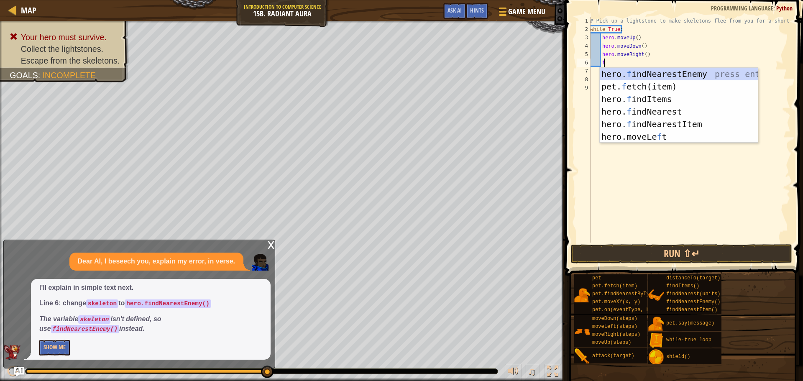
scroll to position [4, 1]
type textarea "fin"
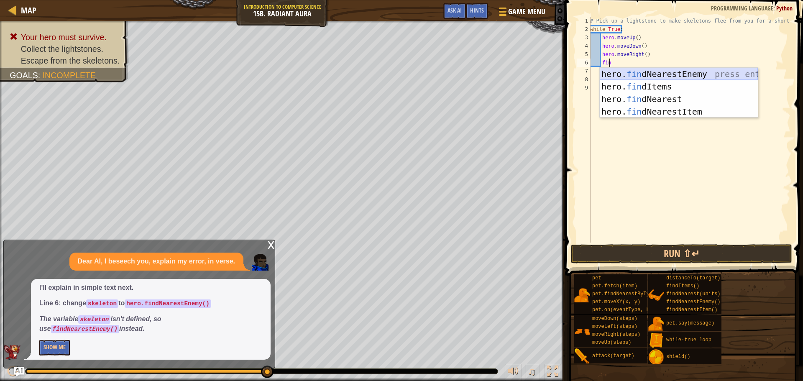
click at [661, 73] on div "hero. fin dNearestEnemy press enter hero. fin dItems press enter hero. fin dNea…" at bounding box center [678, 105] width 158 height 75
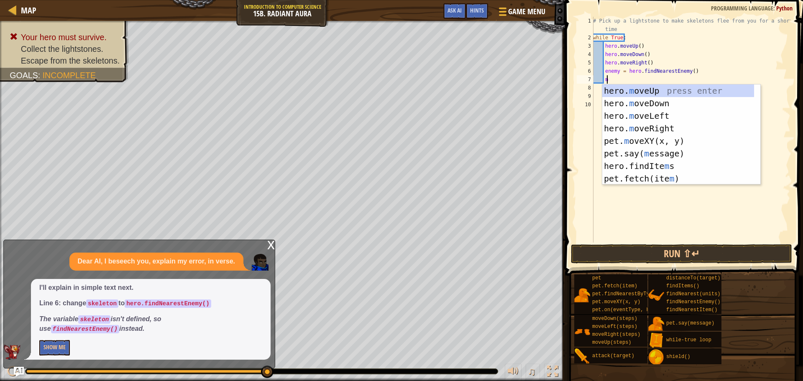
type textarea "mo"
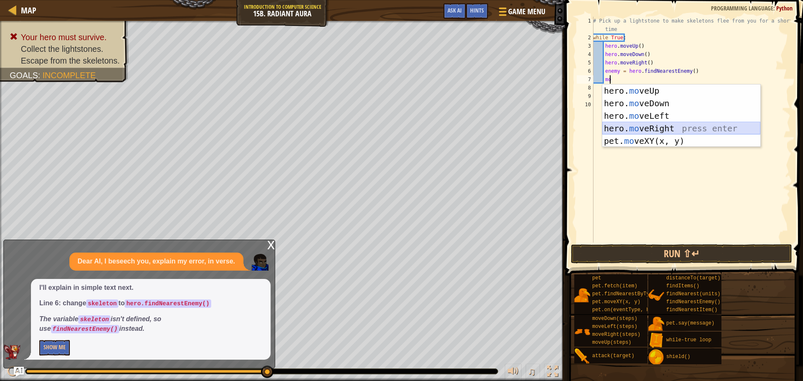
click at [668, 125] on div "hero. mo veUp press enter hero. mo veDown press enter hero. mo veLeft press ent…" at bounding box center [681, 128] width 158 height 88
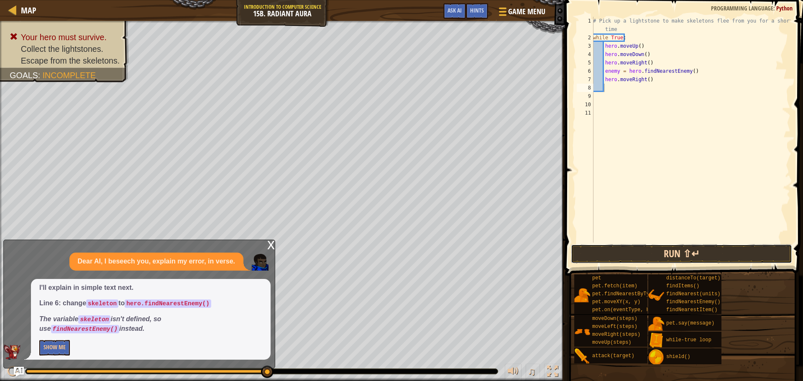
click at [676, 250] on button "Run ⇧↵" at bounding box center [681, 253] width 221 height 19
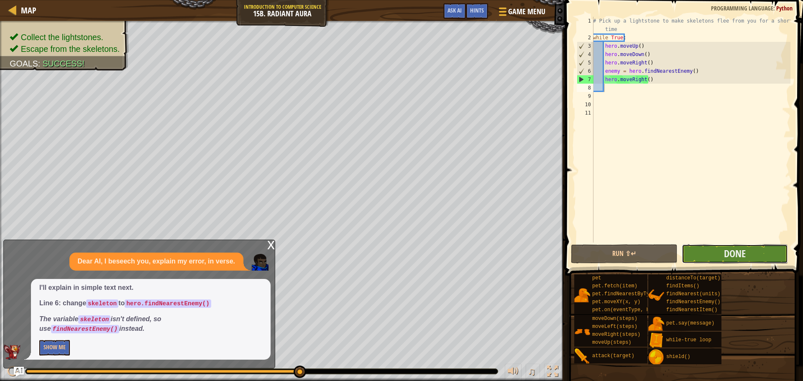
click at [715, 256] on button "Done" at bounding box center [734, 253] width 106 height 19
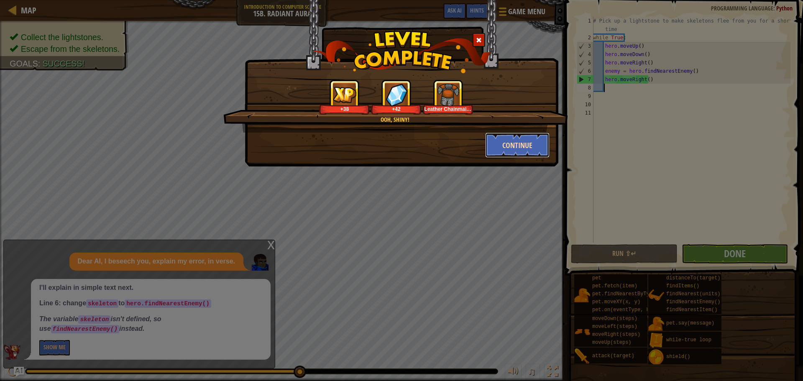
click at [518, 144] on button "Continue" at bounding box center [517, 145] width 65 height 25
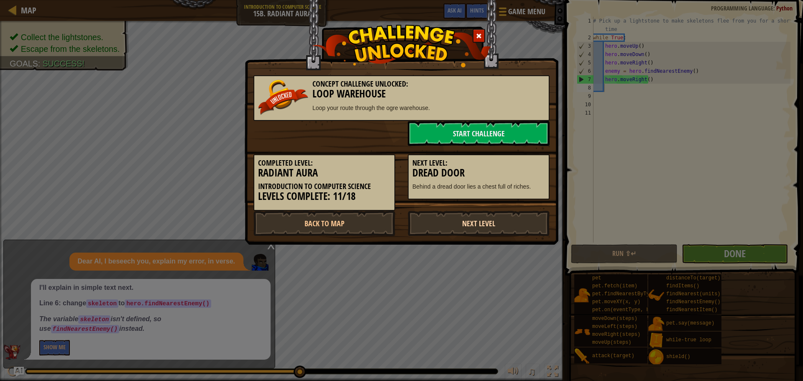
click at [521, 221] on link "Next Level" at bounding box center [479, 223] width 142 height 25
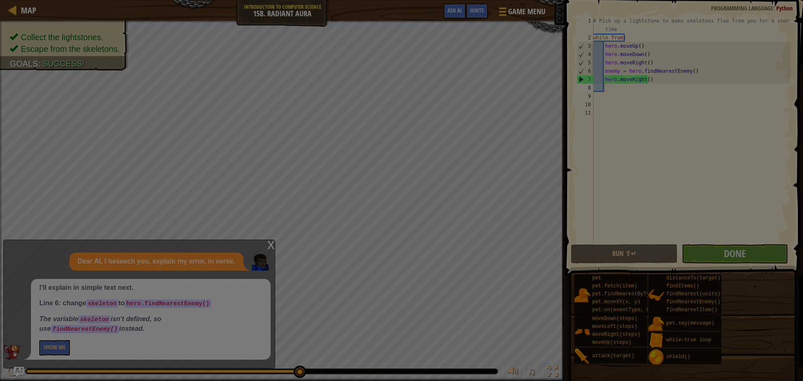
click at [502, 1] on body "Map Introduction to Computer Science 15b. Radiant Aura Game Menu Done Hints Ask…" at bounding box center [401, 0] width 803 height 1
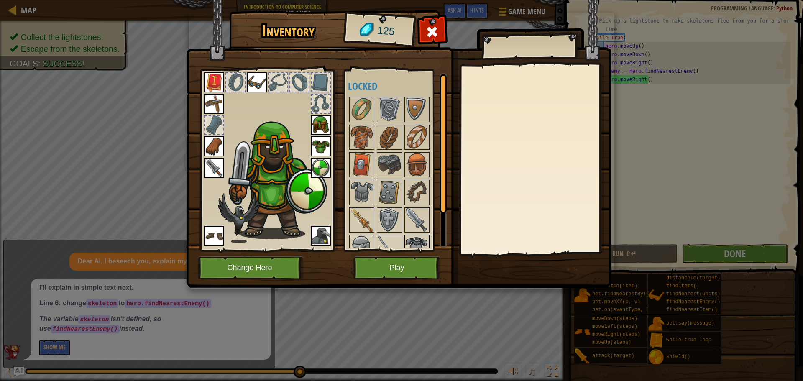
scroll to position [0, 0]
click at [348, 121] on div at bounding box center [400, 193] width 105 height 193
click at [363, 134] on img at bounding box center [361, 137] width 23 height 23
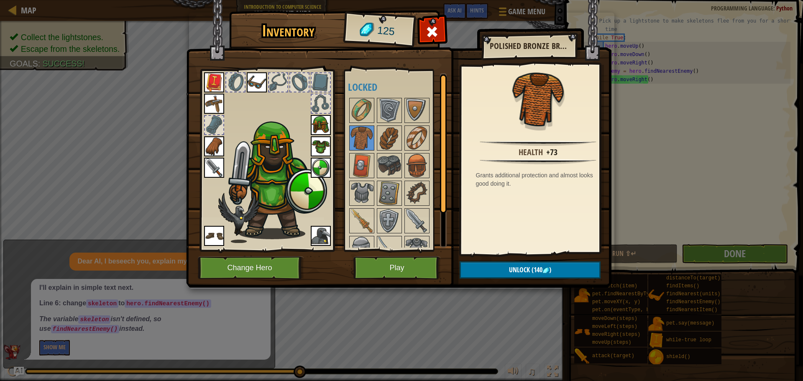
click at [361, 151] on div at bounding box center [400, 193] width 105 height 193
drag, startPoint x: 376, startPoint y: 176, endPoint x: 376, endPoint y: 181, distance: 5.4
click at [376, 181] on div "Available Equip Equip Equip Equip Equip Equip Equip Equip Equip Equip (double-c…" at bounding box center [400, 160] width 105 height 174
click at [377, 181] on div at bounding box center [389, 193] width 25 height 25
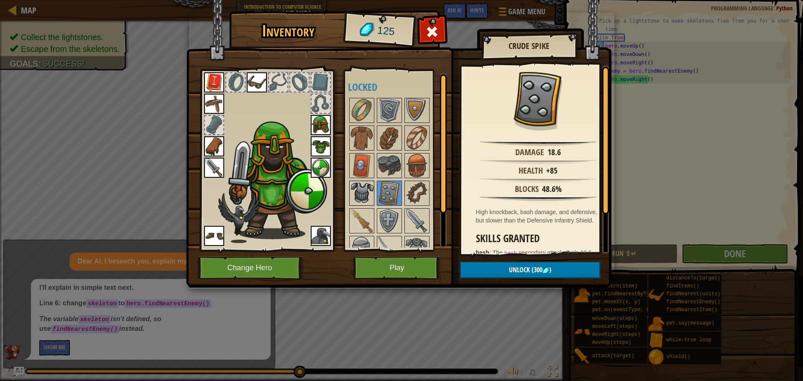
click at [372, 187] on img at bounding box center [361, 192] width 23 height 23
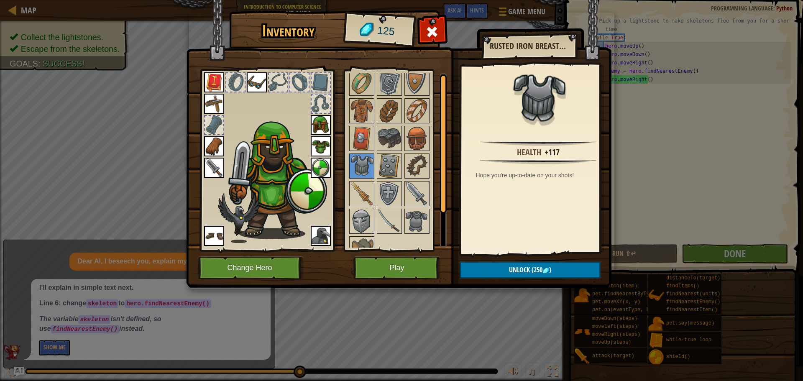
scroll to position [42, 0]
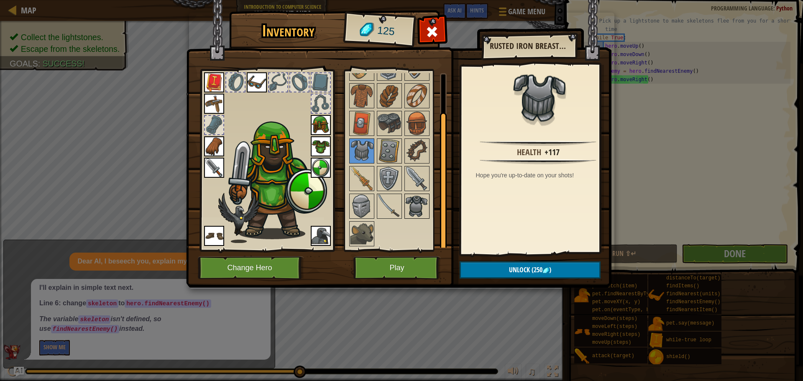
click at [418, 197] on img at bounding box center [416, 205] width 23 height 23
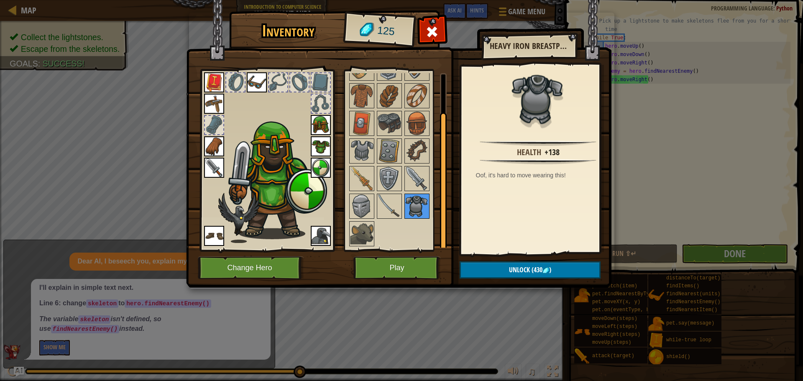
click at [409, 197] on img at bounding box center [416, 205] width 23 height 23
click at [363, 201] on img at bounding box center [361, 205] width 23 height 23
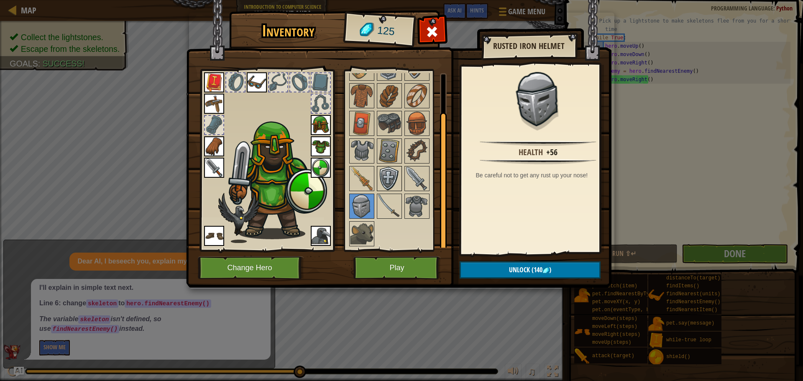
click at [399, 180] on img at bounding box center [388, 178] width 23 height 23
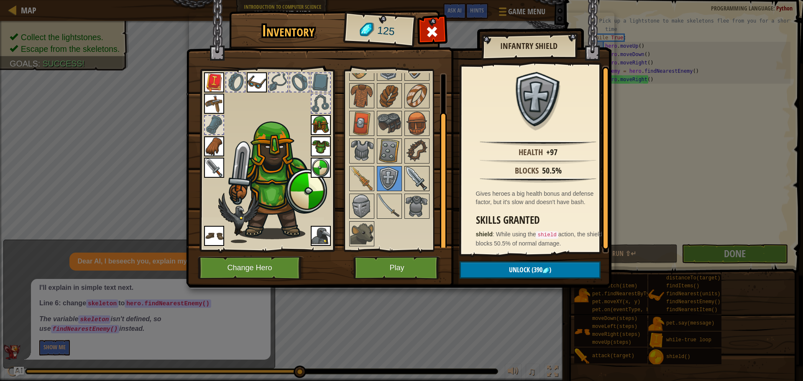
click at [413, 181] on img at bounding box center [416, 178] width 23 height 23
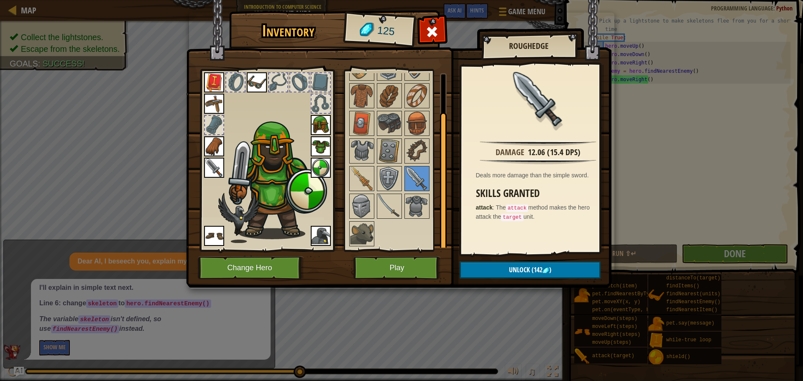
click at [352, 165] on div at bounding box center [400, 150] width 105 height 193
click at [360, 163] on div at bounding box center [361, 150] width 25 height 25
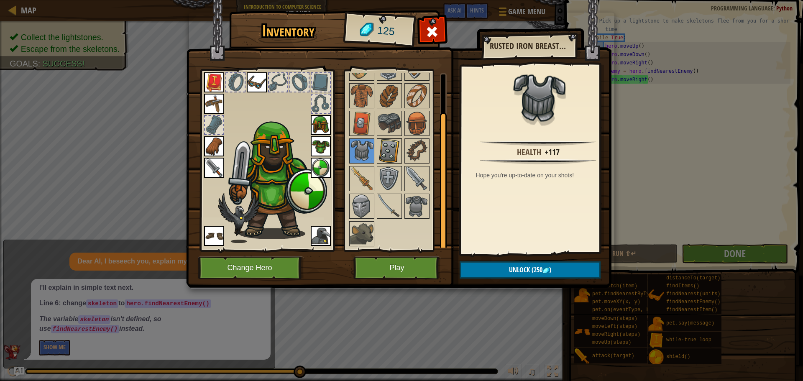
click at [398, 144] on img at bounding box center [388, 150] width 23 height 23
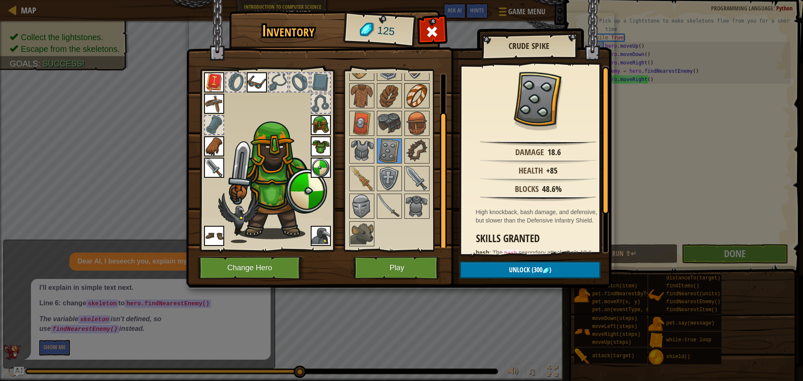
click at [411, 92] on img at bounding box center [416, 95] width 23 height 23
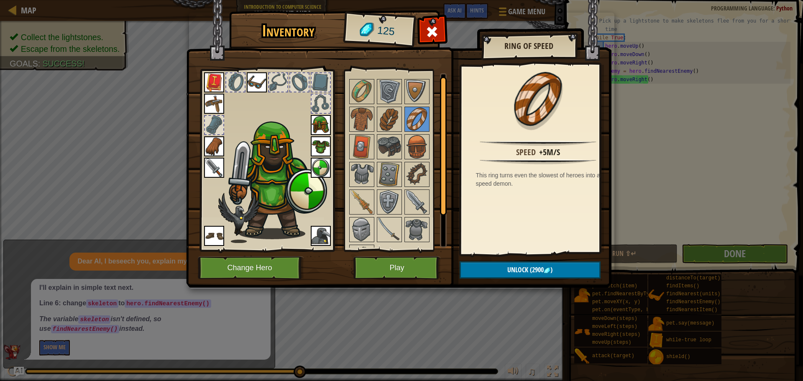
scroll to position [0, 0]
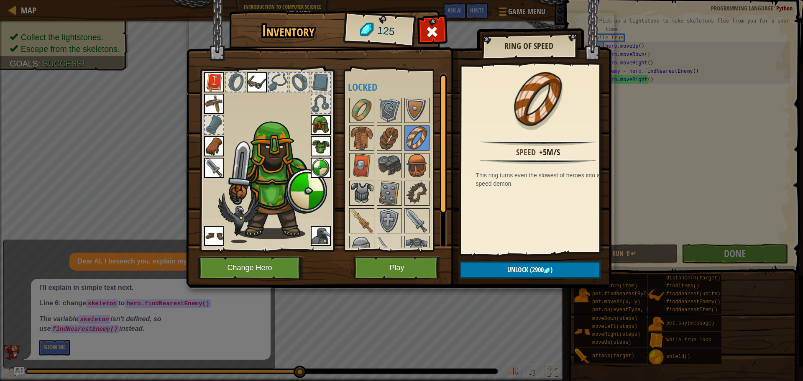
click at [355, 181] on div at bounding box center [361, 193] width 25 height 25
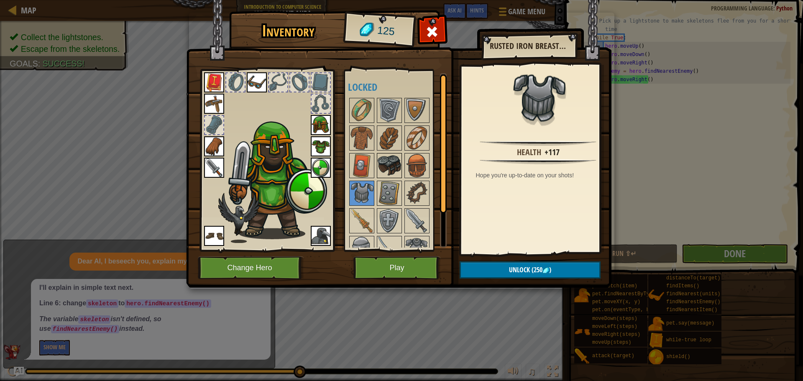
click at [388, 177] on img at bounding box center [388, 165] width 23 height 23
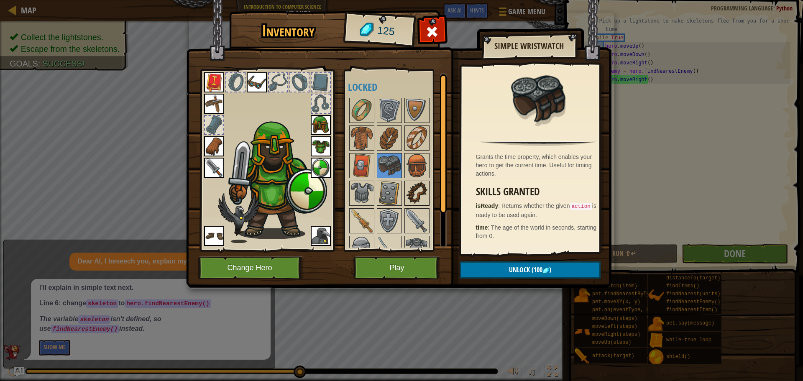
drag, startPoint x: 398, startPoint y: 194, endPoint x: 406, endPoint y: 194, distance: 8.8
click at [399, 194] on img at bounding box center [388, 192] width 23 height 23
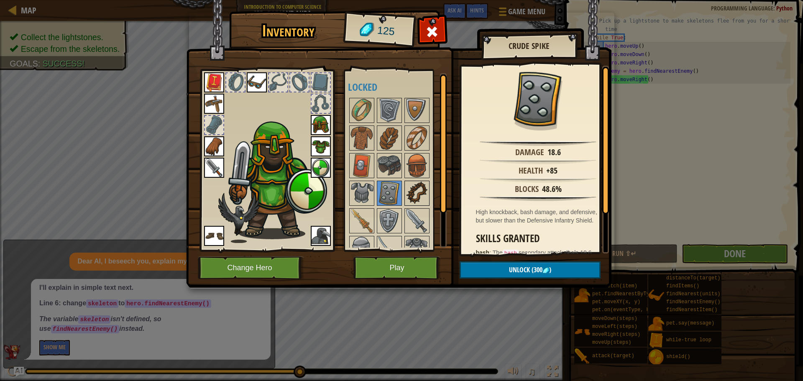
click at [418, 194] on img at bounding box center [416, 192] width 23 height 23
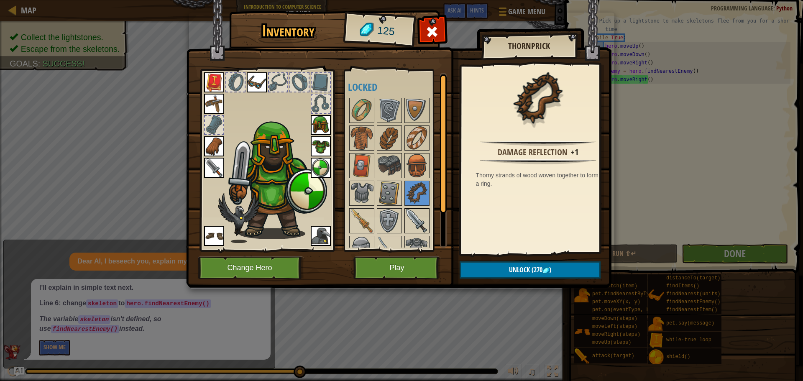
click at [412, 219] on img at bounding box center [416, 220] width 23 height 23
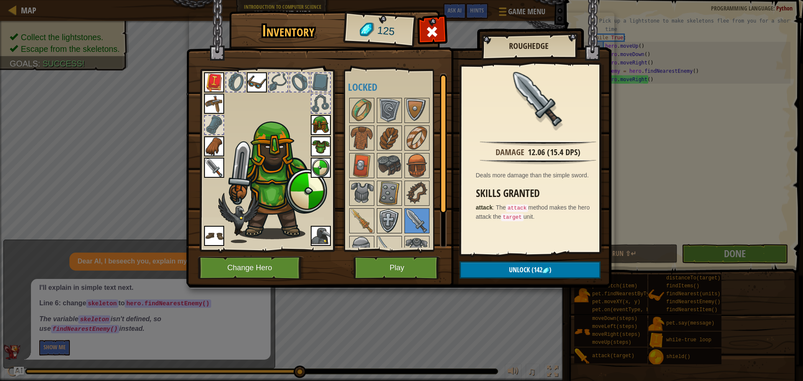
click at [399, 217] on img at bounding box center [388, 220] width 23 height 23
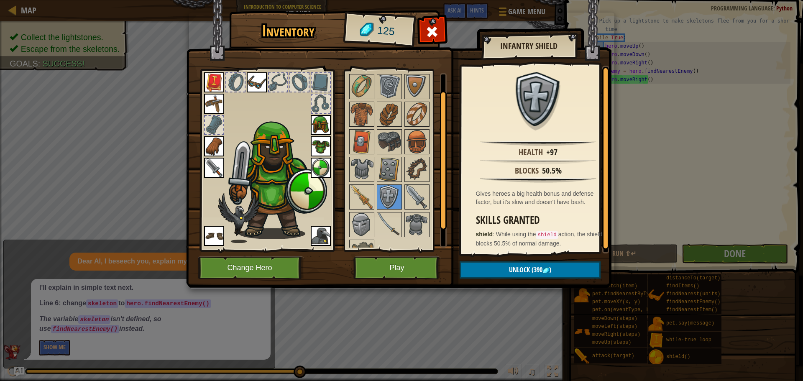
scroll to position [42, 0]
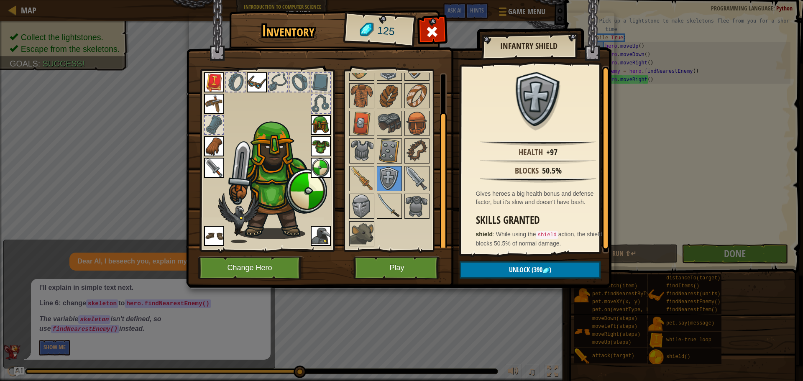
click at [394, 197] on img at bounding box center [388, 205] width 23 height 23
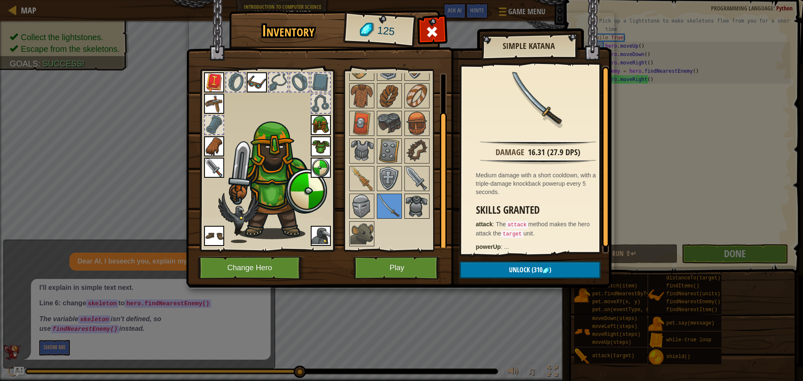
click at [411, 196] on img at bounding box center [416, 205] width 23 height 23
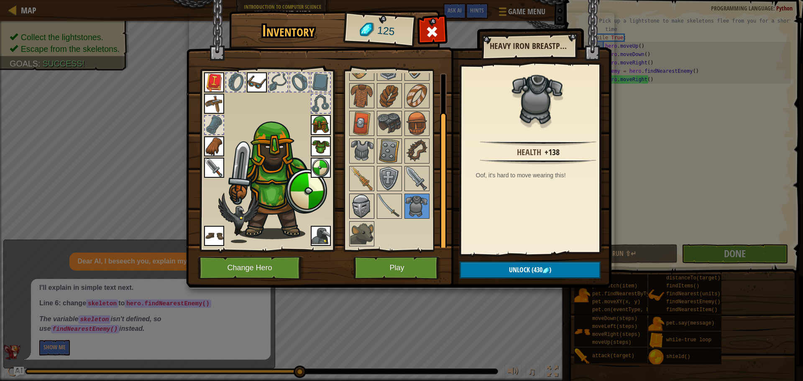
click at [366, 207] on img at bounding box center [361, 205] width 23 height 23
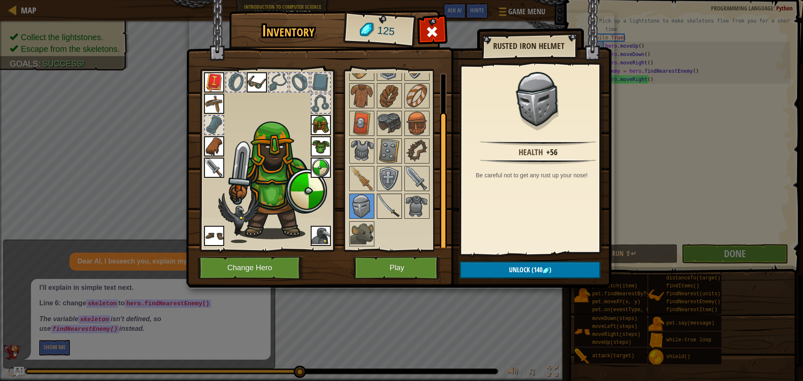
click at [398, 195] on img at bounding box center [388, 205] width 23 height 23
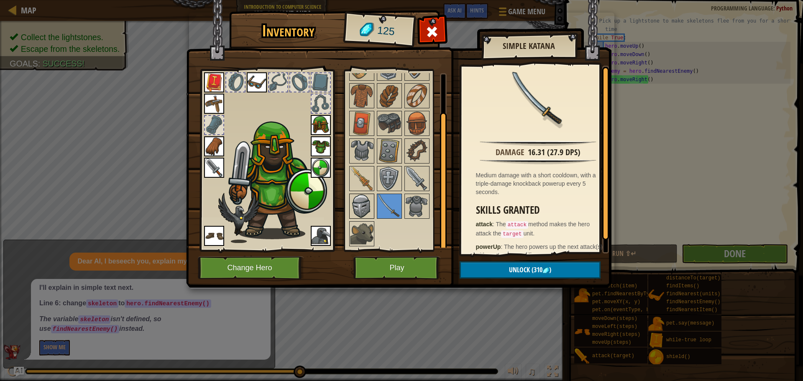
click at [360, 210] on img at bounding box center [361, 205] width 23 height 23
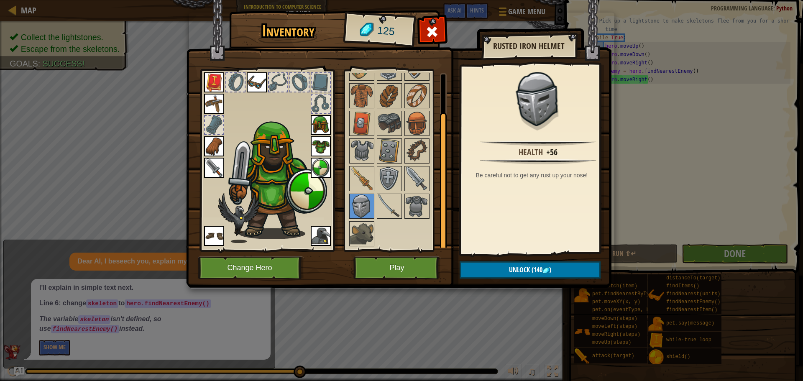
click at [363, 219] on div "Available Equip Equip Equip Equip Equip Equip Equip Equip Equip Equip (double-c…" at bounding box center [400, 160] width 105 height 174
click at [363, 220] on div at bounding box center [400, 150] width 105 height 193
drag, startPoint x: 363, startPoint y: 220, endPoint x: 362, endPoint y: 229, distance: 9.2
click at [362, 229] on div "Available Equip Equip Equip Equip Equip Equip Equip Equip Equip Equip (double-c…" at bounding box center [400, 160] width 105 height 174
click at [368, 133] on img at bounding box center [361, 123] width 23 height 23
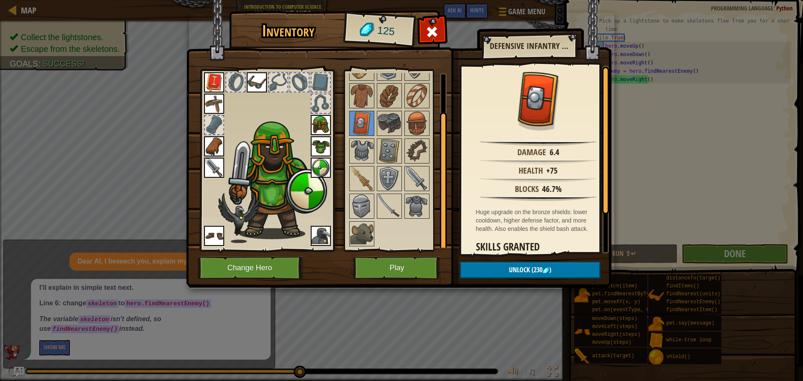
click at [416, 288] on div "Inventory 125 Available Equip Equip Equip Equip Equip Equip Equip Equip Equip E…" at bounding box center [401, 151] width 425 height 276
click at [358, 240] on img at bounding box center [361, 233] width 23 height 23
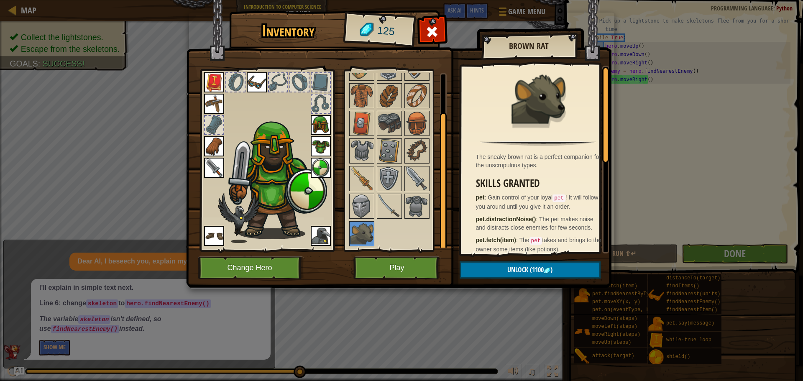
drag, startPoint x: 314, startPoint y: 235, endPoint x: 324, endPoint y: 238, distance: 10.3
click at [314, 236] on img at bounding box center [321, 236] width 20 height 20
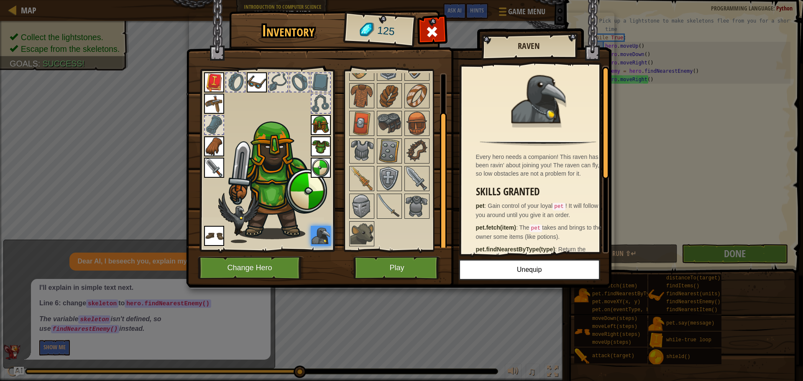
click at [345, 240] on div "Available Equip Equip Equip Equip Equip Equip Equip Equip Equip Equip (double-c…" at bounding box center [395, 160] width 102 height 182
click at [359, 240] on img at bounding box center [361, 233] width 23 height 23
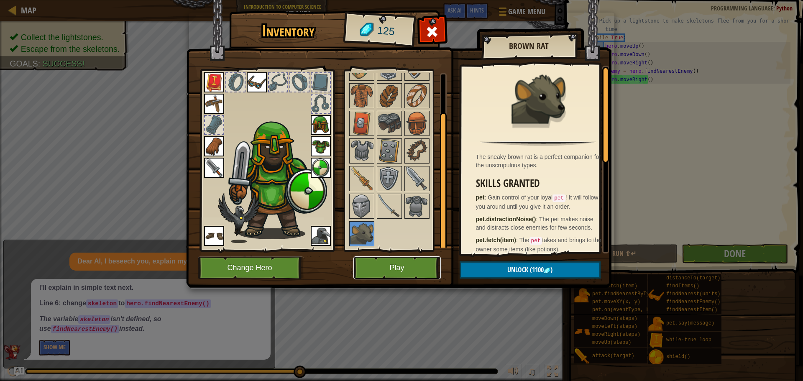
click at [388, 273] on button "Play" at bounding box center [396, 267] width 87 height 23
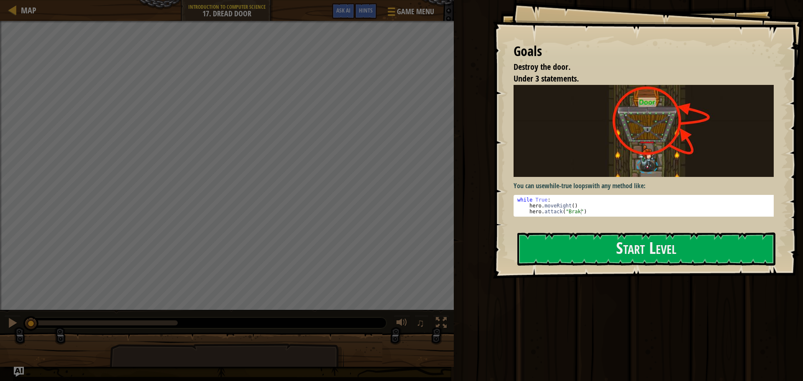
click at [570, 224] on div "You can use while-true loops with any method like: 1 2 3 while True : hero . mo…" at bounding box center [646, 154] width 266 height 139
drag, startPoint x: 465, startPoint y: 232, endPoint x: 474, endPoint y: 232, distance: 8.8
click at [471, 232] on div "Run ⇧↵ Submit Done" at bounding box center [627, 188] width 352 height 377
drag, startPoint x: 543, startPoint y: 233, endPoint x: 480, endPoint y: 224, distance: 63.9
click at [532, 232] on div "Goals Destroy the door. Under 3 statements. You can use while-true loops with a…" at bounding box center [647, 139] width 310 height 278
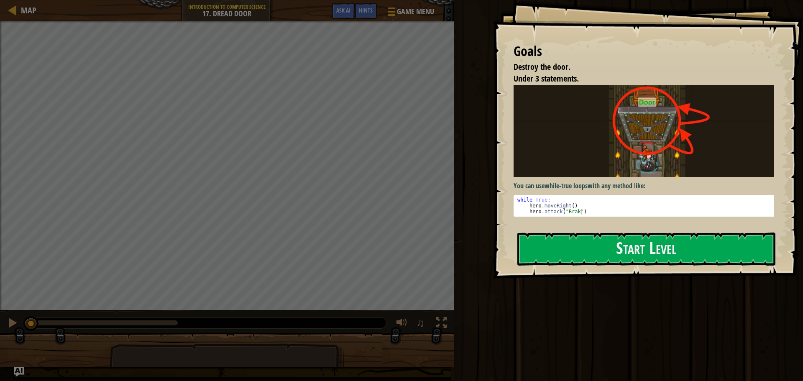
drag, startPoint x: 680, startPoint y: 184, endPoint x: 677, endPoint y: 226, distance: 41.9
click at [681, 188] on p "You can use while-true loops with any method like:" at bounding box center [646, 186] width 266 height 10
click at [677, 227] on div "Goals Destroy the door. Under 3 statements. You can use while-true loops with a…" at bounding box center [647, 139] width 310 height 278
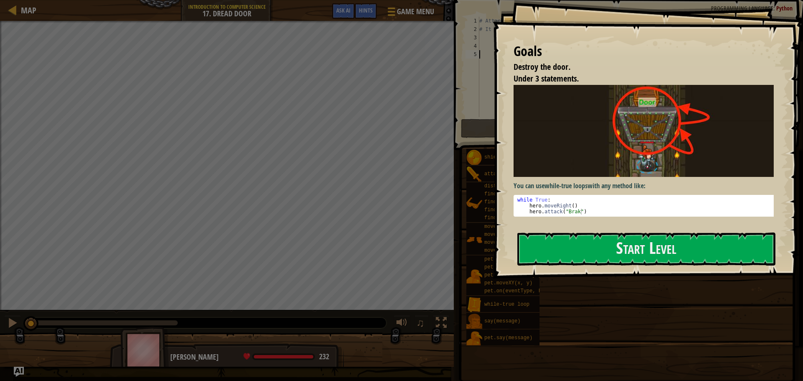
click at [660, 266] on div "Start Level" at bounding box center [646, 248] width 258 height 33
drag, startPoint x: 657, startPoint y: 267, endPoint x: 656, endPoint y: 263, distance: 4.8
click at [657, 265] on div "Goals Destroy the door. Under 3 statements. You can use while-true loops with a…" at bounding box center [647, 139] width 310 height 278
click at [648, 250] on button "Start Level" at bounding box center [646, 248] width 258 height 33
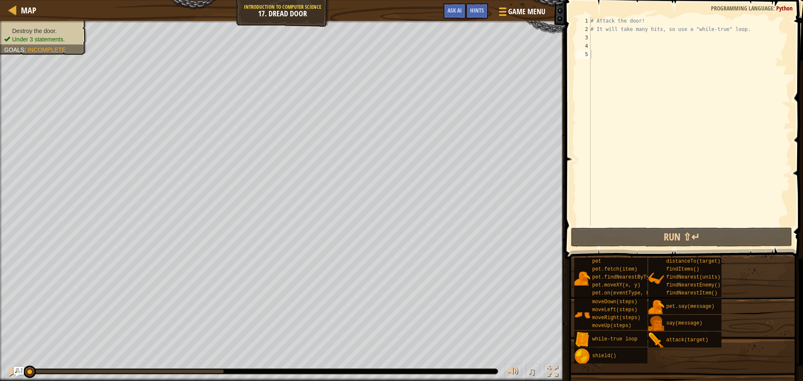
click at [594, 36] on div "# Attack the door! # It will take many hits, so use a "while-true" loop." at bounding box center [689, 130] width 201 height 226
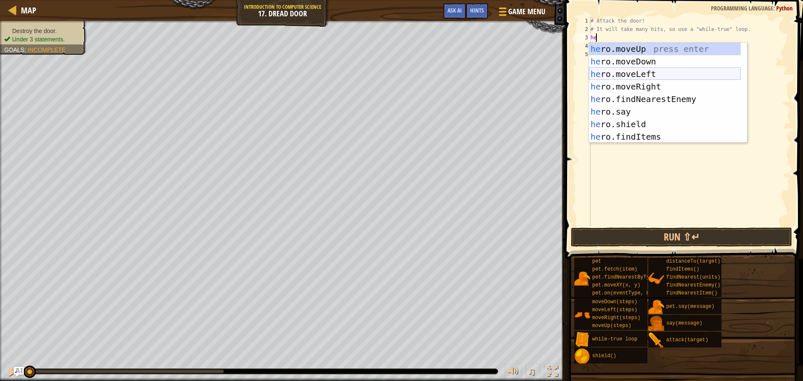
type textarea "h"
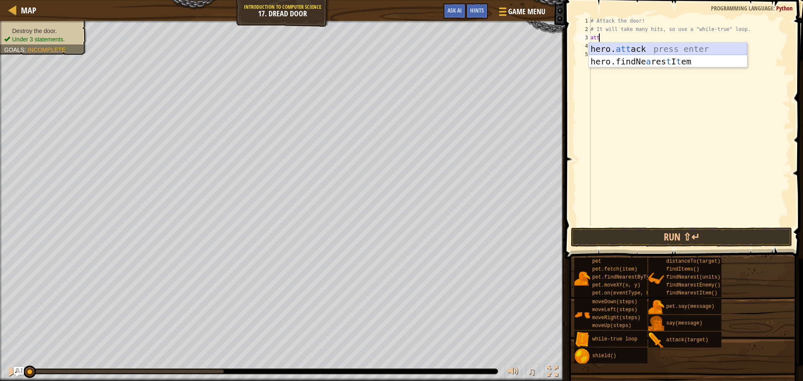
click at [655, 51] on div "hero. att ack press enter hero.findNe a res t I t em press enter" at bounding box center [668, 68] width 158 height 50
type textarea "hero.attack(enemy)"
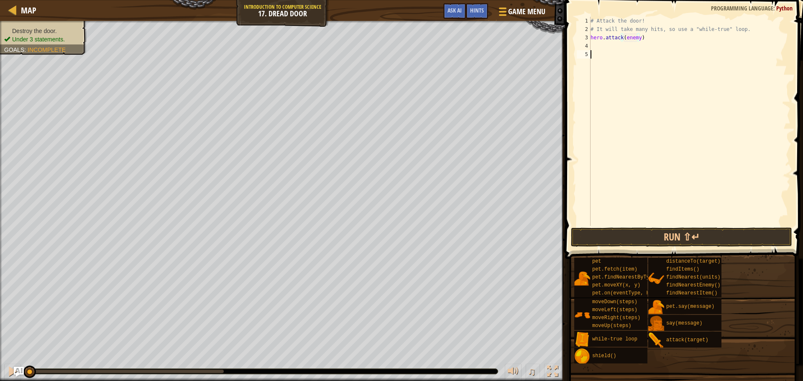
click at [608, 50] on div "# Attack the door! # It will take many hits, so use a "while-true" loop. hero .…" at bounding box center [689, 130] width 201 height 226
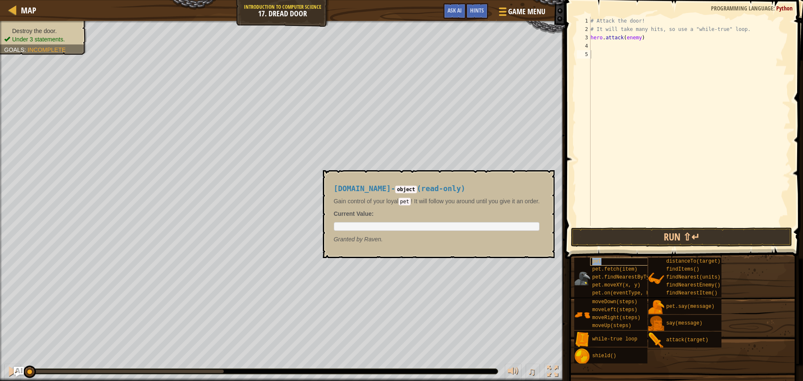
click at [642, 260] on div "pet" at bounding box center [630, 262] width 80 height 8
click at [639, 246] on button "Run ⇧↵" at bounding box center [681, 236] width 221 height 19
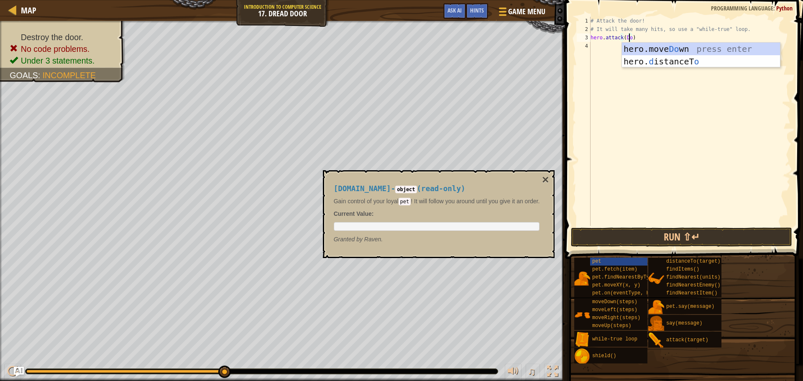
scroll to position [4, 3]
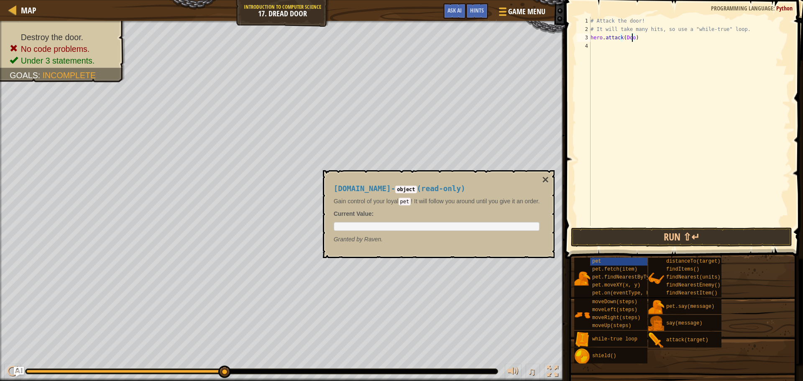
type textarea "hero.attack(Door)"
click at [657, 225] on div "# Attack the door! # It will take many hits, so use a "while-true" loop. hero .…" at bounding box center [689, 130] width 201 height 226
drag, startPoint x: 659, startPoint y: 237, endPoint x: 663, endPoint y: 267, distance: 30.8
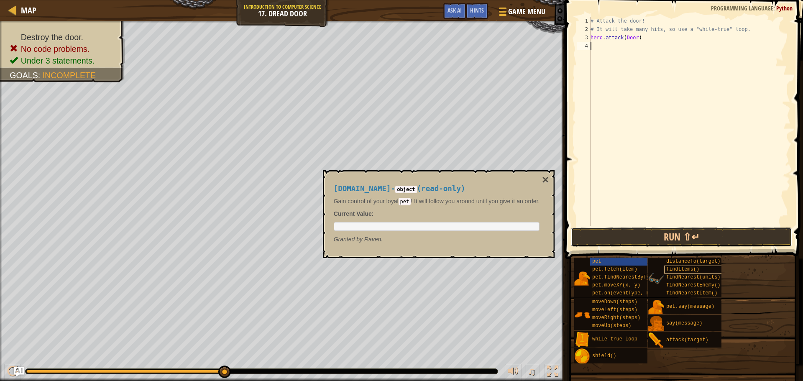
click at [663, 267] on div "Hints Videos 1 2 3 4 # Attack the door! # It will take many hits, so use a "whi…" at bounding box center [682, 188] width 240 height 377
click at [662, 242] on button "Run ⇧↵" at bounding box center [681, 236] width 221 height 19
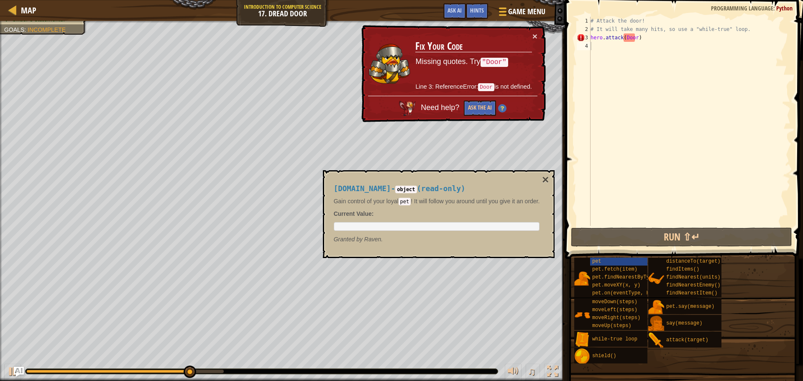
click at [537, 182] on div "[DOMAIN_NAME] - object ( read-only ) Gain control of your loyal pet ! It will f…" at bounding box center [437, 214] width 218 height 74
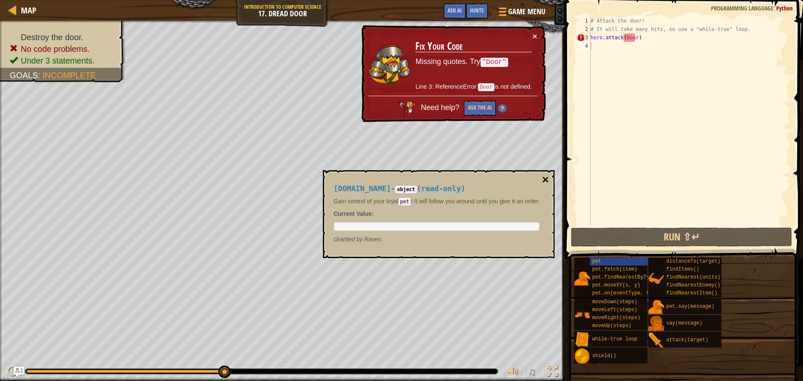
click at [546, 174] on button "×" at bounding box center [545, 180] width 7 height 12
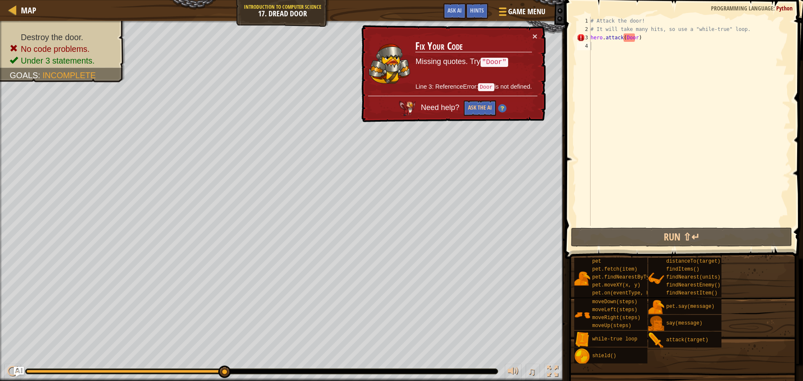
click at [635, 38] on div "# Attack the door! # It will take many hits, so use a "while-true" loop. hero .…" at bounding box center [689, 130] width 201 height 226
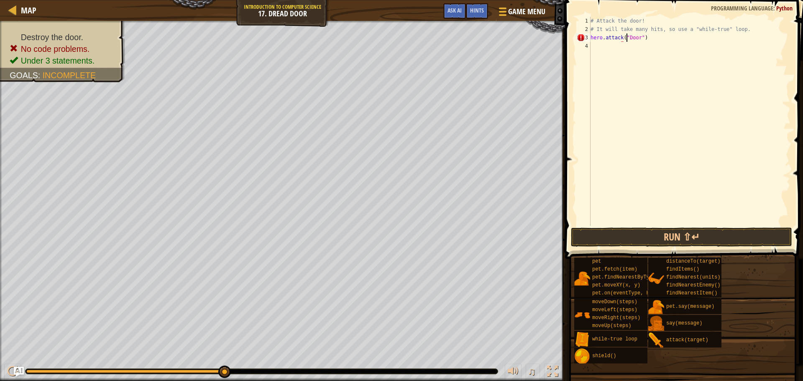
scroll to position [4, 3]
click at [707, 238] on button "Run ⇧↵" at bounding box center [681, 236] width 221 height 19
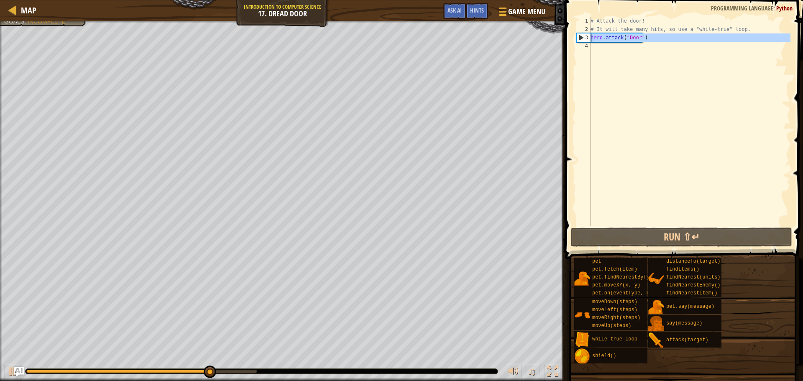
click at [583, 36] on div "3" at bounding box center [583, 37] width 13 height 8
type textarea "hero.attack("Door")"
click at [576, 42] on div "hero.attack("Door") 1 2 3 4 # Attack the door! # It will take many hits, so use…" at bounding box center [682, 121] width 215 height 209
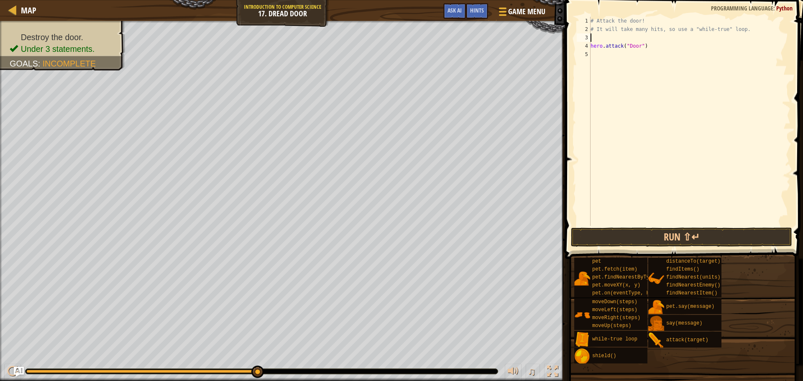
scroll to position [4, 0]
type textarea "w"
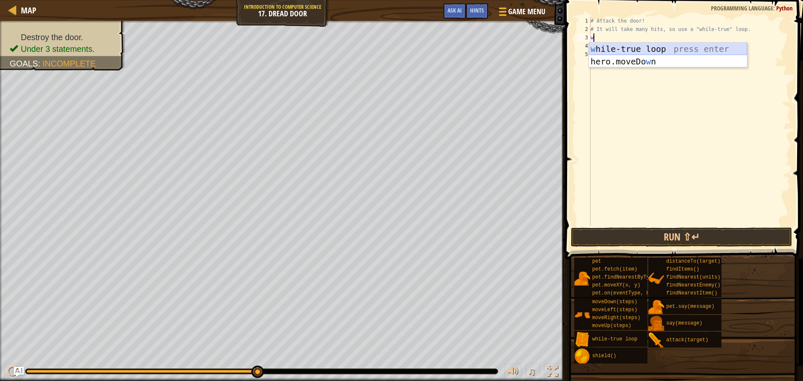
click at [592, 47] on div "w [PERSON_NAME]-true loop press enter hero.moveDo w n press enter" at bounding box center [668, 68] width 158 height 50
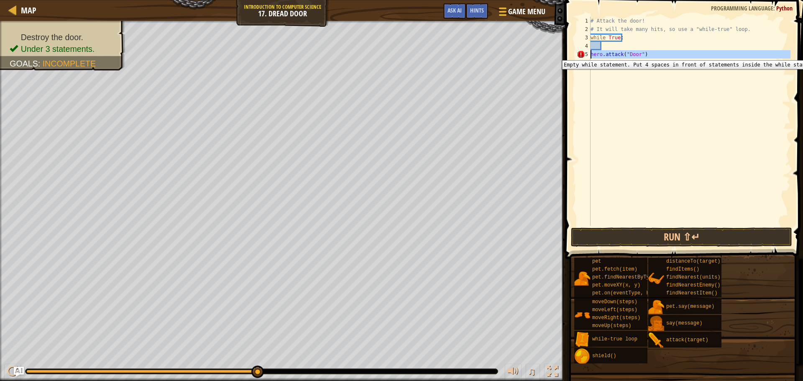
click at [590, 54] on div "5" at bounding box center [583, 54] width 14 height 8
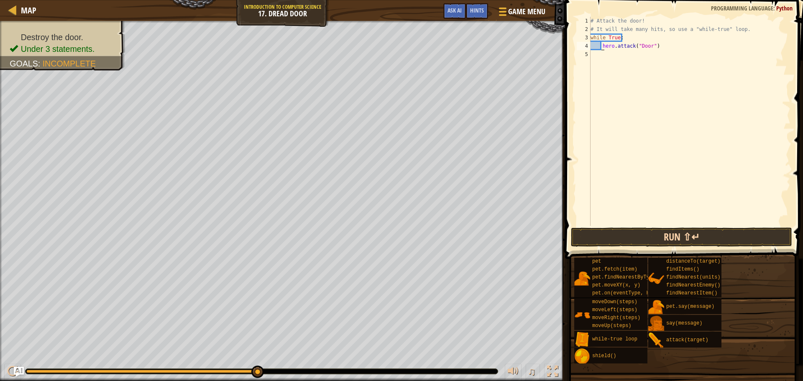
type textarea "hero.attack("Door")"
click at [707, 238] on button "Run ⇧↵" at bounding box center [681, 236] width 221 height 19
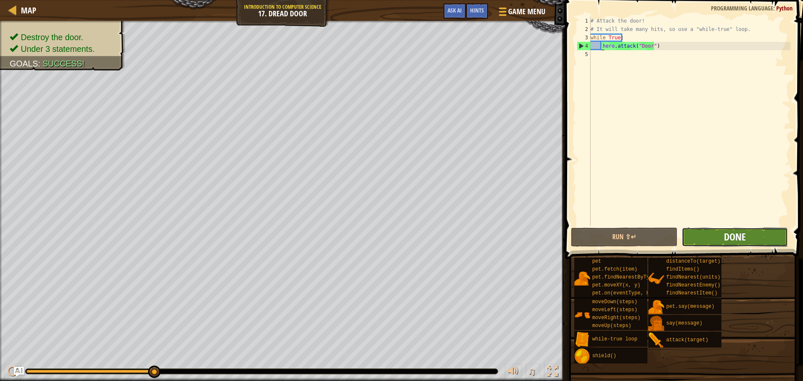
click at [726, 232] on span "Done" at bounding box center [735, 236] width 22 height 13
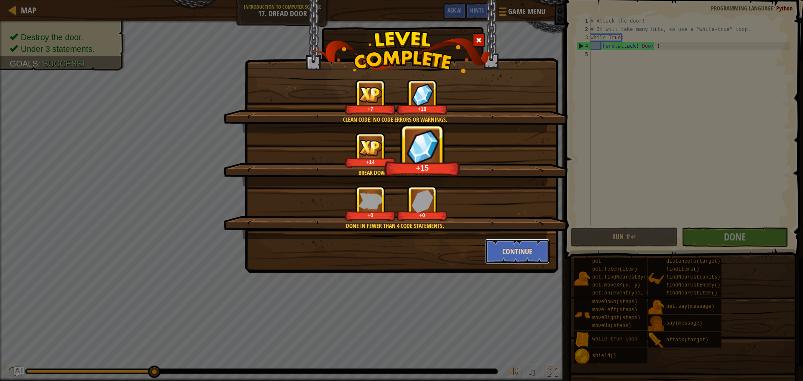
click at [519, 247] on button "Continue" at bounding box center [517, 251] width 65 height 25
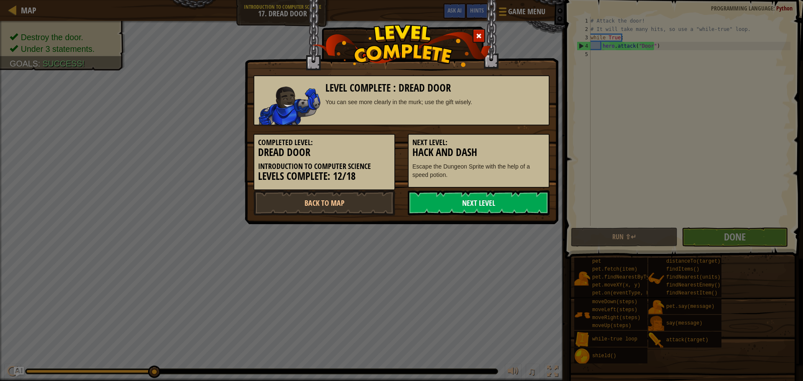
click at [485, 201] on link "Next Level" at bounding box center [479, 202] width 142 height 25
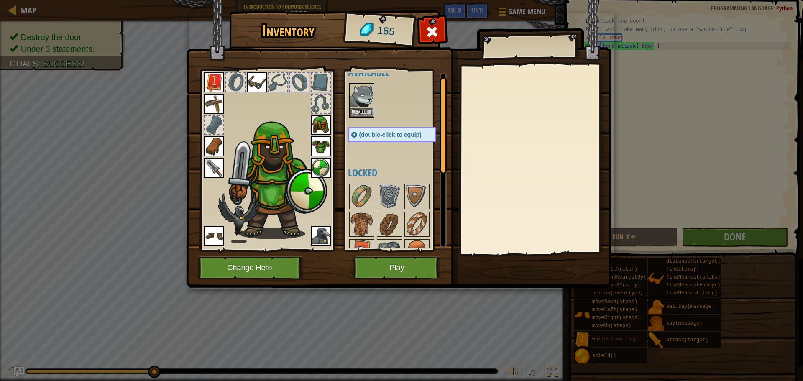
scroll to position [0, 0]
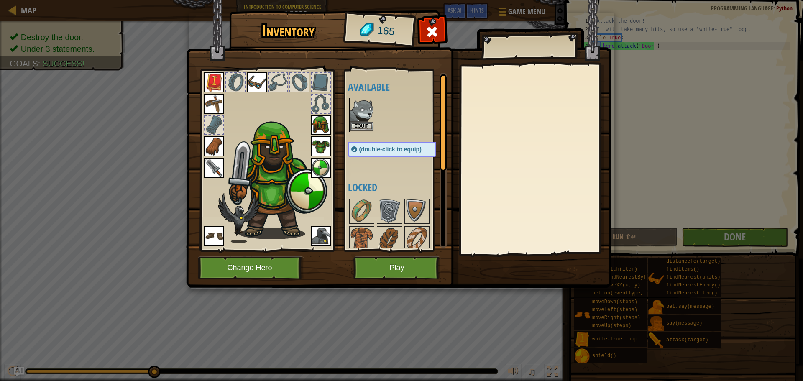
click at [362, 122] on img at bounding box center [361, 110] width 23 height 23
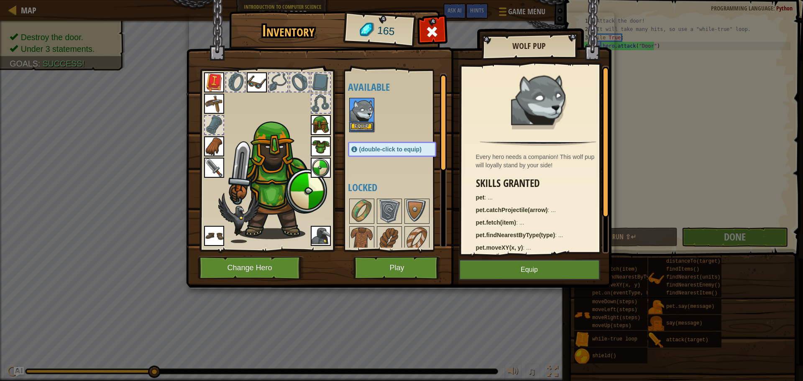
click at [362, 122] on img at bounding box center [361, 110] width 23 height 23
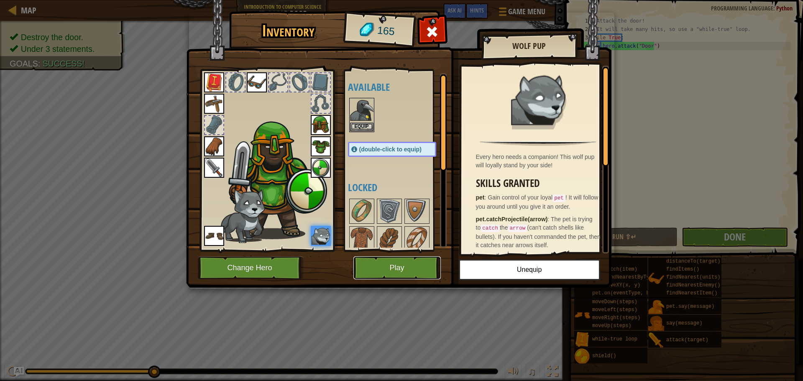
click at [400, 270] on button "Play" at bounding box center [396, 267] width 87 height 23
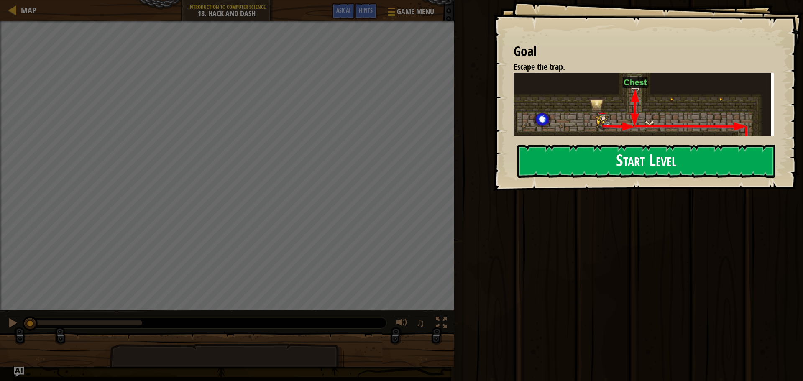
click at [569, 149] on button "Start Level" at bounding box center [646, 161] width 258 height 33
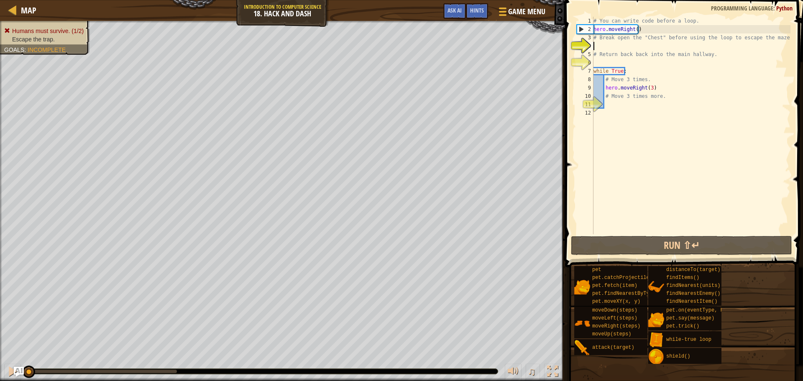
click at [546, 0] on html "Map Introduction to Computer Science 18. Hack and Dash Game Menu Done Hints Ask…" at bounding box center [401, 0] width 803 height 0
click at [0, 33] on div "Humans must survive. (1/2) Escape the trap. Goals : Incomplete" at bounding box center [282, 201] width 565 height 360
click at [487, 378] on div "Humans must survive. (1/2) Escape the trap. Goals : Incomplete ♫ [PERSON_NAME] …" at bounding box center [401, 201] width 803 height 360
click at [538, 366] on div "Humans must survive. (1/2) Escape the trap. Goals : Incomplete ♫ [PERSON_NAME] …" at bounding box center [401, 201] width 803 height 360
type textarea "mo"
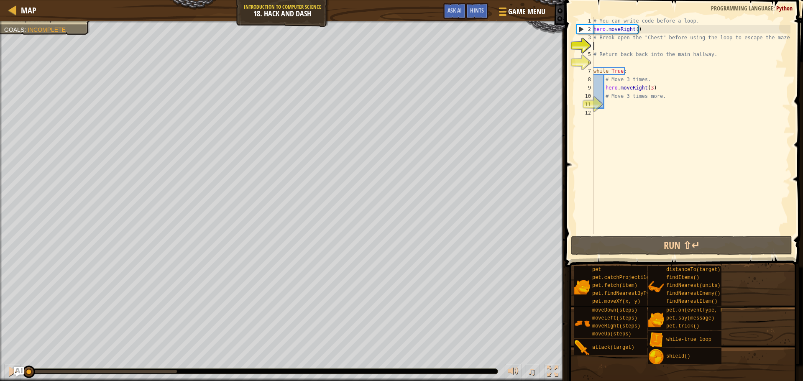
scroll to position [4, 0]
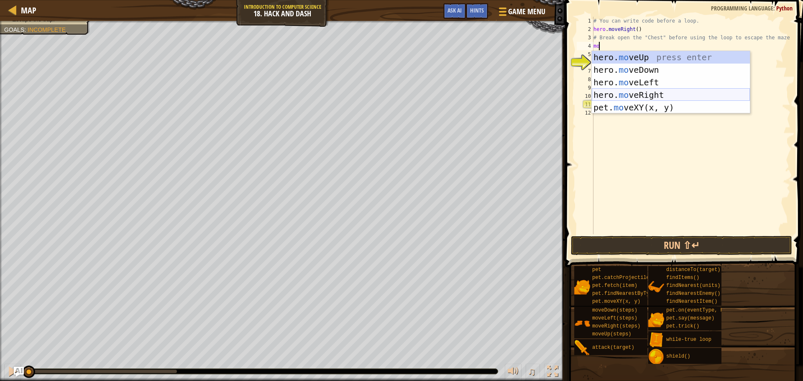
click at [635, 94] on div "hero. mo veUp press enter hero. mo veDown press enter hero. mo veLeft press ent…" at bounding box center [671, 95] width 158 height 88
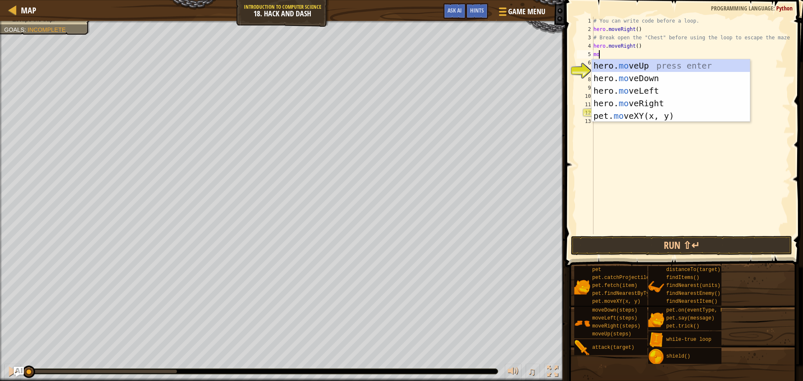
click at [637, 52] on div "# You can write code before a loop. hero . moveRight ( ) # Break open the "Ches…" at bounding box center [691, 134] width 199 height 234
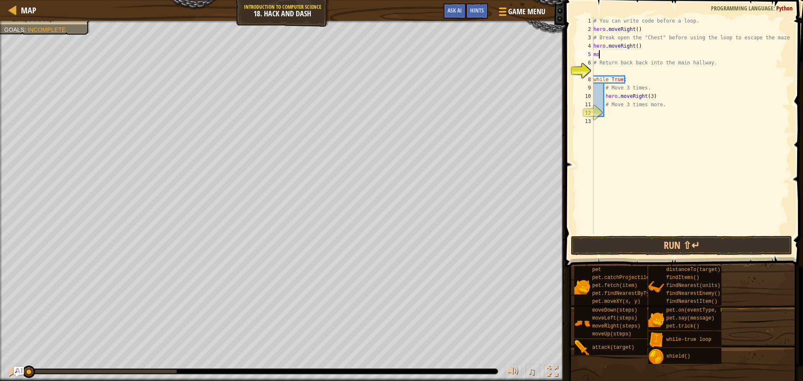
type textarea "m"
type textarea "h"
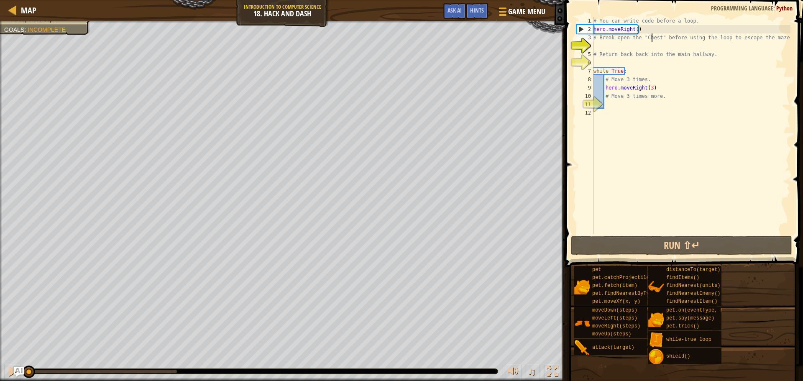
drag, startPoint x: 650, startPoint y: 37, endPoint x: 650, endPoint y: 32, distance: 5.0
click at [649, 36] on div "# You can write code before a loop. hero . moveRight ( ) # Break open the "Ches…" at bounding box center [691, 134] width 199 height 234
click at [650, 31] on div "# You can write code before a loop. hero . moveRight ( ) # Break open the "Ches…" at bounding box center [691, 134] width 199 height 234
type textarea "hero.moveRight()"
click at [650, 31] on div "# You can write code before a loop. hero . moveRight ( ) # Break open the "Ches…" at bounding box center [691, 134] width 199 height 234
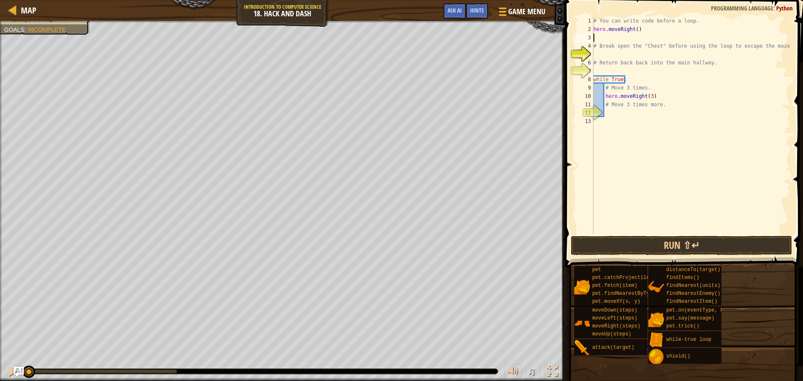
type textarea "mo"
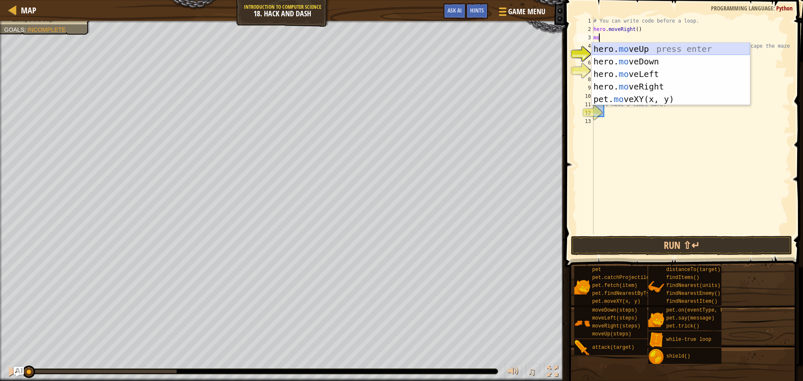
click at [698, 46] on div "hero. mo veUp press enter hero. mo veDown press enter hero. mo veLeft press ent…" at bounding box center [671, 87] width 158 height 88
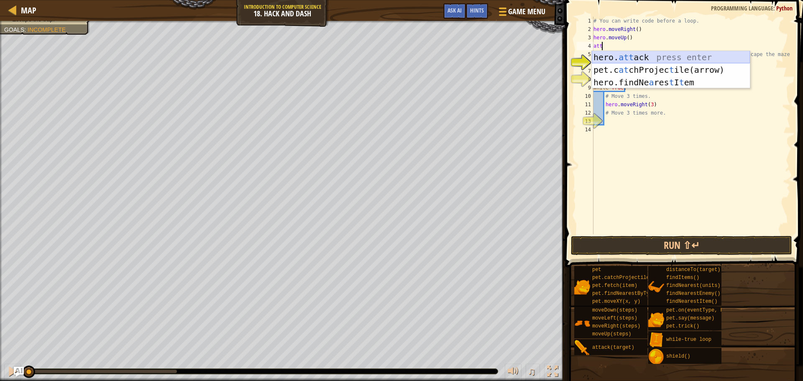
click at [610, 58] on div "hero. att ack press enter pet.c at chProjec t ile(arrow) press enter hero.findN…" at bounding box center [671, 82] width 158 height 63
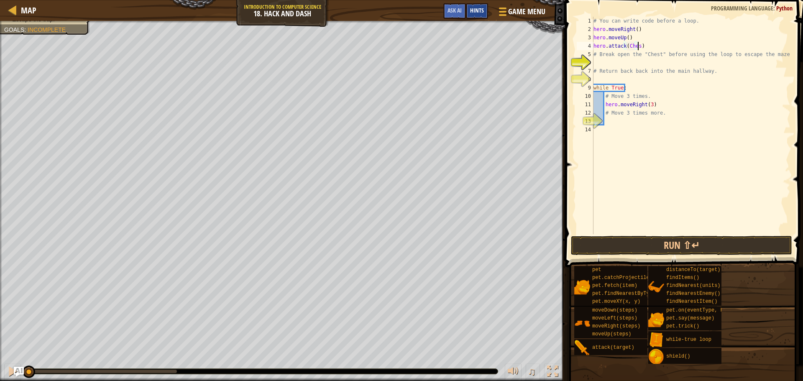
scroll to position [4, 3]
click at [613, 236] on div "hero.attack(Chest) 1 2 3 4 5 6 7 8 9 10 11 12 13 14 # You can write code before…" at bounding box center [682, 150] width 240 height 292
click at [623, 240] on button "Run ⇧↵" at bounding box center [681, 245] width 221 height 19
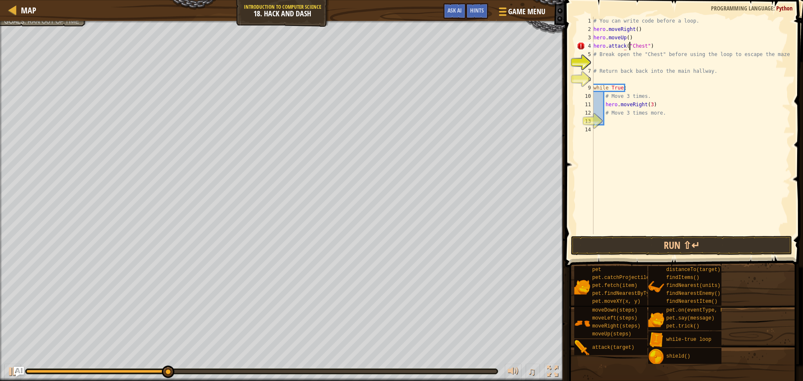
scroll to position [4, 3]
click at [681, 251] on button "Run ⇧↵" at bounding box center [681, 245] width 221 height 19
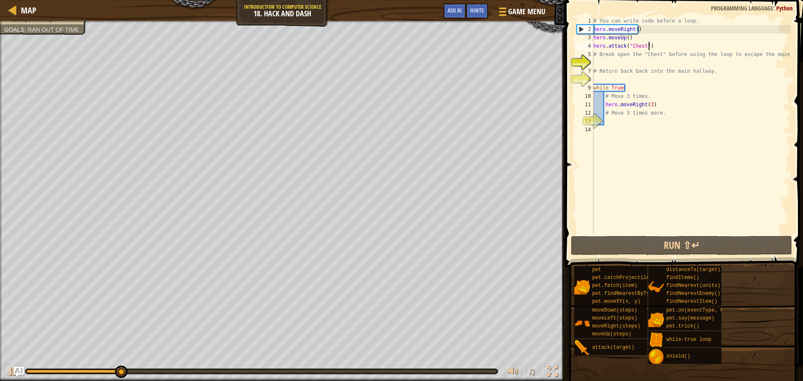
click at [656, 43] on div "# You can write code before a loop. hero . moveRight ( ) hero . moveUp ( ) hero…" at bounding box center [691, 134] width 199 height 234
type textarea "hero.attack("Chest")"
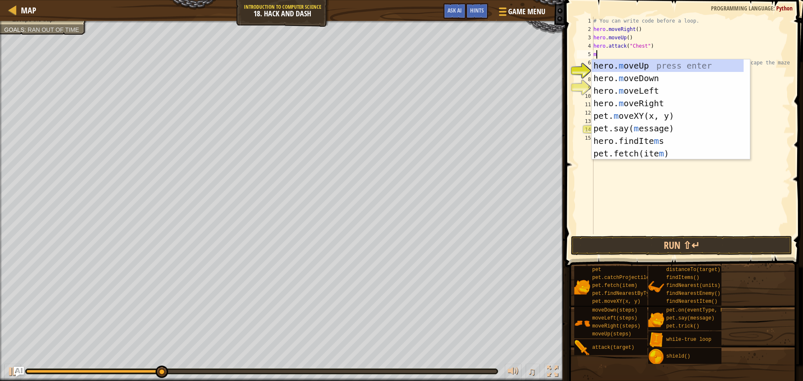
type textarea "mo"
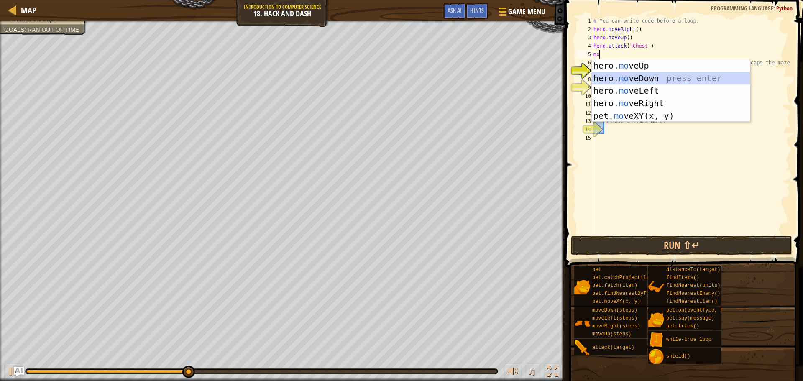
click at [612, 77] on div "hero. mo veUp press enter hero. mo veDown press enter hero. mo veLeft press ent…" at bounding box center [671, 103] width 158 height 88
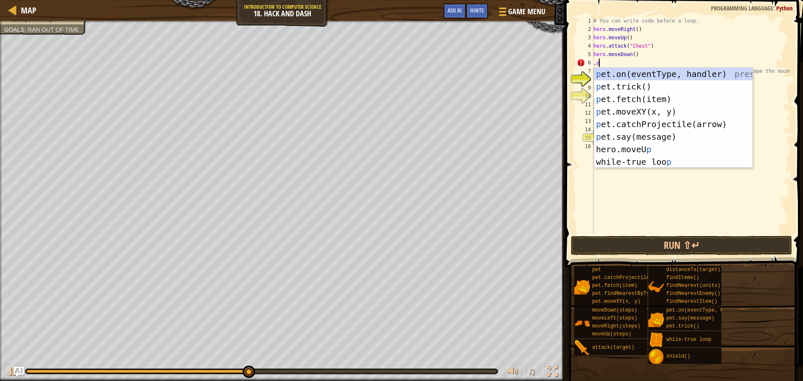
type textarea ","
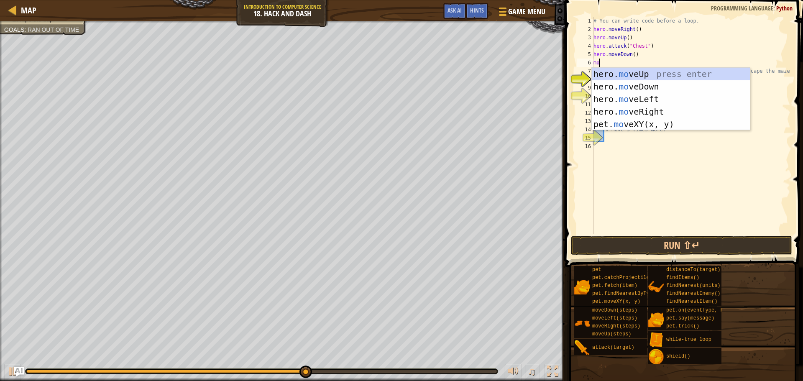
type textarea "m"
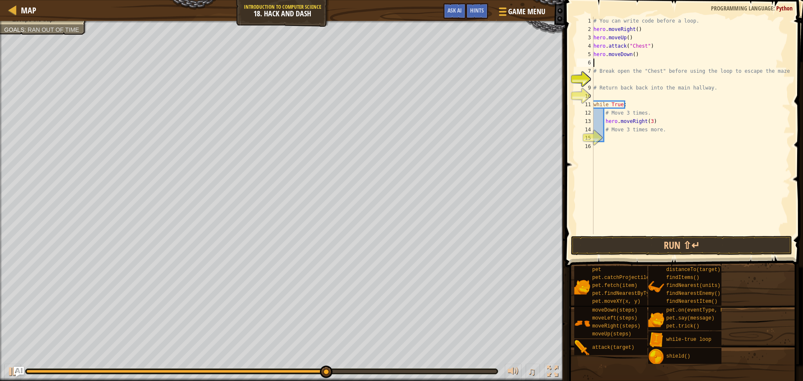
click at [610, 232] on div "# You can write code before a loop. hero . moveRight ( ) hero . moveUp ( ) hero…" at bounding box center [691, 134] width 199 height 234
click at [607, 243] on button "Run ⇧↵" at bounding box center [681, 245] width 221 height 19
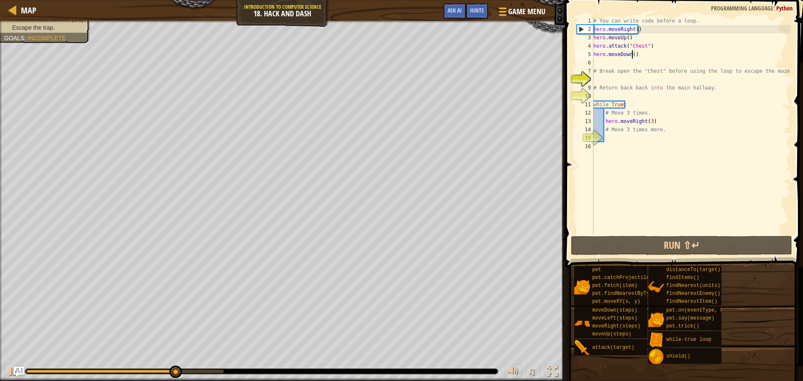
click at [631, 55] on div "# You can write code before a loop. hero . moveRight ( ) hero . moveUp ( ) hero…" at bounding box center [691, 134] width 199 height 234
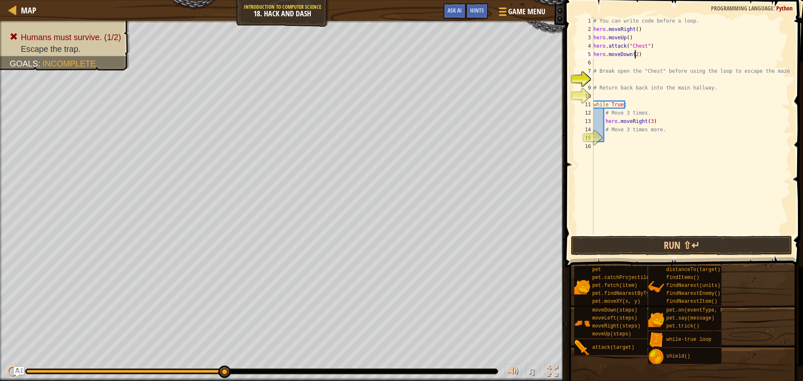
type textarea "hero.moveDown()"
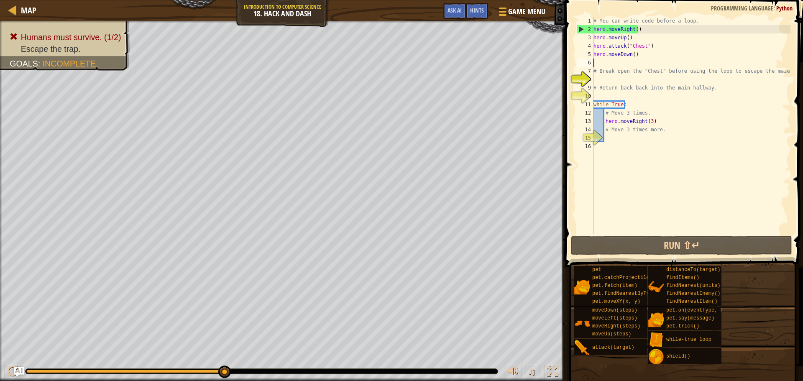
scroll to position [4, 0]
type textarea "hero.moveDown()"
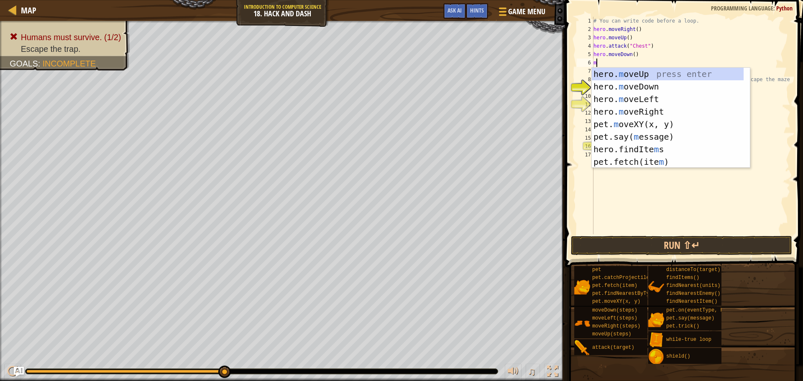
type textarea "mo"
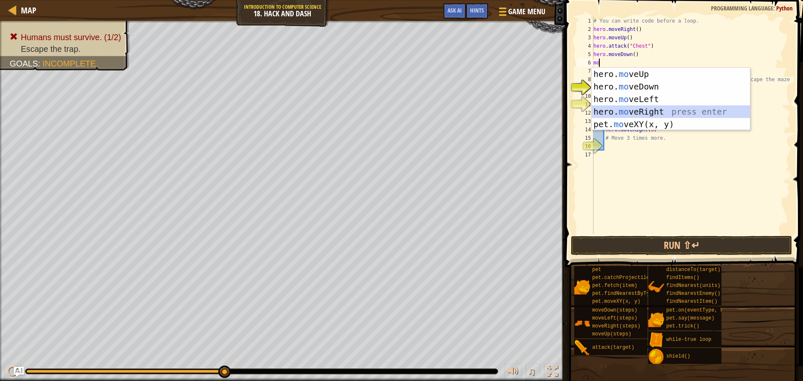
click at [635, 107] on div "hero. mo veUp press enter hero. mo veDown press enter hero. mo veLeft press ent…" at bounding box center [671, 112] width 158 height 88
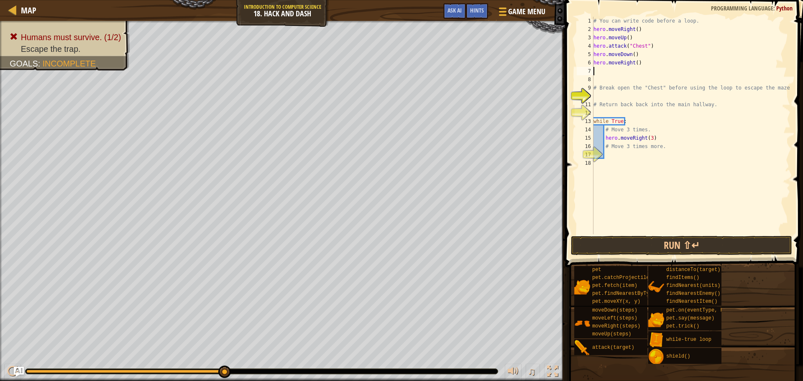
type textarea "m"
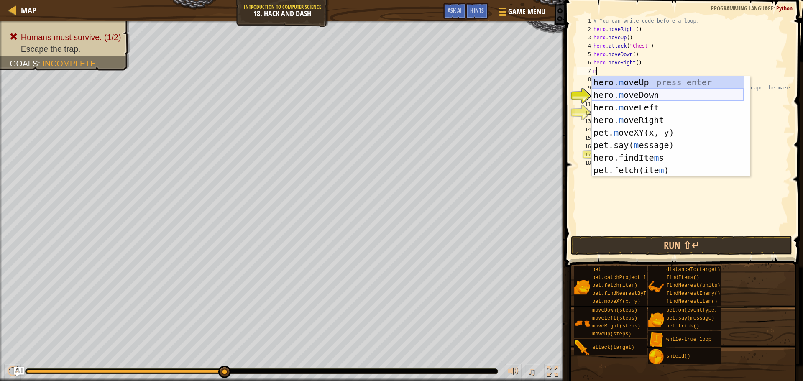
click at [619, 92] on div "hero. m oveUp press enter hero. m oveDown press enter hero. m oveLeft press ent…" at bounding box center [668, 138] width 152 height 125
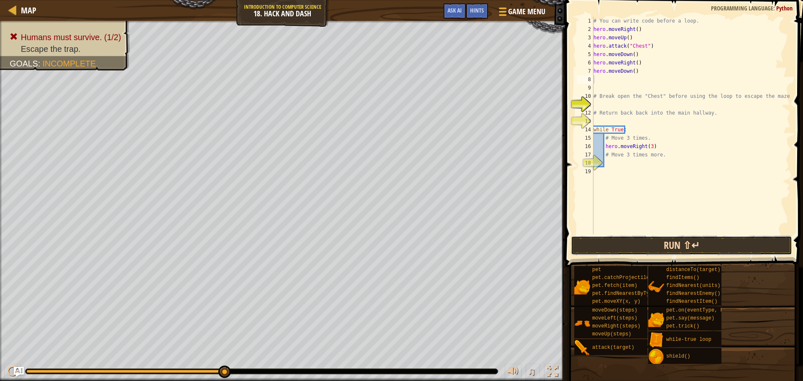
click at [689, 246] on button "Run ⇧↵" at bounding box center [681, 245] width 221 height 19
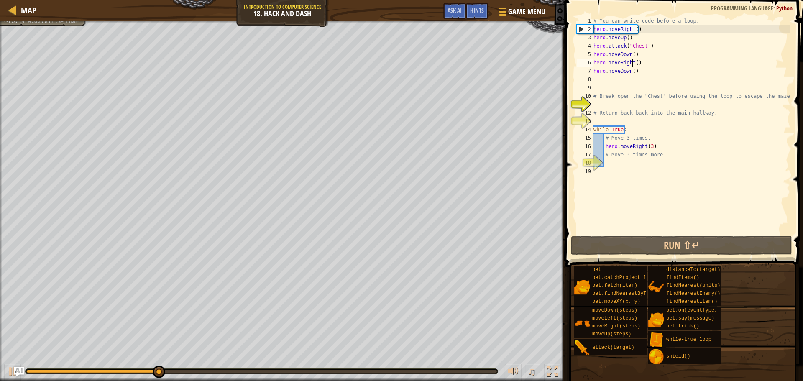
click at [632, 64] on div "# You can write code before a loop. hero . moveRight ( ) hero . moveUp ( ) hero…" at bounding box center [691, 134] width 199 height 234
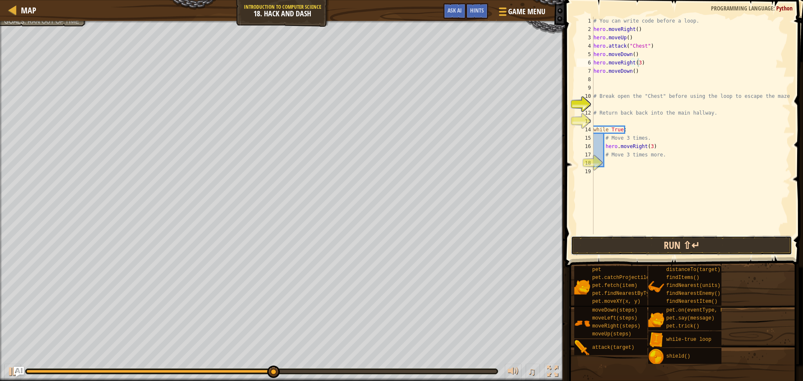
click at [684, 240] on button "Run ⇧↵" at bounding box center [681, 245] width 221 height 19
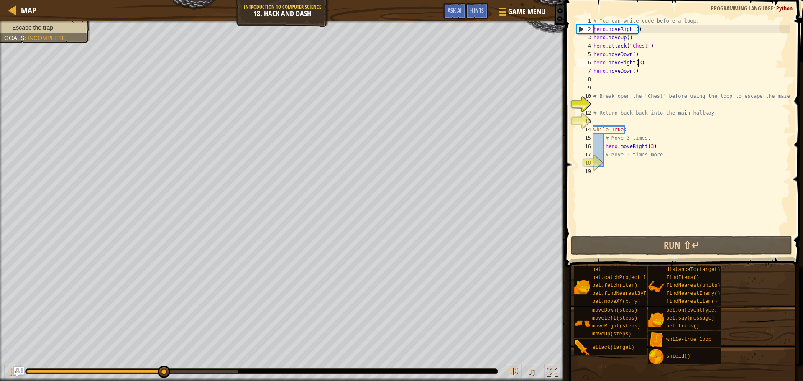
click at [632, 69] on div "# You can write code before a loop. hero . moveRight ( ) hero . moveUp ( ) hero…" at bounding box center [691, 134] width 199 height 234
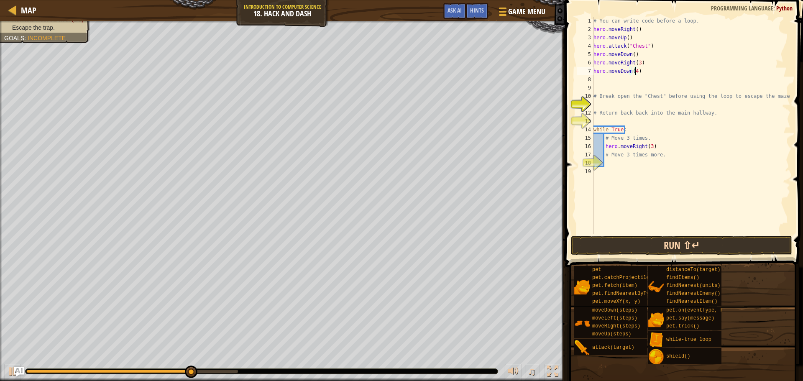
type textarea "hero.moveDown(4)"
click at [657, 245] on button "Run ⇧↵" at bounding box center [681, 245] width 221 height 19
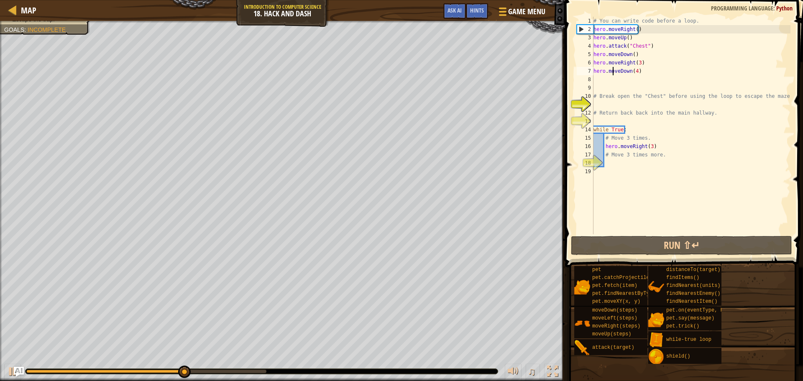
click at [611, 72] on div "# You can write code before a loop. hero . moveRight ( ) hero . moveUp ( ) hero…" at bounding box center [691, 134] width 199 height 234
click at [612, 78] on div "# You can write code before a loop. hero . moveRight ( ) hero . moveUp ( ) hero…" at bounding box center [691, 134] width 199 height 234
type textarea "mo"
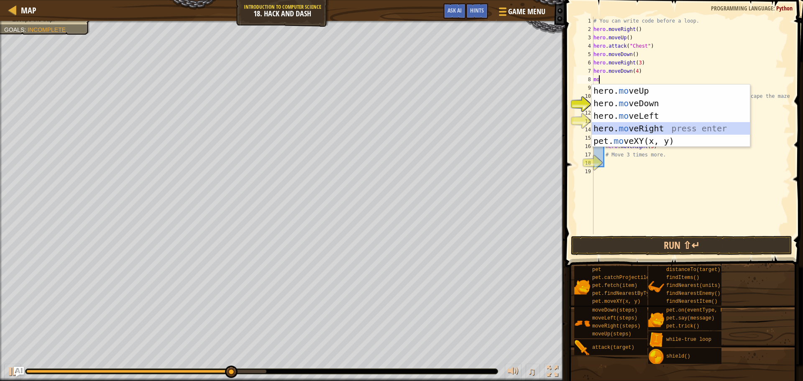
click at [621, 125] on div "hero. mo veUp press enter hero. mo veDown press enter hero. mo veLeft press ent…" at bounding box center [671, 128] width 158 height 88
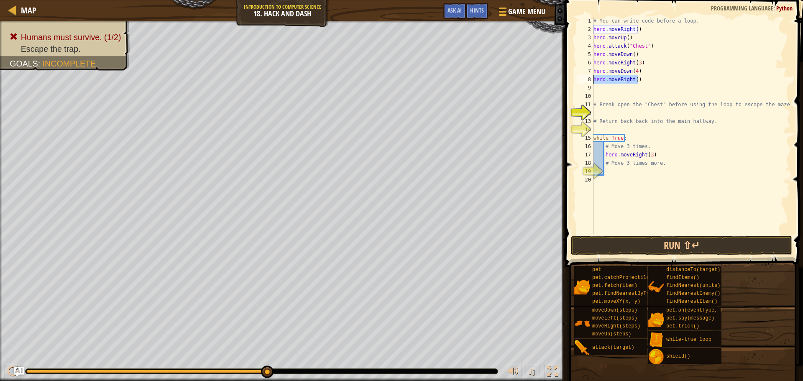
drag, startPoint x: 651, startPoint y: 82, endPoint x: 594, endPoint y: 79, distance: 56.9
click at [594, 79] on div "# You can write code before a loop. hero . moveRight ( ) hero . moveUp ( ) hero…" at bounding box center [691, 134] width 199 height 234
type textarea "hero.moveRight()"
click at [630, 245] on button "Run ⇧↵" at bounding box center [681, 245] width 221 height 19
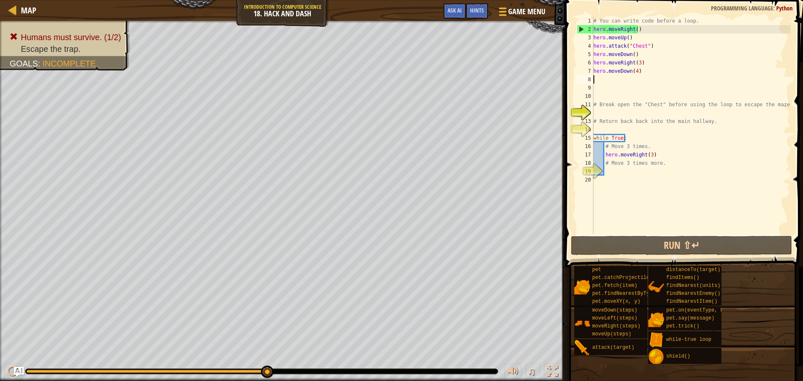
click at [633, 72] on div "# You can write code before a loop. hero . moveRight ( ) hero . moveUp ( ) hero…" at bounding box center [691, 134] width 199 height 234
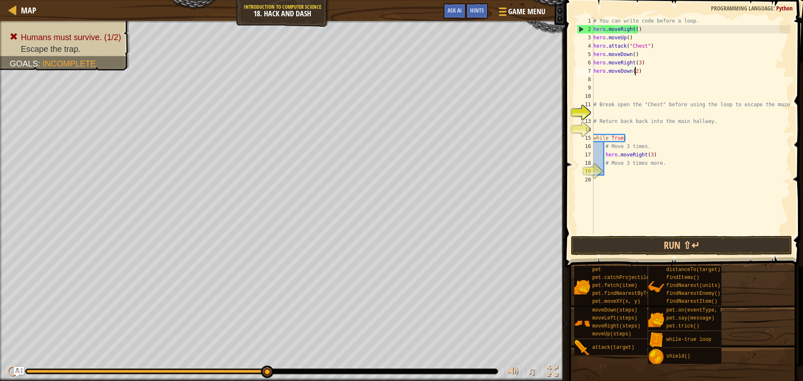
scroll to position [4, 3]
type textarea "hero.moveDown(3)"
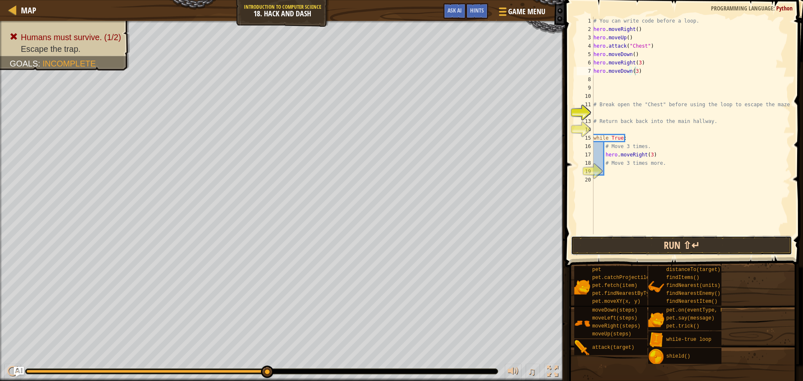
click at [657, 246] on button "Run ⇧↵" at bounding box center [681, 245] width 221 height 19
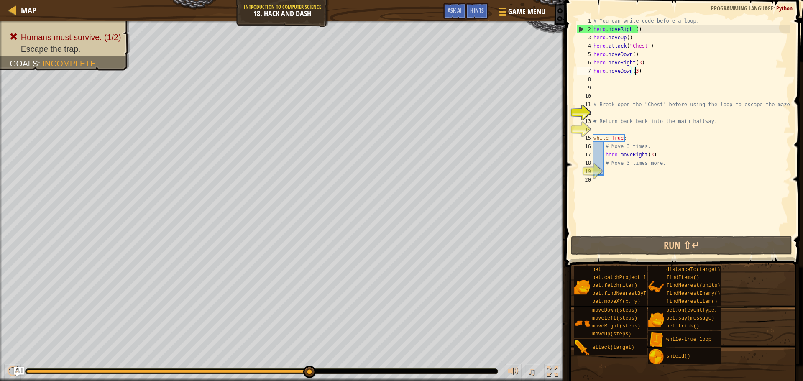
click at [625, 78] on div "# You can write code before a loop. hero . moveRight ( ) hero . moveUp ( ) hero…" at bounding box center [691, 134] width 199 height 234
type textarea "mo"
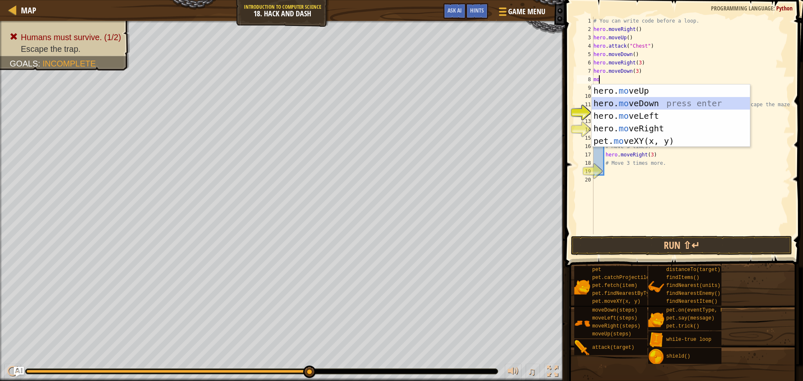
click at [630, 97] on div "hero. mo veUp press enter hero. mo veDown press enter hero. mo veLeft press ent…" at bounding box center [671, 128] width 158 height 88
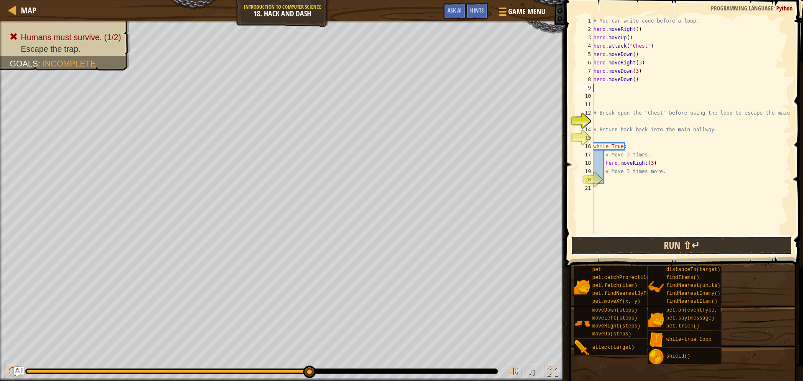
click at [706, 242] on button "Run ⇧↵" at bounding box center [681, 245] width 221 height 19
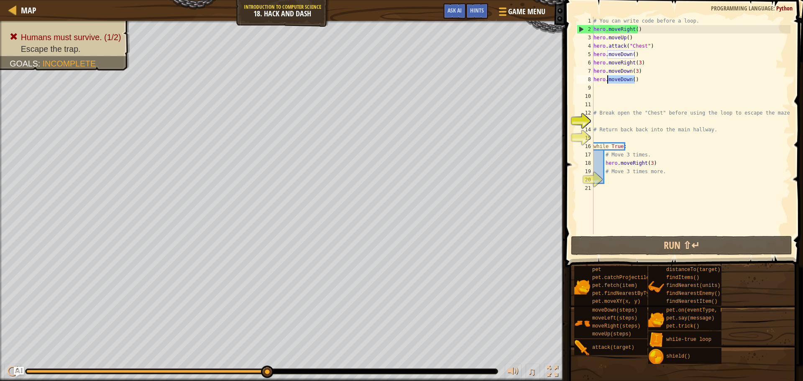
drag, startPoint x: 639, startPoint y: 77, endPoint x: 608, endPoint y: 76, distance: 31.4
click at [608, 76] on div "# You can write code before a loop. hero . moveRight ( ) hero . moveUp ( ) hero…" at bounding box center [691, 134] width 199 height 234
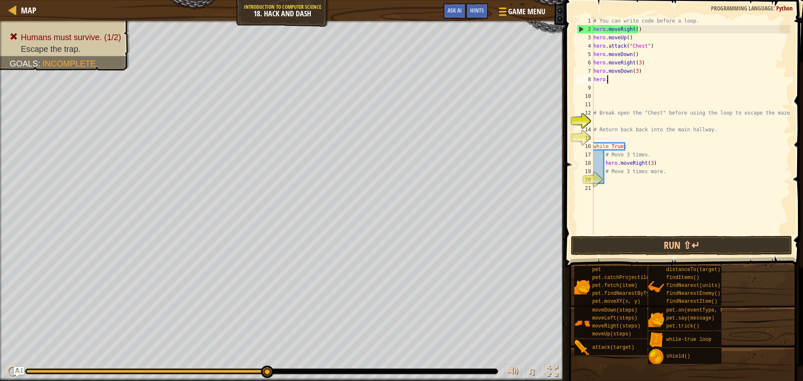
type textarea "hero.r"
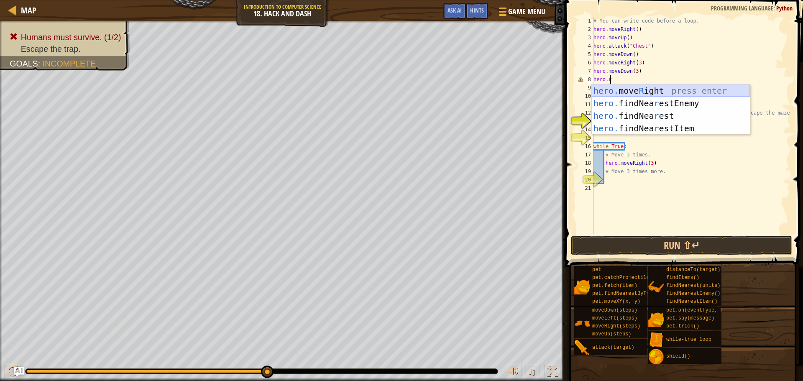
click at [627, 90] on div "hero. move R ight press enter hero. findNea r estEnemy press enter hero. findNe…" at bounding box center [671, 121] width 158 height 75
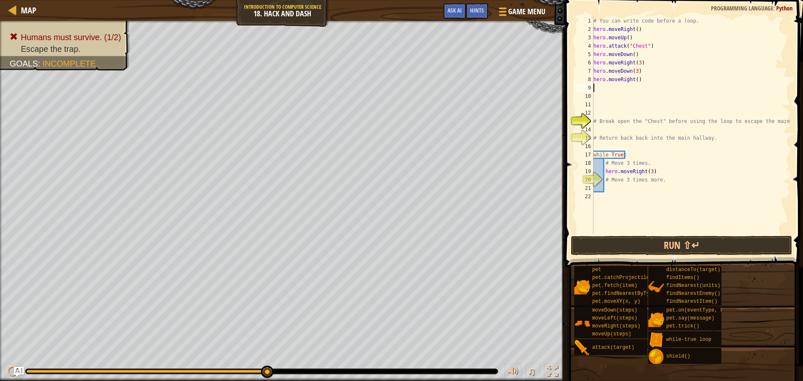
scroll to position [4, 0]
click at [635, 79] on div "# You can write code before a loop. hero . moveRight ( ) hero . moveUp ( ) hero…" at bounding box center [691, 134] width 199 height 234
type textarea "hero.moveRight(2)"
drag, startPoint x: 666, startPoint y: 241, endPoint x: 660, endPoint y: 240, distance: 6.0
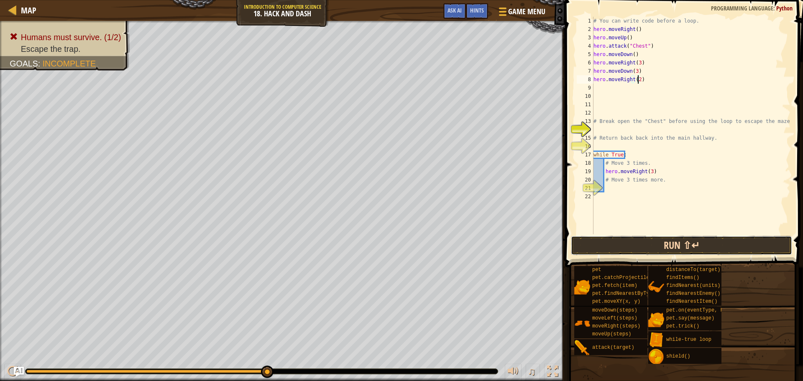
click at [664, 241] on button "Run ⇧↵" at bounding box center [681, 245] width 221 height 19
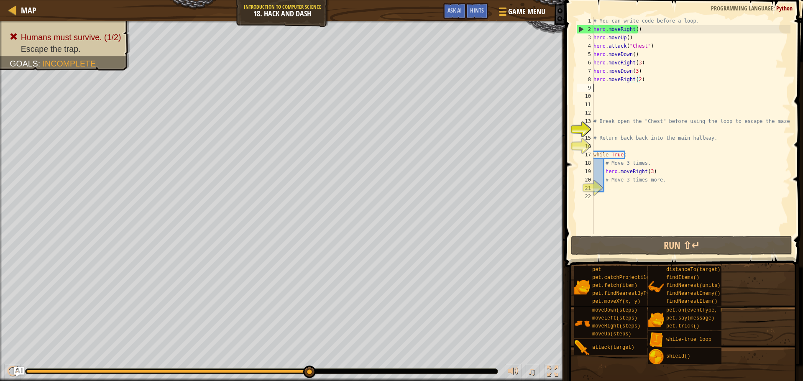
click at [640, 88] on div "# You can write code before a loop. hero . moveRight ( ) hero . moveUp ( ) hero…" at bounding box center [691, 134] width 199 height 234
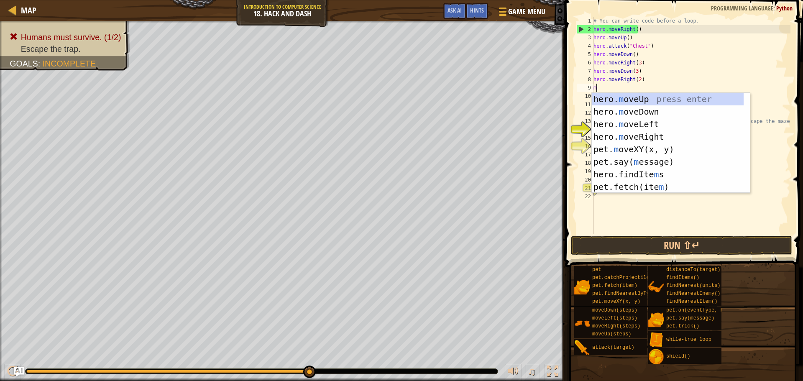
type textarea "mo"
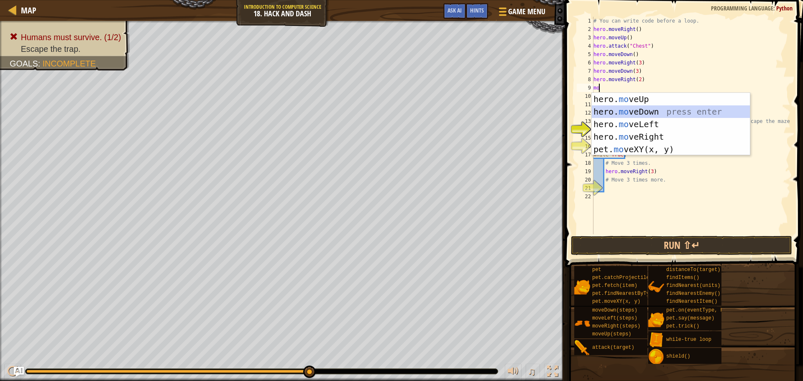
click at [655, 111] on div "hero. mo veUp press enter hero. mo veDown press enter hero. mo veLeft press ent…" at bounding box center [671, 137] width 158 height 88
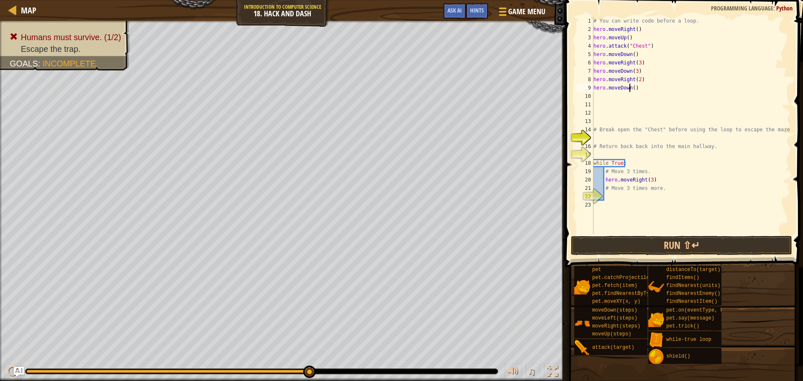
click at [630, 87] on div "# You can write code before a loop. hero . moveRight ( ) hero . moveUp ( ) hero…" at bounding box center [691, 134] width 199 height 234
click at [632, 87] on div "# You can write code before a loop. hero . moveRight ( ) hero . moveUp ( ) hero…" at bounding box center [691, 134] width 199 height 234
type textarea "hero.moveDown(3)"
click at [607, 93] on div "# You can write code before a loop. hero . moveRight ( ) hero . moveUp ( ) hero…" at bounding box center [691, 134] width 199 height 234
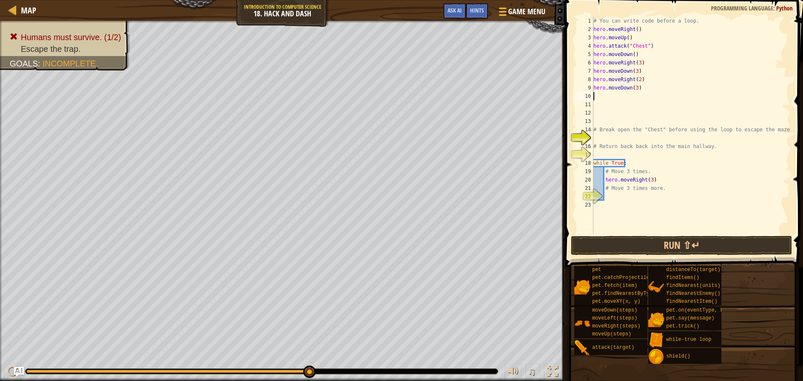
scroll to position [4, 0]
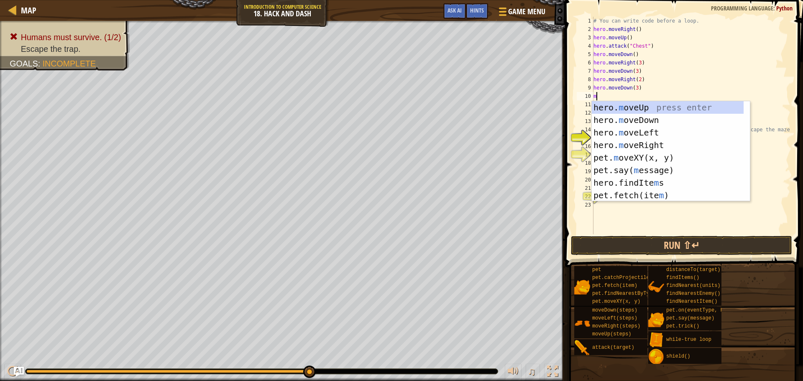
type textarea "mo"
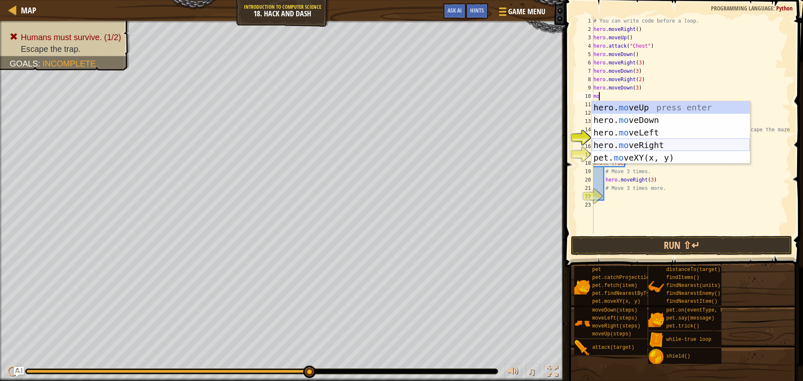
click at [645, 145] on div "hero. mo veUp press enter hero. mo veDown press enter hero. mo veLeft press ent…" at bounding box center [671, 145] width 158 height 88
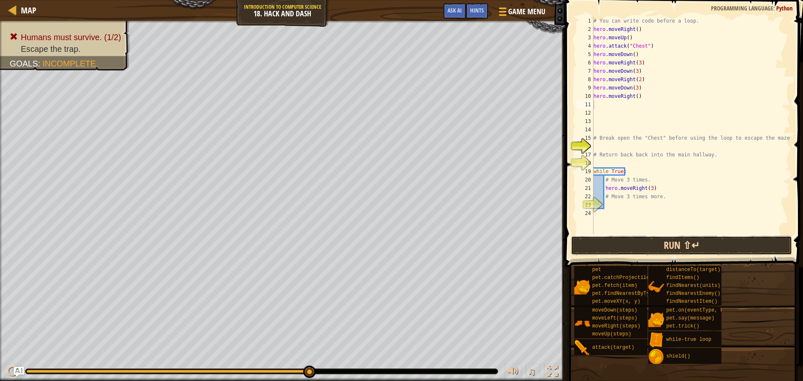
click at [654, 239] on button "Run ⇧↵" at bounding box center [681, 245] width 221 height 19
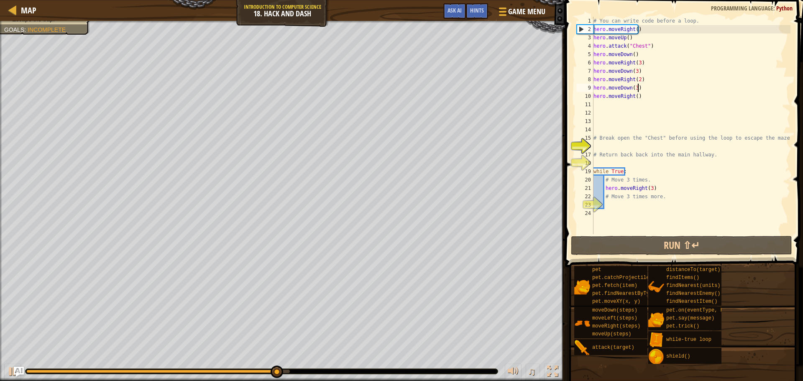
click at [636, 90] on div "# You can write code before a loop. hero . moveRight ( ) hero . moveUp ( ) hero…" at bounding box center [691, 134] width 199 height 234
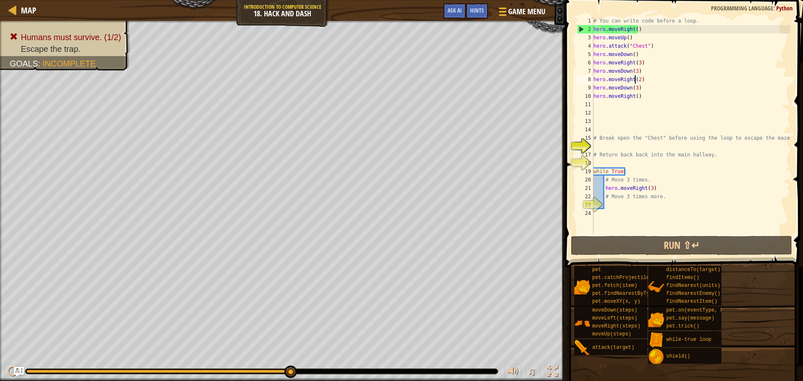
click at [635, 79] on div "# You can write code before a loop. hero . moveRight ( ) hero . moveUp ( ) hero…" at bounding box center [691, 134] width 199 height 234
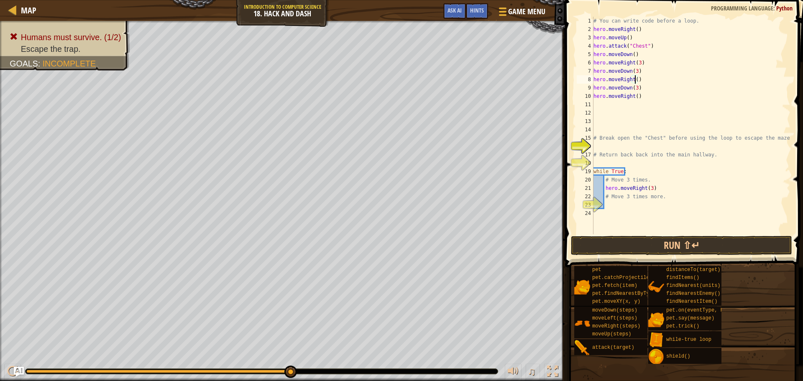
scroll to position [4, 3]
click at [654, 243] on button "Run ⇧↵" at bounding box center [681, 245] width 221 height 19
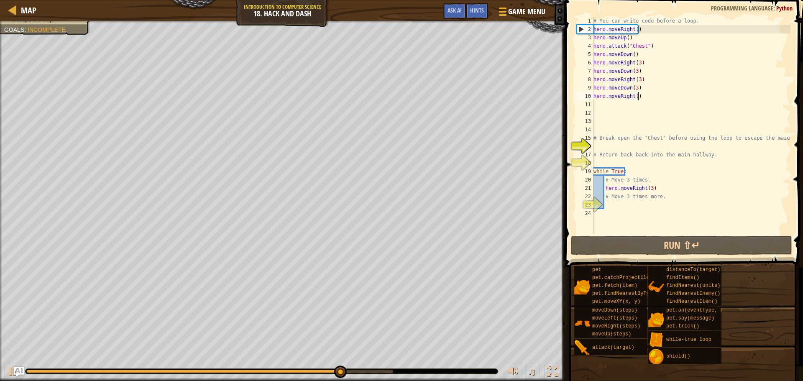
click at [645, 99] on div "# You can write code before a loop. hero . moveRight ( ) hero . moveUp ( ) hero…" at bounding box center [691, 134] width 199 height 234
type textarea "hero.moveRight()"
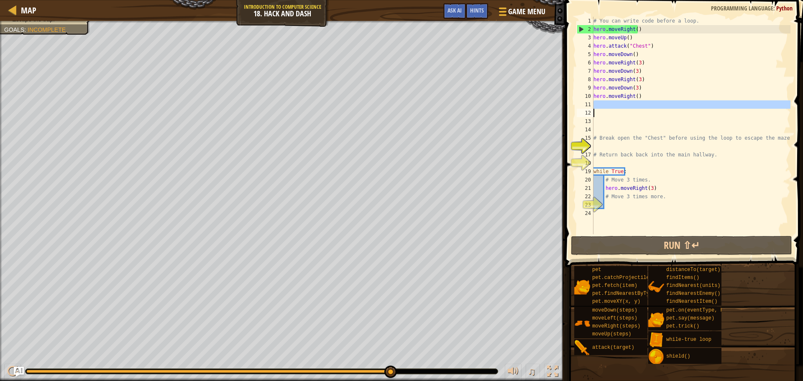
drag, startPoint x: 645, startPoint y: 101, endPoint x: 608, endPoint y: 108, distance: 37.8
click at [610, 109] on div "# You can write code before a loop. hero . moveRight ( ) hero . moveUp ( ) hero…" at bounding box center [691, 134] width 199 height 234
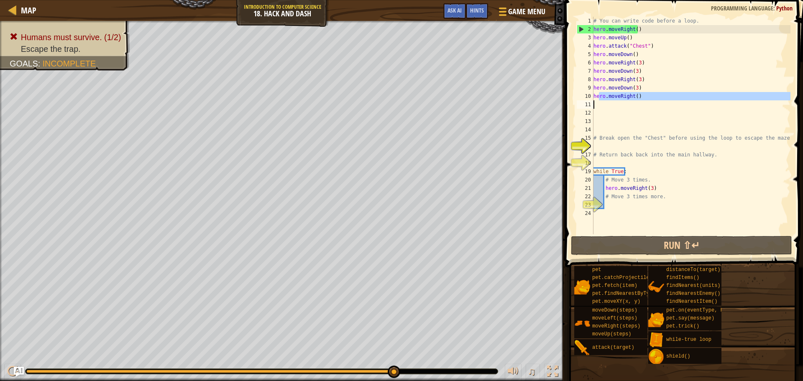
drag, startPoint x: 600, startPoint y: 99, endPoint x: 650, endPoint y: 106, distance: 50.7
click at [650, 106] on div "# You can write code before a loop. hero . moveRight ( ) hero . moveUp ( ) hero…" at bounding box center [691, 134] width 199 height 234
type textarea "h"
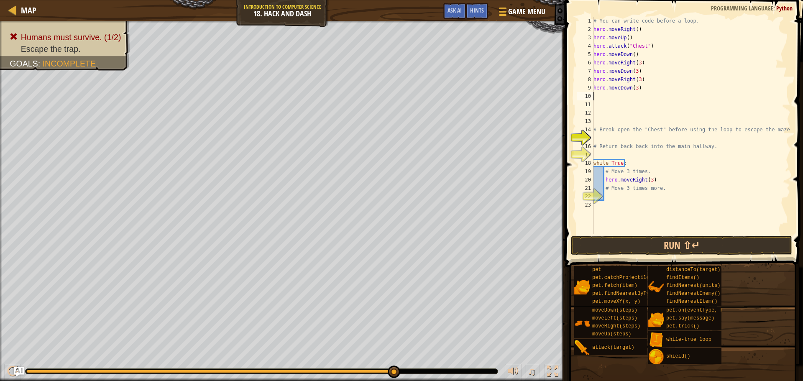
type textarea "mo"
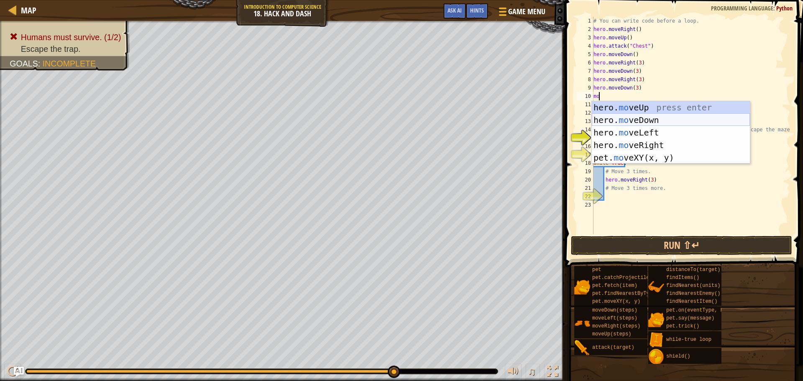
click at [656, 125] on div "hero. mo veUp press enter hero. mo veDown press enter hero. mo veLeft press ent…" at bounding box center [671, 145] width 158 height 88
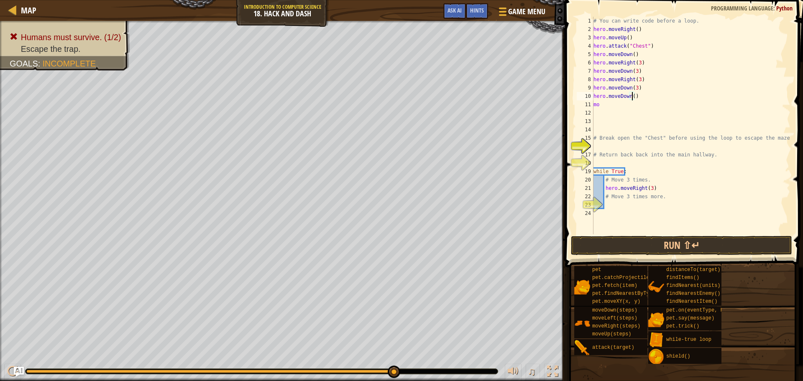
click at [630, 94] on div "# You can write code before a loop. hero . moveRight ( ) hero . moveUp ( ) hero…" at bounding box center [691, 134] width 199 height 234
drag, startPoint x: 630, startPoint y: 110, endPoint x: 591, endPoint y: 105, distance: 39.1
click at [591, 105] on div "hero.moveDown(3) 1 2 3 4 5 6 7 8 9 10 11 12 13 14 15 16 17 18 19 20 21 22 23 24…" at bounding box center [682, 125] width 215 height 217
type textarea "mo"
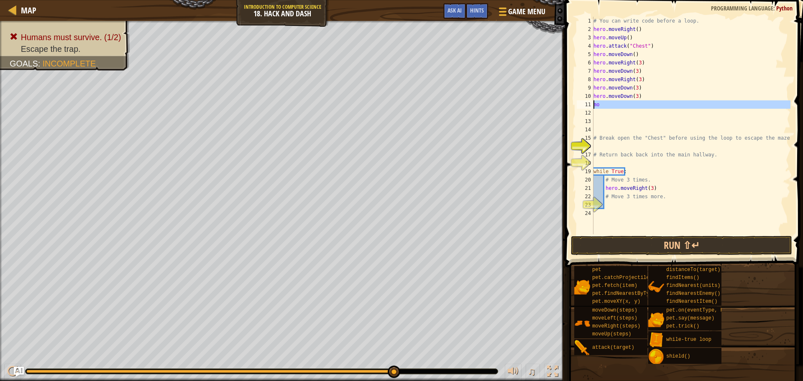
scroll to position [4, 0]
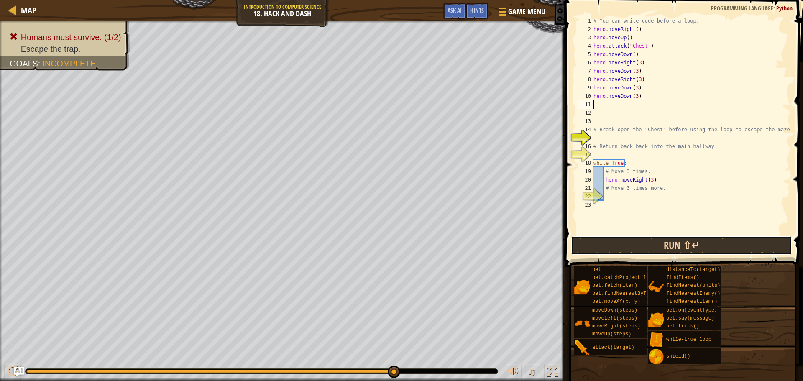
click at [702, 242] on button "Run ⇧↵" at bounding box center [681, 245] width 221 height 19
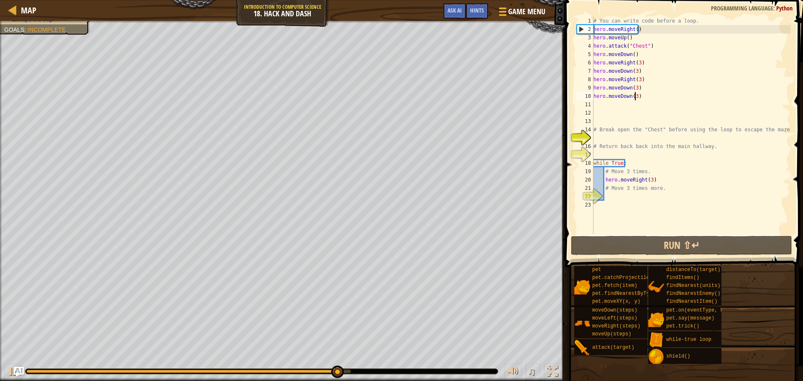
click at [635, 94] on div "# You can write code before a loop. hero . moveRight ( ) hero . moveUp ( ) hero…" at bounding box center [691, 134] width 199 height 234
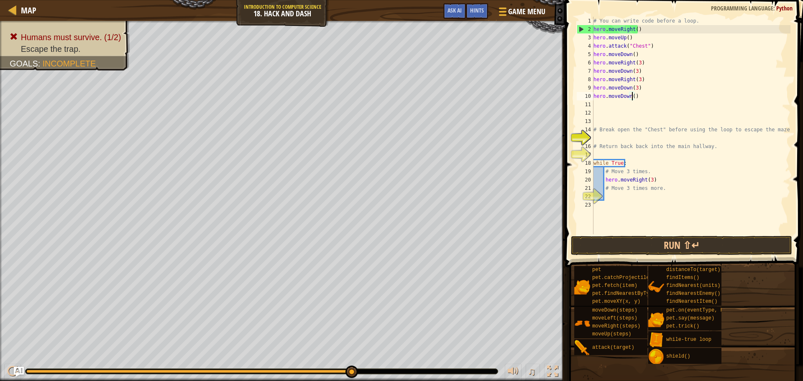
type textarea "hero.moveDown(2)"
drag, startPoint x: 627, startPoint y: 103, endPoint x: 621, endPoint y: 107, distance: 7.0
click at [622, 106] on div "# You can write code before a loop. hero . moveRight ( ) hero . moveUp ( ) hero…" at bounding box center [691, 134] width 199 height 234
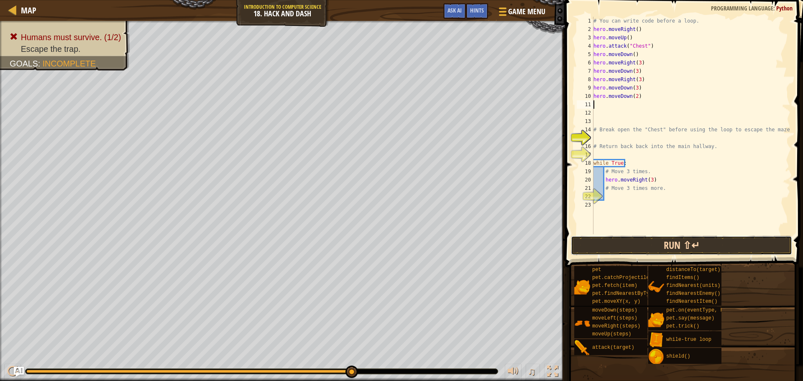
click at [691, 249] on button "Run ⇧↵" at bounding box center [681, 245] width 221 height 19
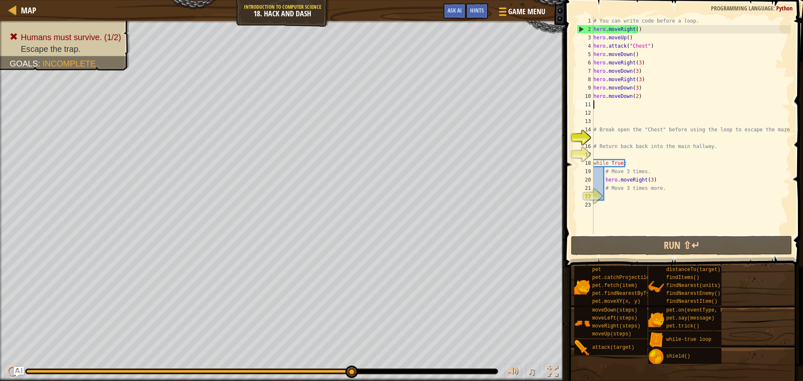
type textarea "mo"
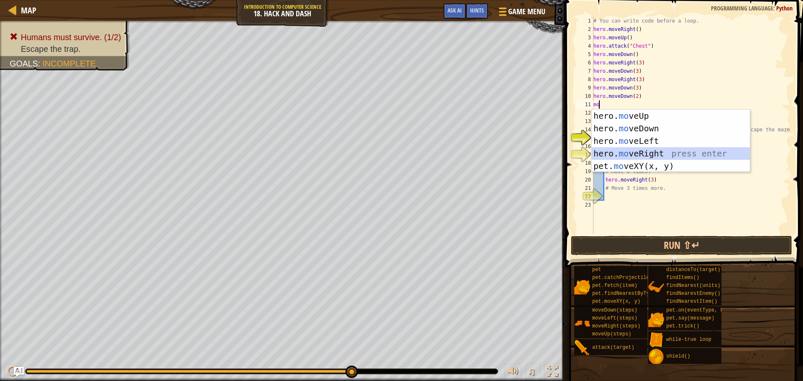
click at [659, 148] on div "hero. mo veUp press enter hero. mo veDown press enter hero. mo veLeft press ent…" at bounding box center [671, 154] width 158 height 88
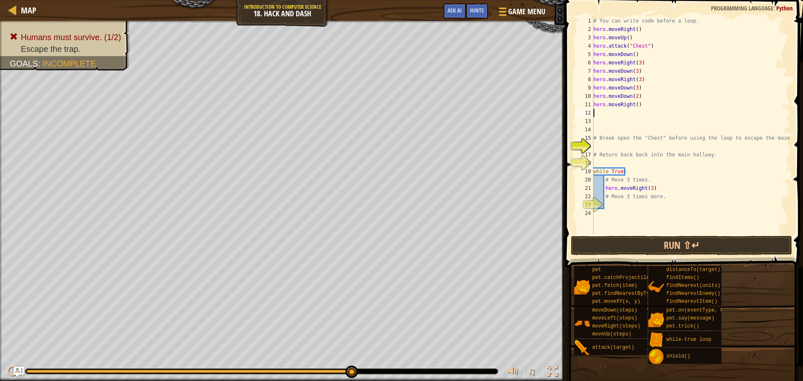
type textarea "2"
